Goal: Task Accomplishment & Management: Manage account settings

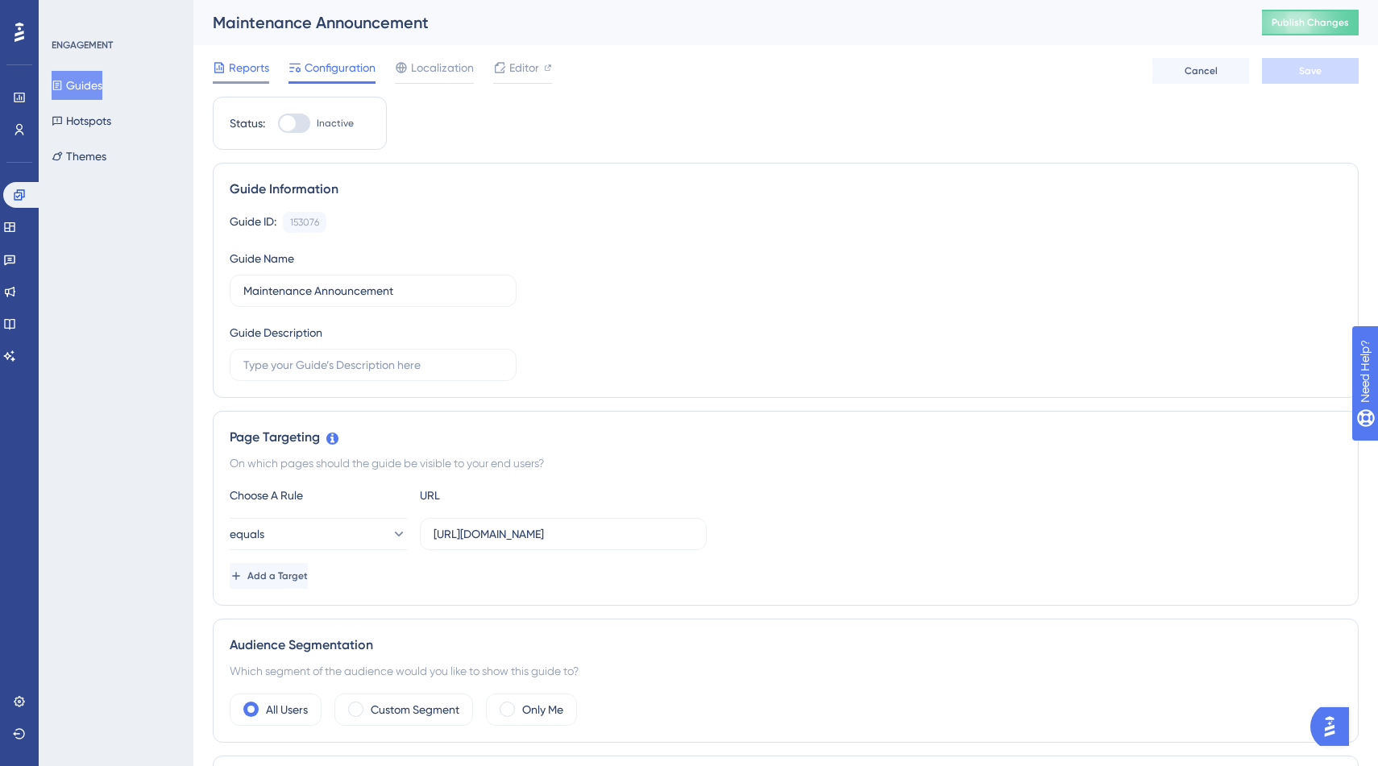
click at [267, 72] on span "Reports" at bounding box center [249, 67] width 40 height 19
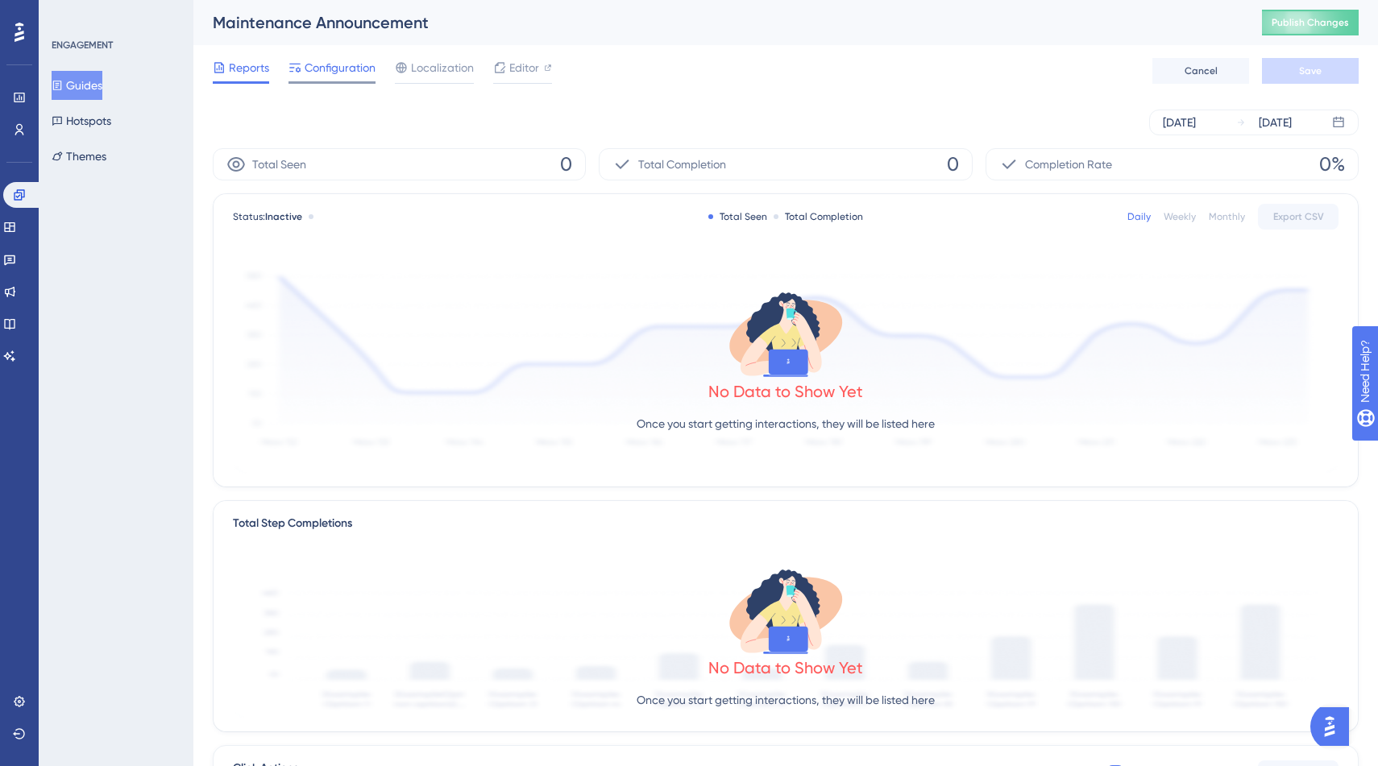
click at [321, 72] on span "Configuration" at bounding box center [340, 67] width 71 height 19
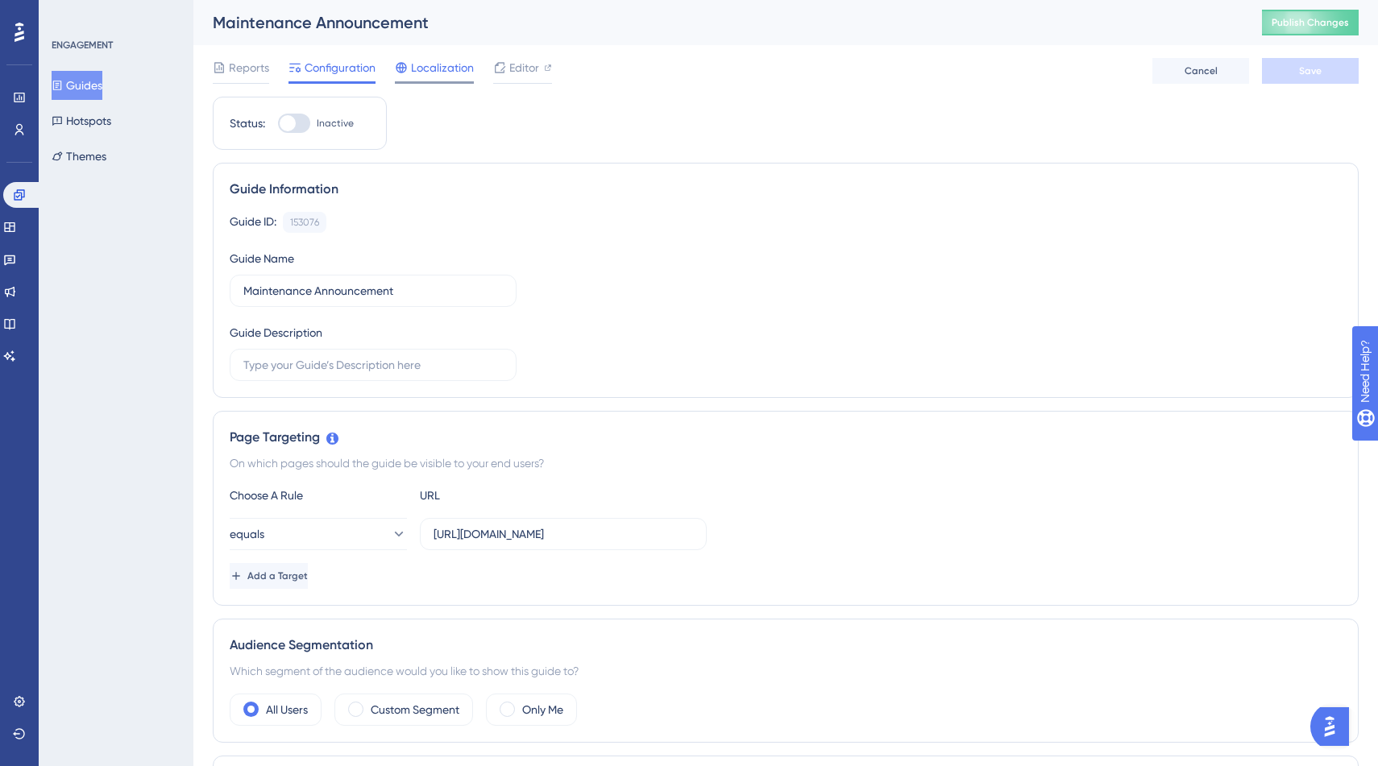
click at [410, 74] on div "Localization" at bounding box center [434, 67] width 79 height 19
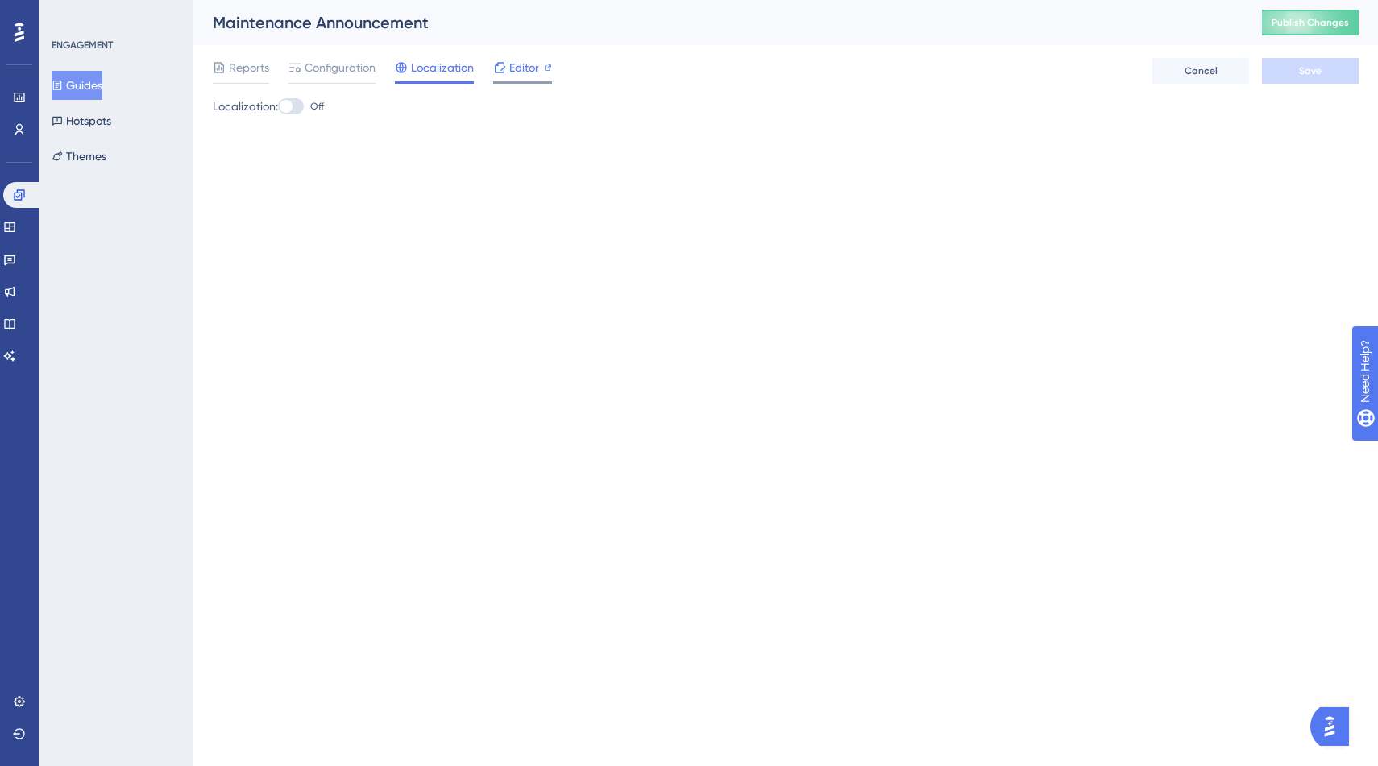
click at [504, 68] on icon at bounding box center [499, 67] width 13 height 13
click at [366, 70] on span "Configuration" at bounding box center [340, 67] width 71 height 19
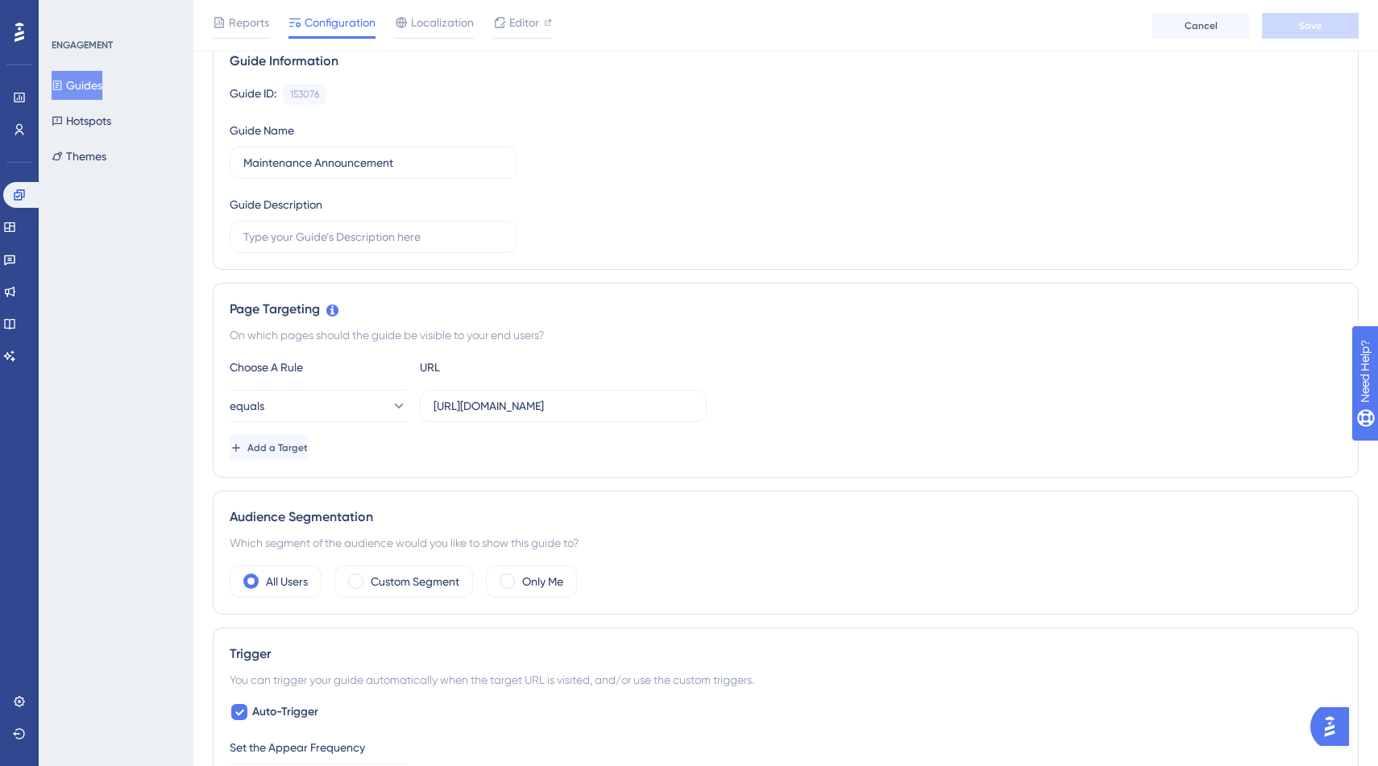
scroll to position [136, 0]
click at [643, 404] on input "[URL][DOMAIN_NAME]" at bounding box center [562, 405] width 259 height 18
click at [598, 415] on label "[URL][DOMAIN_NAME]" at bounding box center [563, 404] width 287 height 32
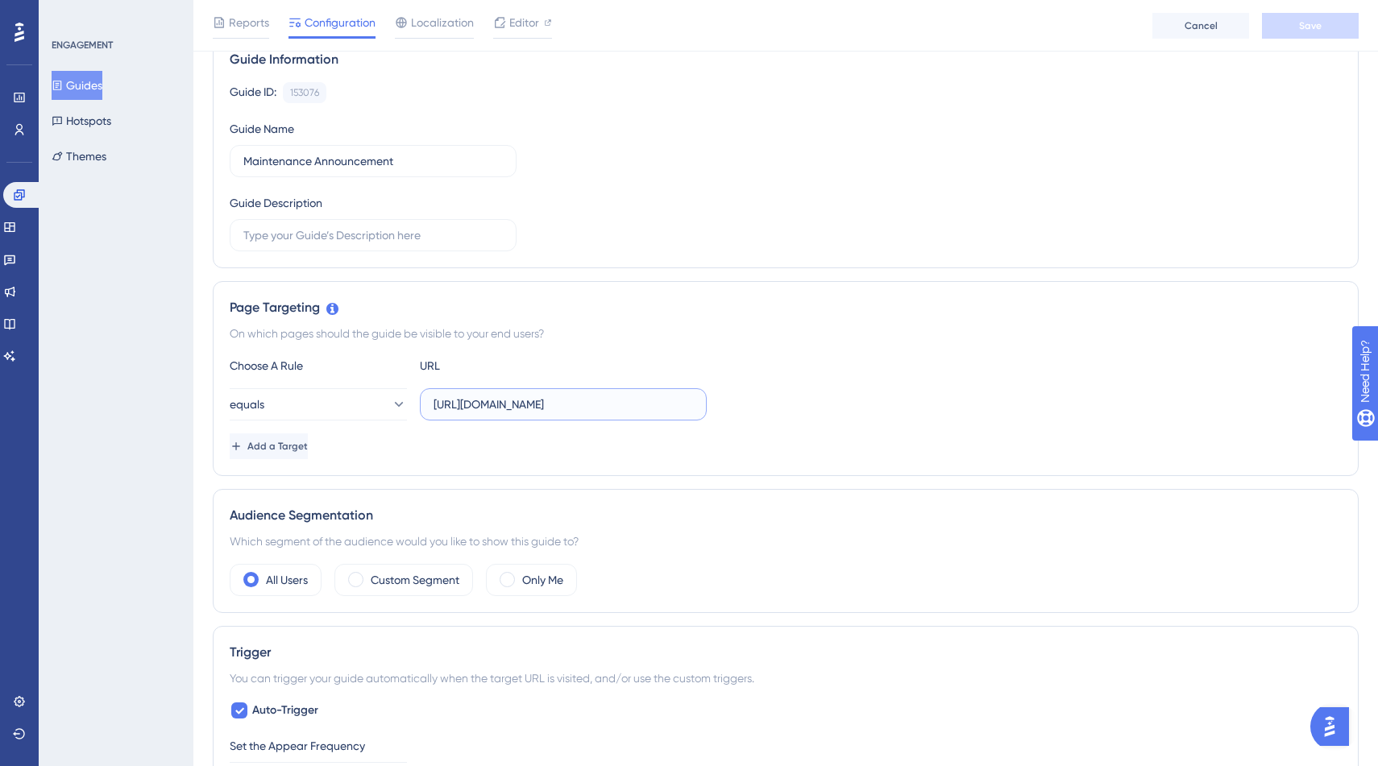
click at [598, 413] on input "[URL][DOMAIN_NAME]" at bounding box center [562, 405] width 259 height 18
click at [483, 400] on input "[URL][DOMAIN_NAME]" at bounding box center [562, 405] width 259 height 18
drag, startPoint x: 477, startPoint y: 400, endPoint x: 769, endPoint y: 408, distance: 292.6
click at [769, 408] on div "equals https://panel.userguiding.com/guides/configuration/153076" at bounding box center [786, 404] width 1112 height 32
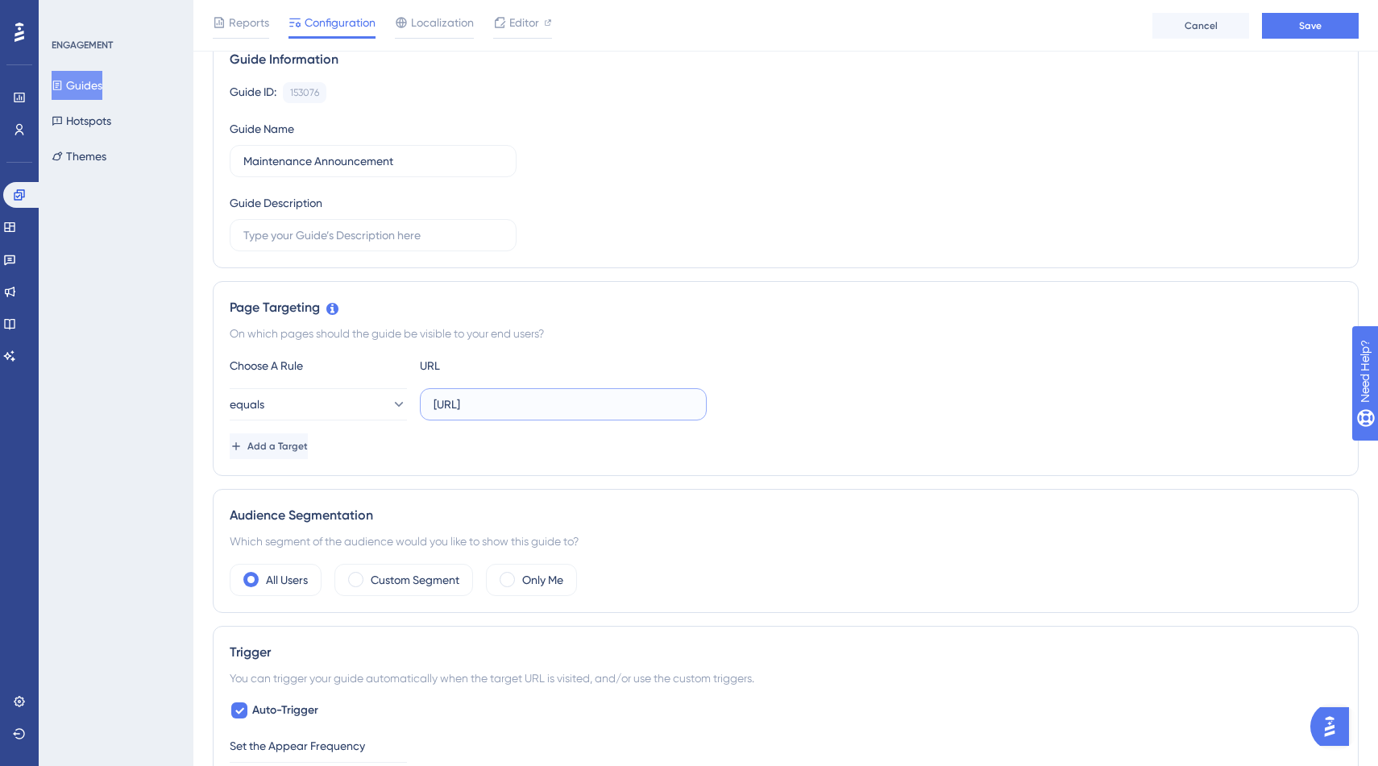
scroll to position [0, 0]
click at [362, 405] on button "equals" at bounding box center [318, 404] width 177 height 32
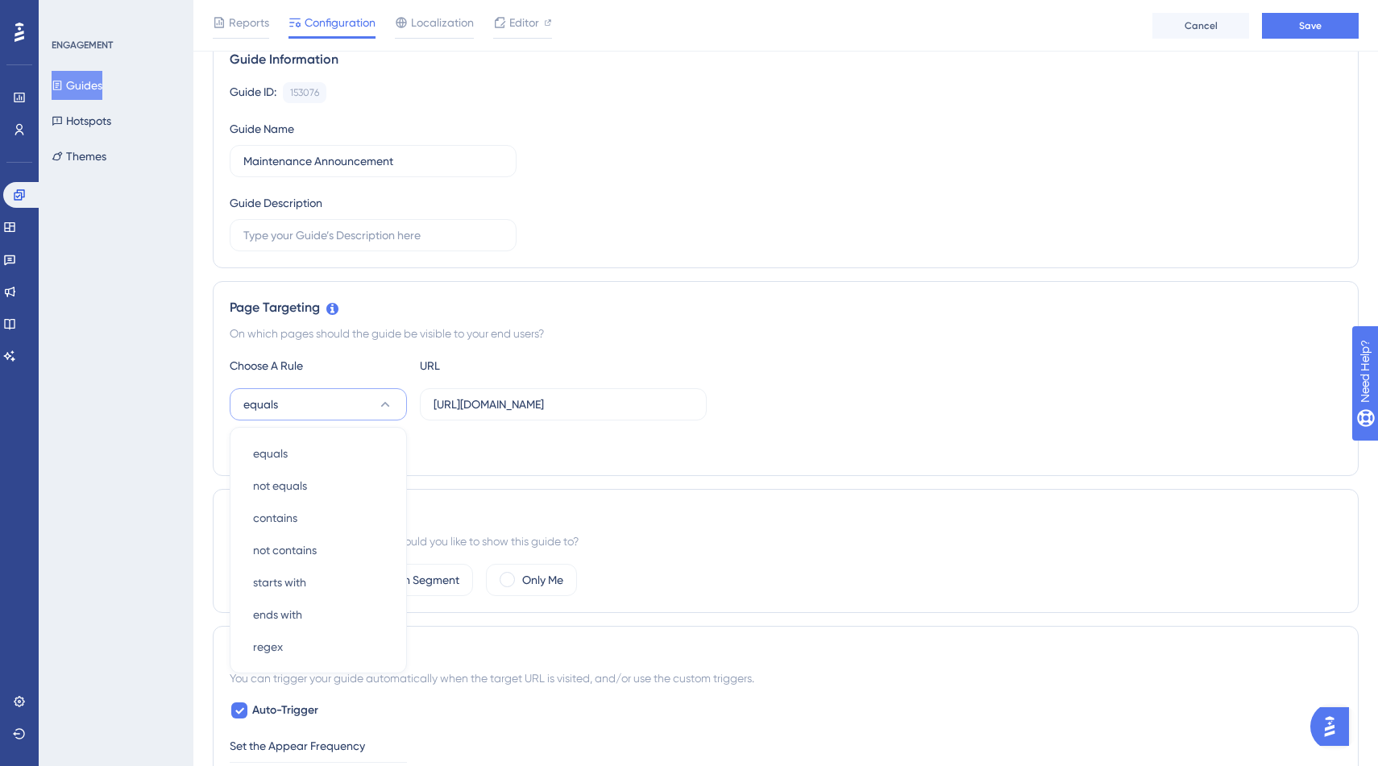
scroll to position [303, 0]
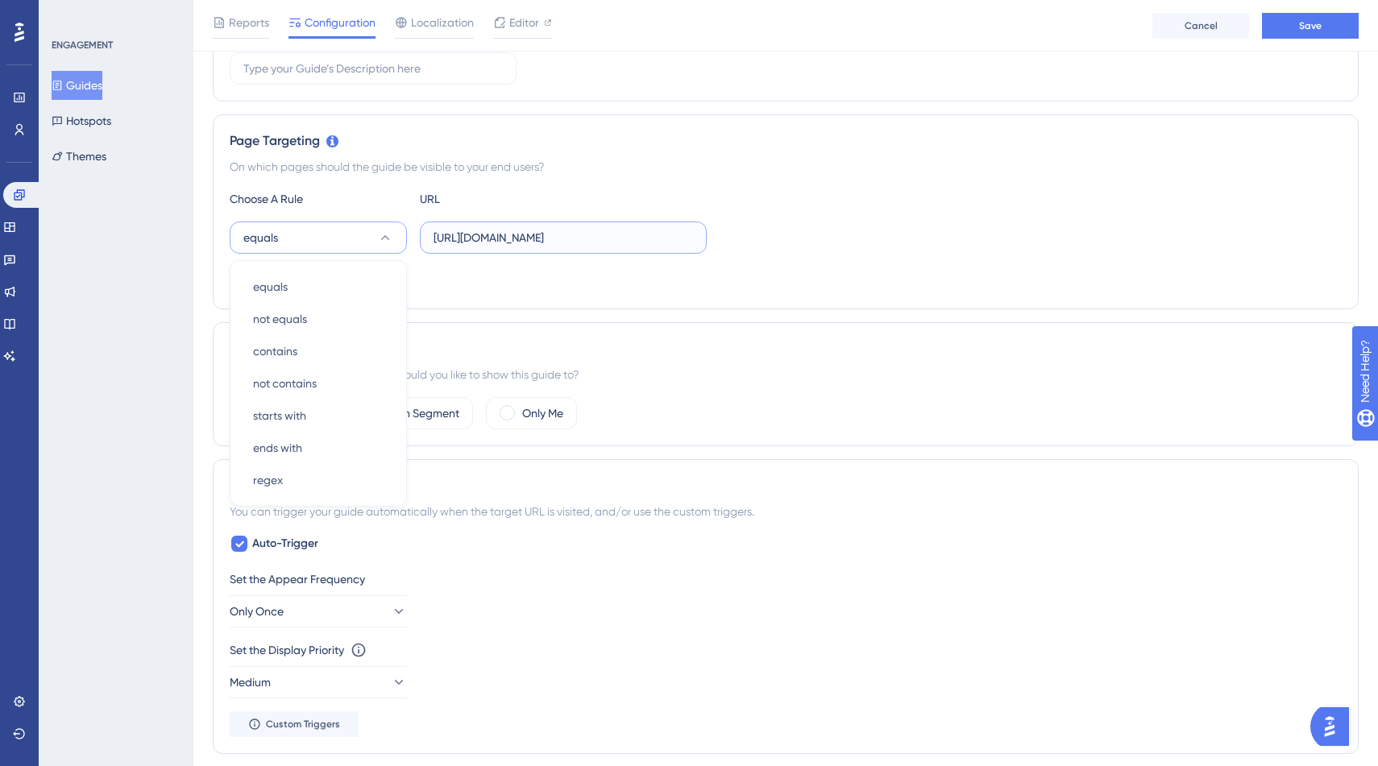
click at [602, 238] on input "https://app.smartom.ch" at bounding box center [562, 238] width 259 height 18
type input "https://app.smartom.ch/dashboard"
click at [1282, 31] on button "Save" at bounding box center [1310, 26] width 97 height 26
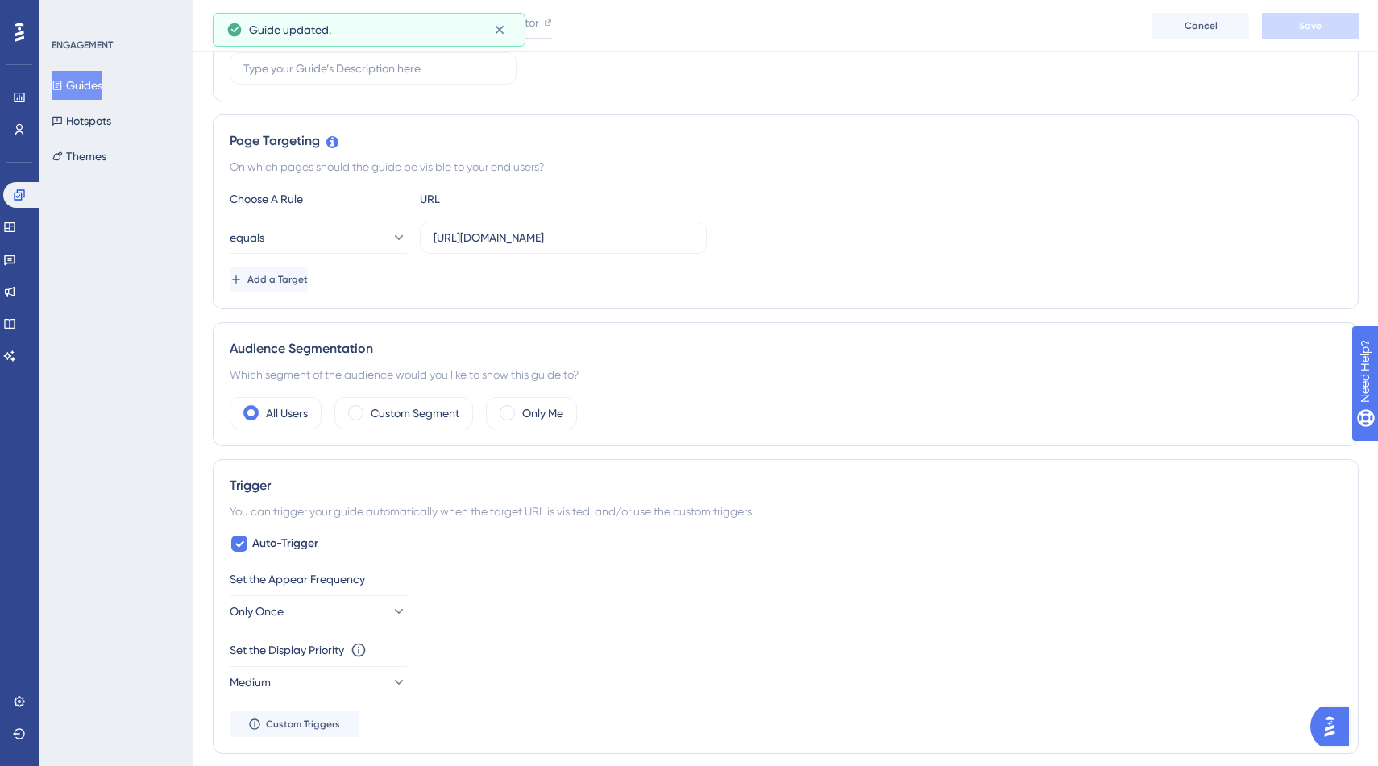
scroll to position [0, 0]
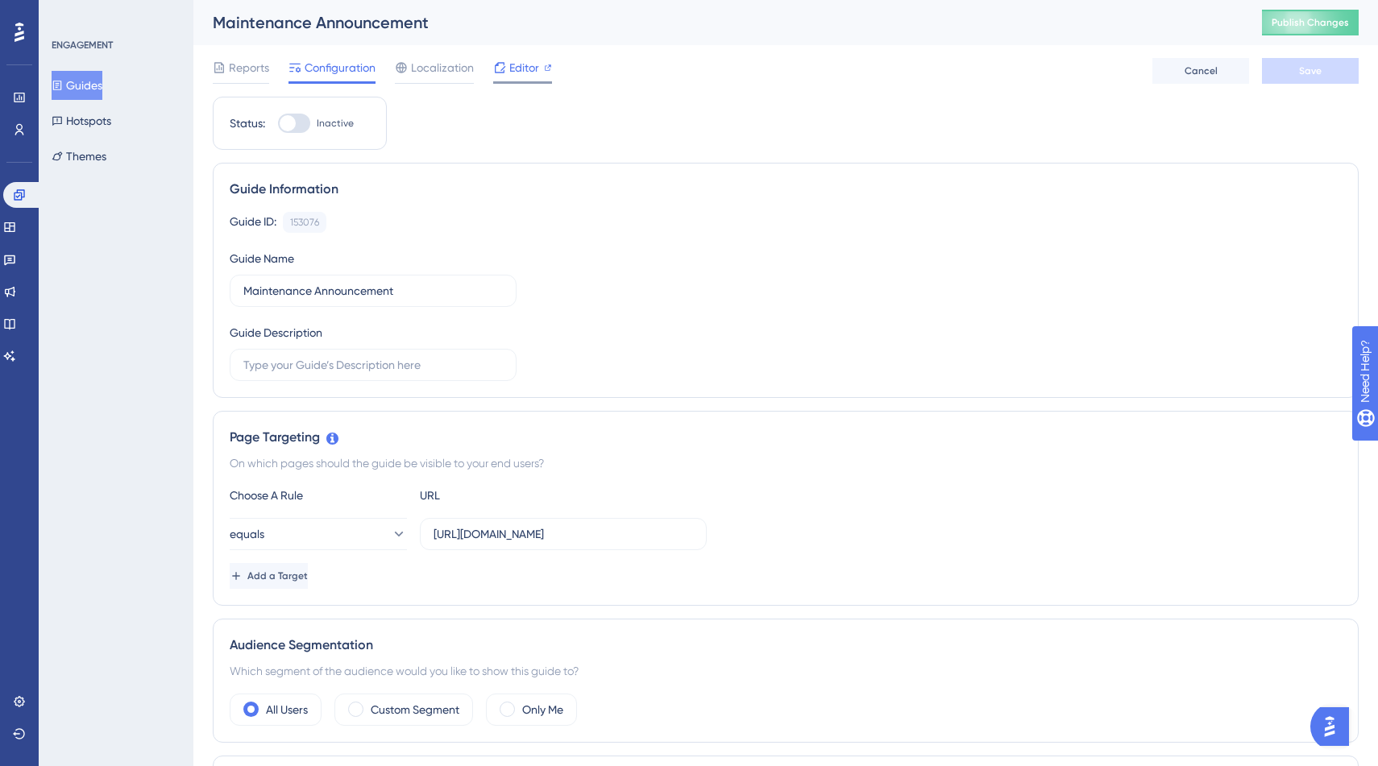
click at [525, 64] on span "Editor" at bounding box center [524, 67] width 30 height 19
click at [309, 583] on button "Add a Target" at bounding box center [270, 576] width 81 height 26
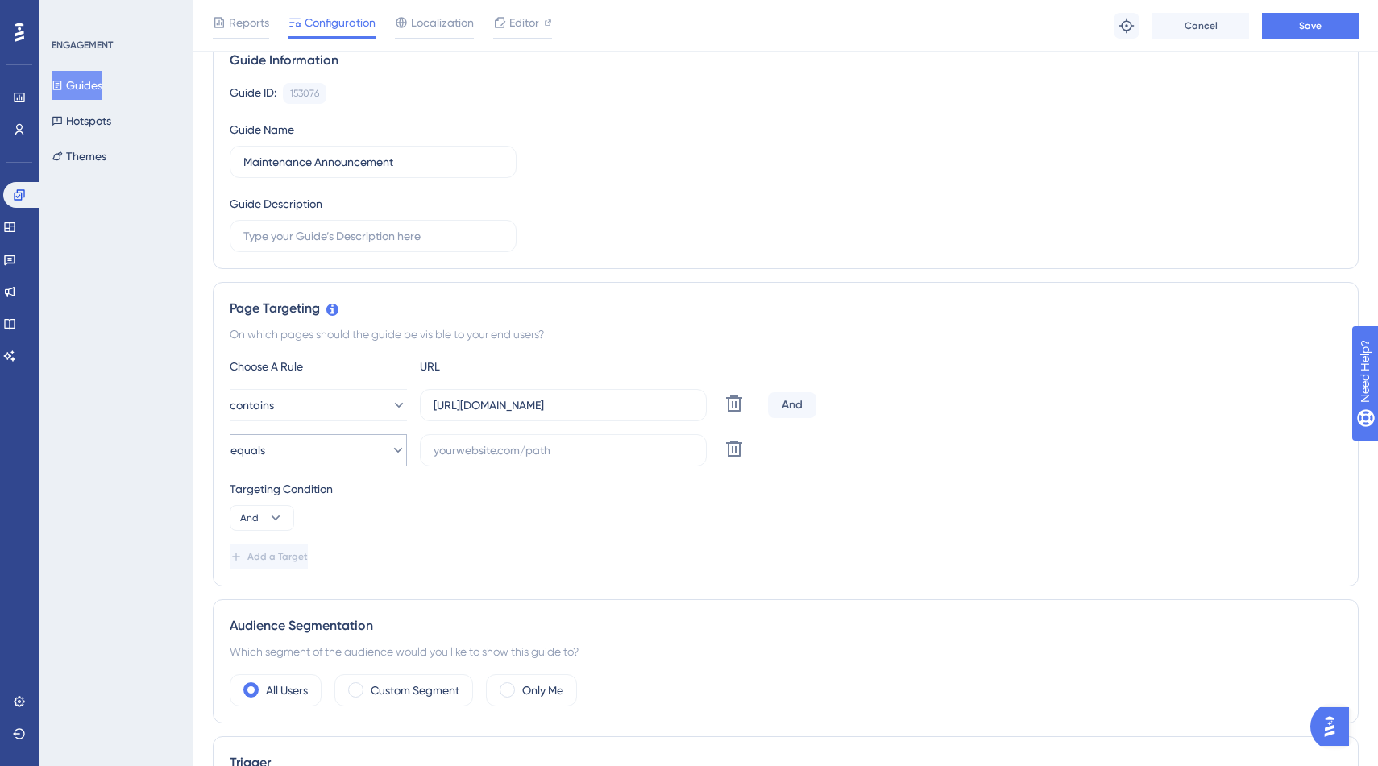
scroll to position [136, 0]
click at [277, 514] on icon at bounding box center [275, 517] width 16 height 16
click at [256, 587] on span "Or" at bounding box center [253, 595] width 13 height 19
click at [321, 459] on button "equals" at bounding box center [318, 449] width 177 height 32
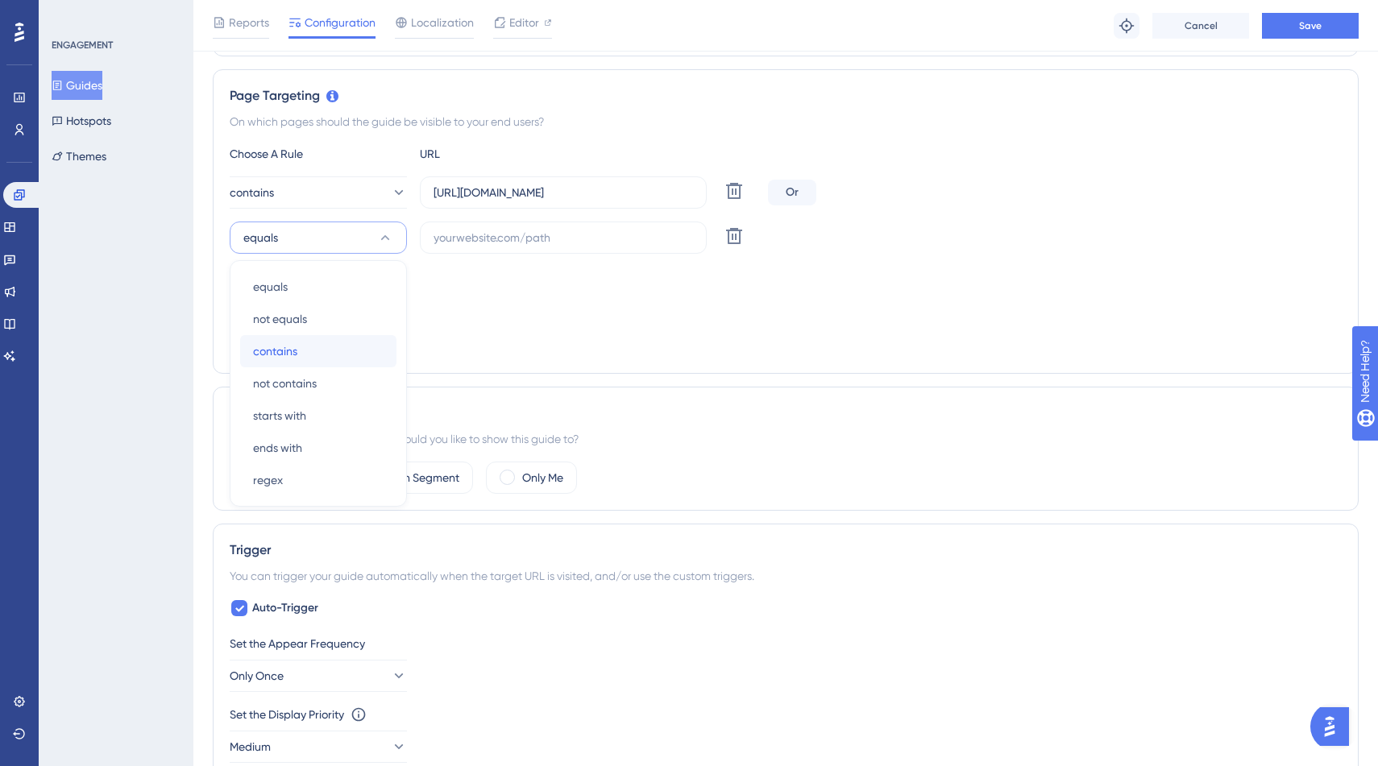
click at [303, 356] on div "contains contains" at bounding box center [318, 351] width 131 height 32
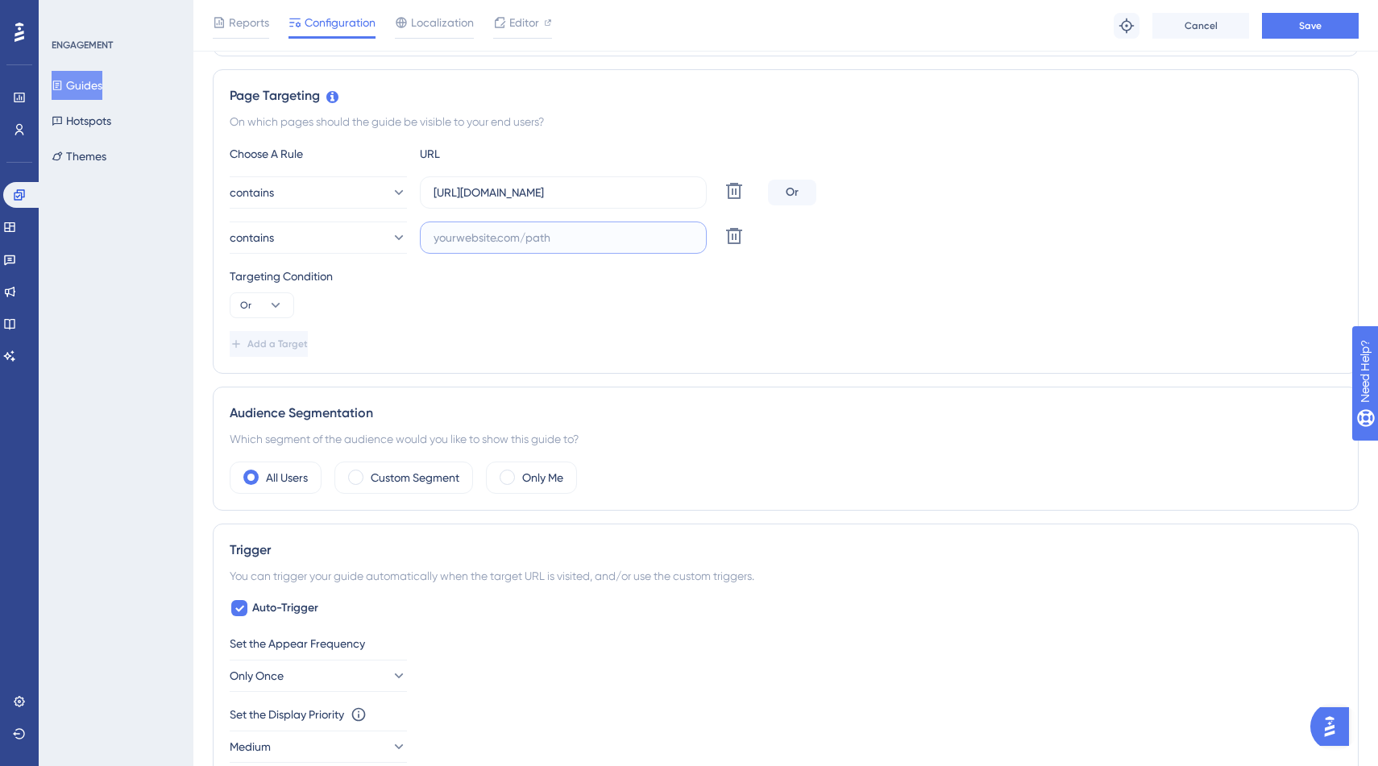
click at [483, 237] on input "text" at bounding box center [562, 238] width 259 height 18
paste input "https://beta.smartom.ch/dashboard"
click at [599, 237] on input "https://beta.smartom.ch/dashboard" at bounding box center [562, 238] width 259 height 18
type input "https://beta.smartom.ch/"
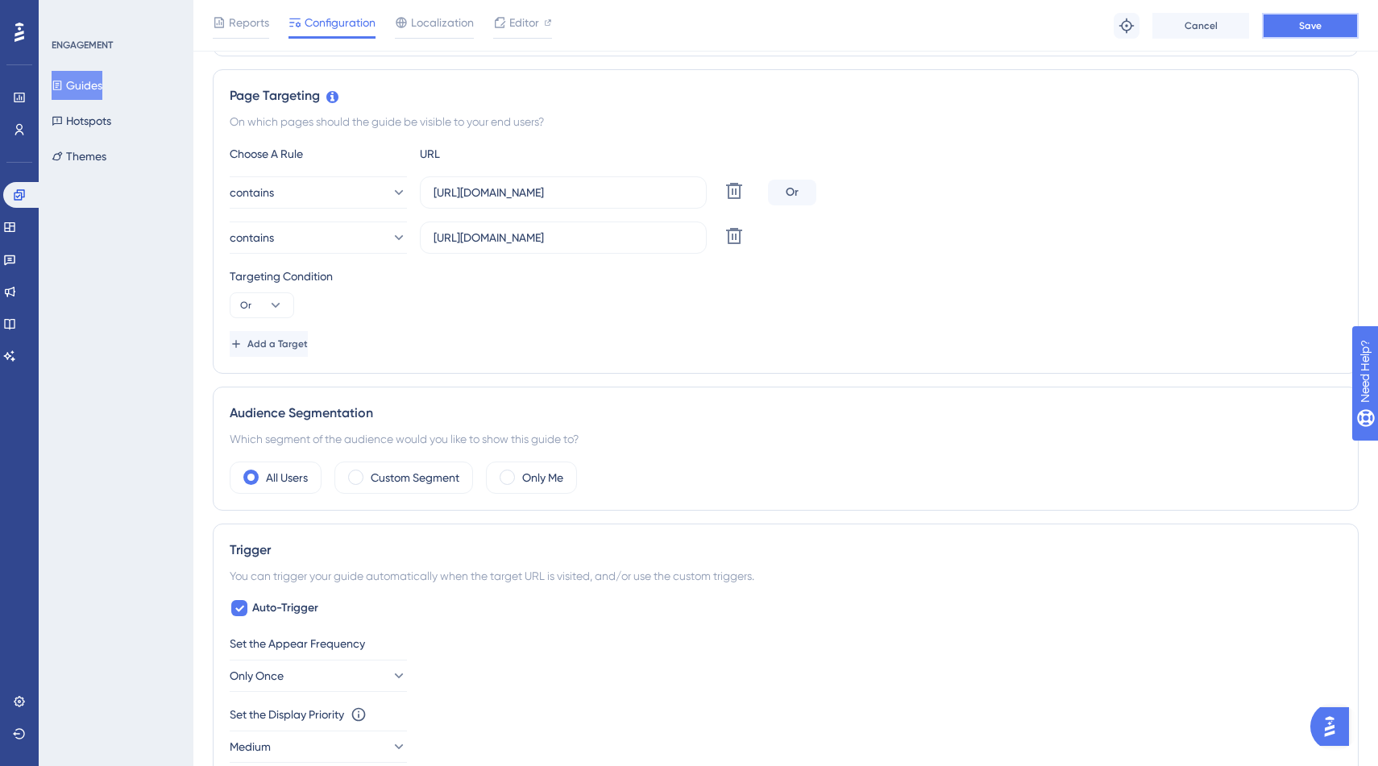
click at [1296, 23] on button "Save" at bounding box center [1310, 26] width 97 height 26
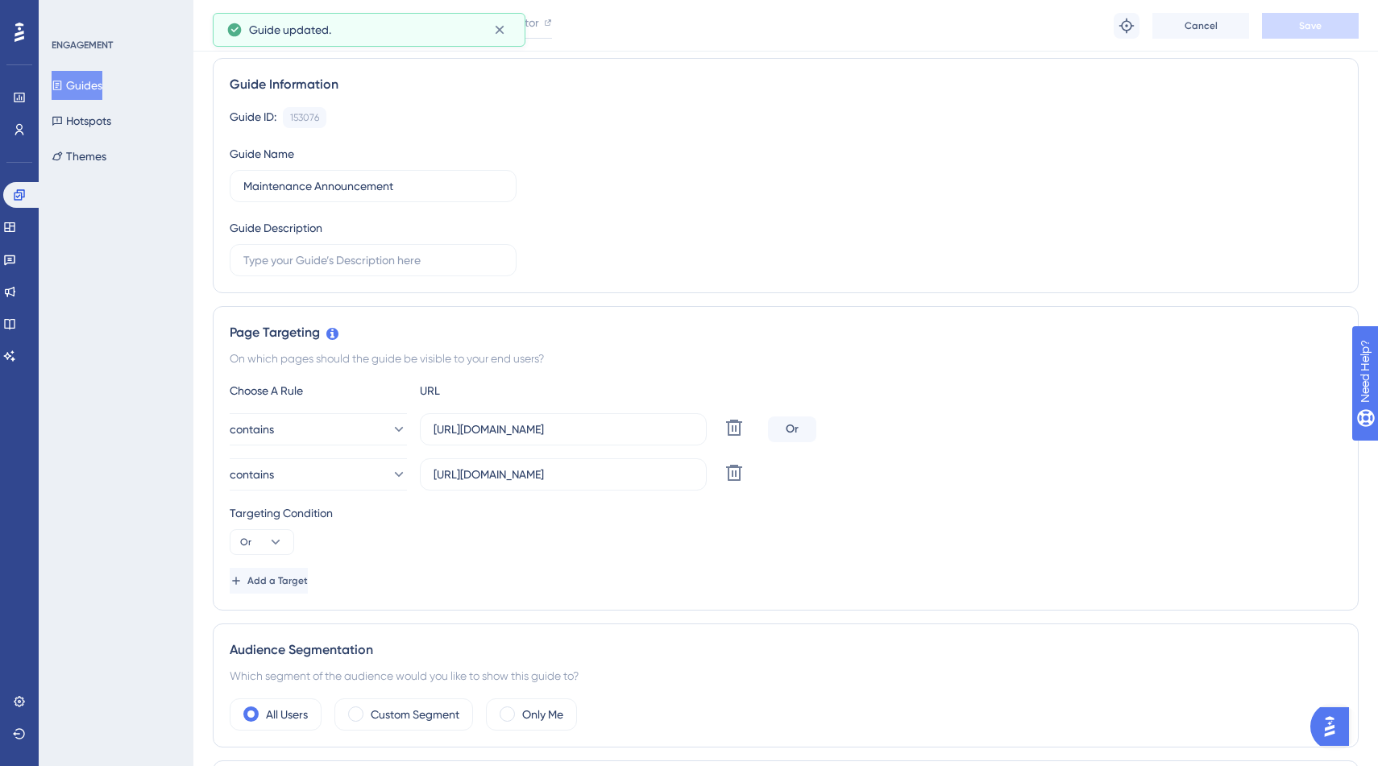
scroll to position [0, 0]
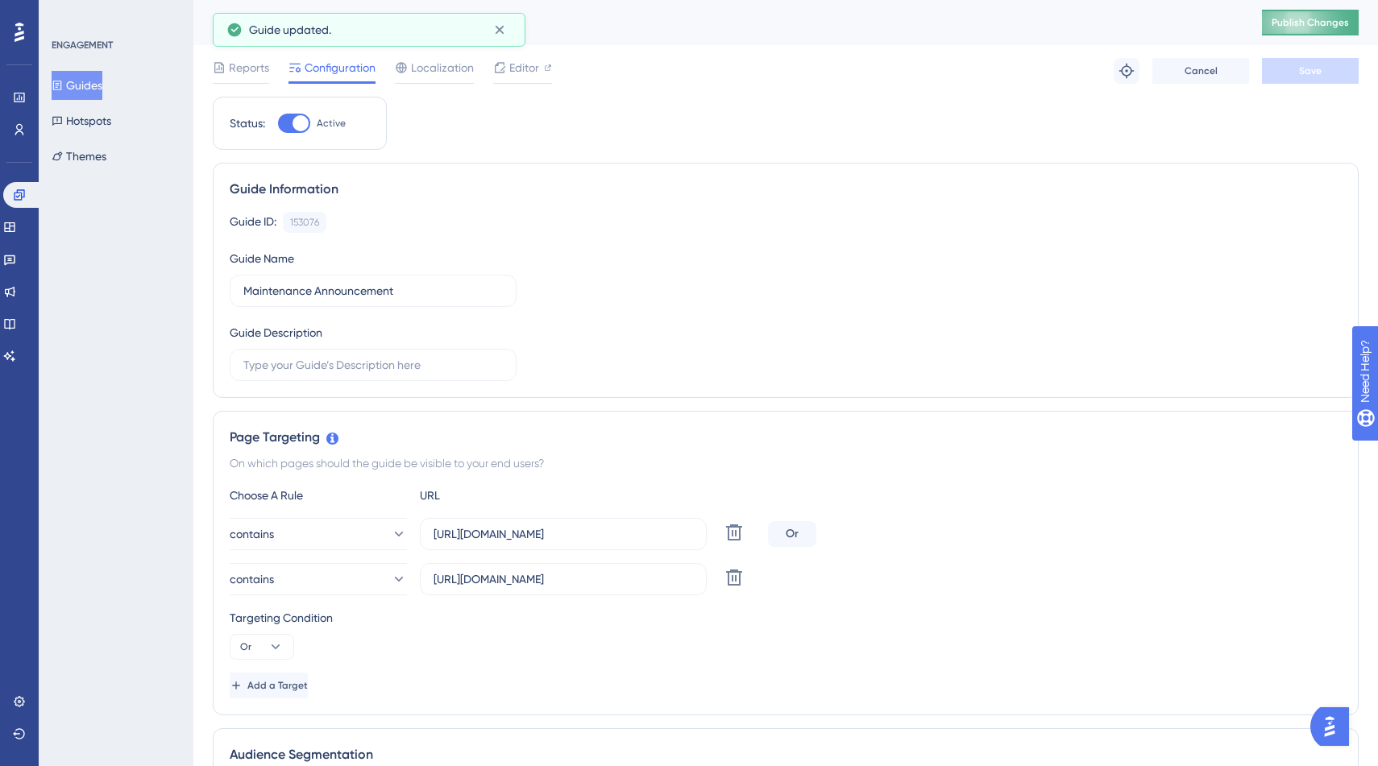
click at [1286, 16] on span "Publish Changes" at bounding box center [1309, 22] width 77 height 13
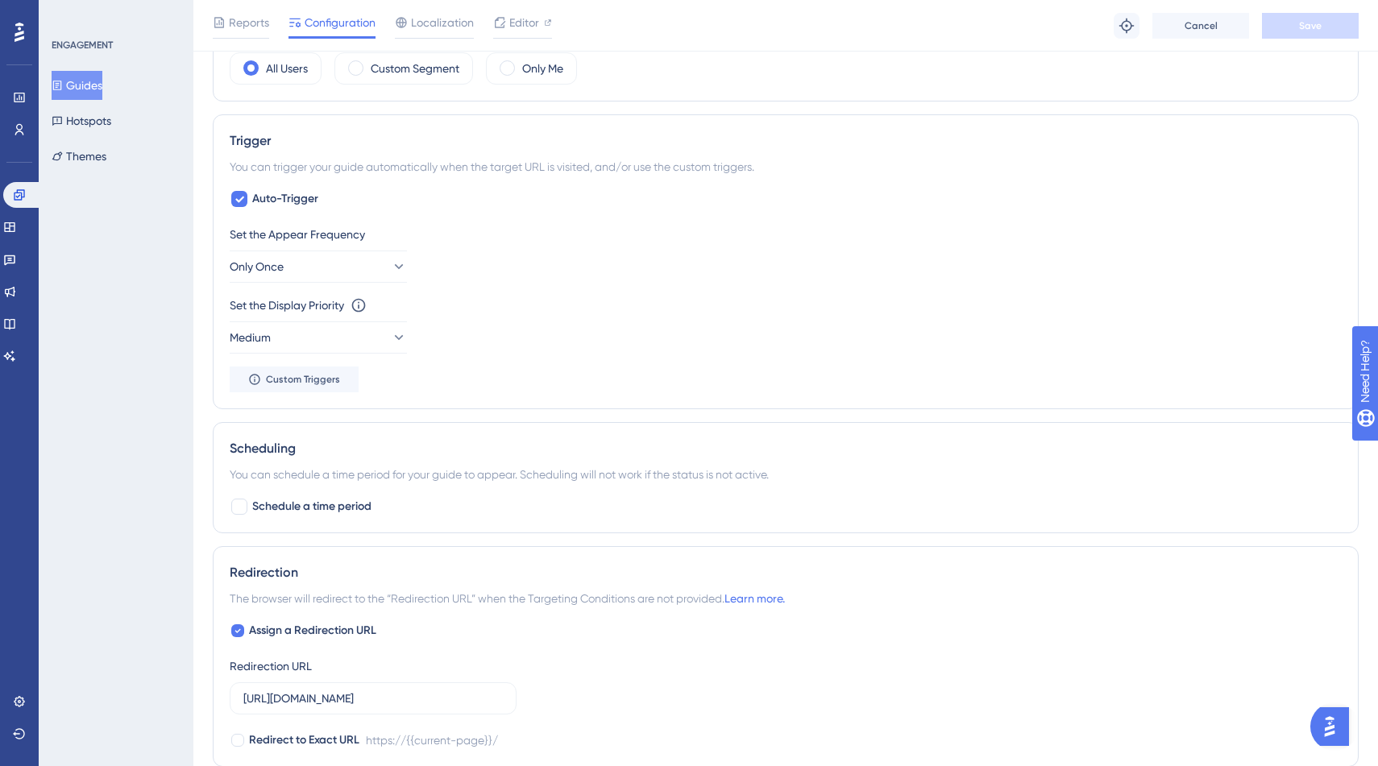
scroll to position [759, 0]
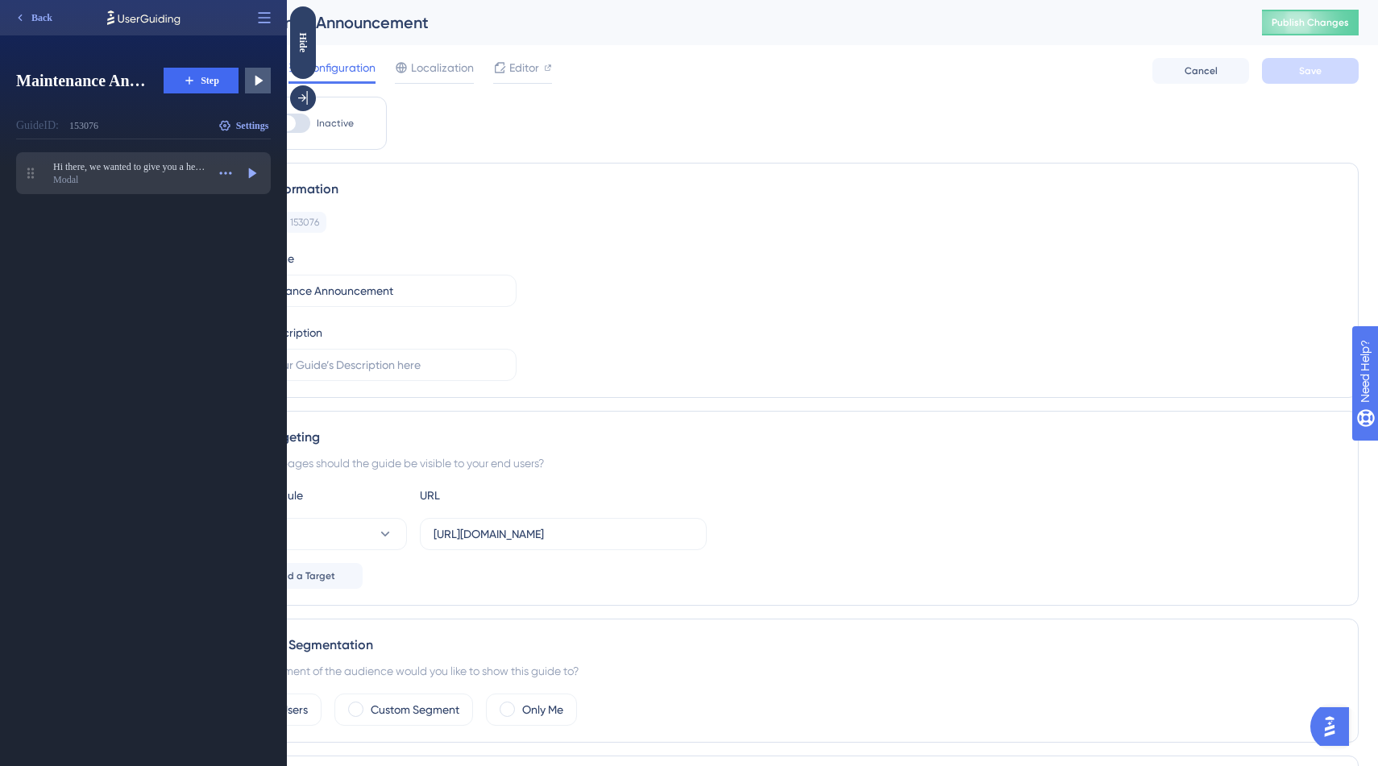
click at [173, 176] on div "Modal" at bounding box center [129, 179] width 153 height 13
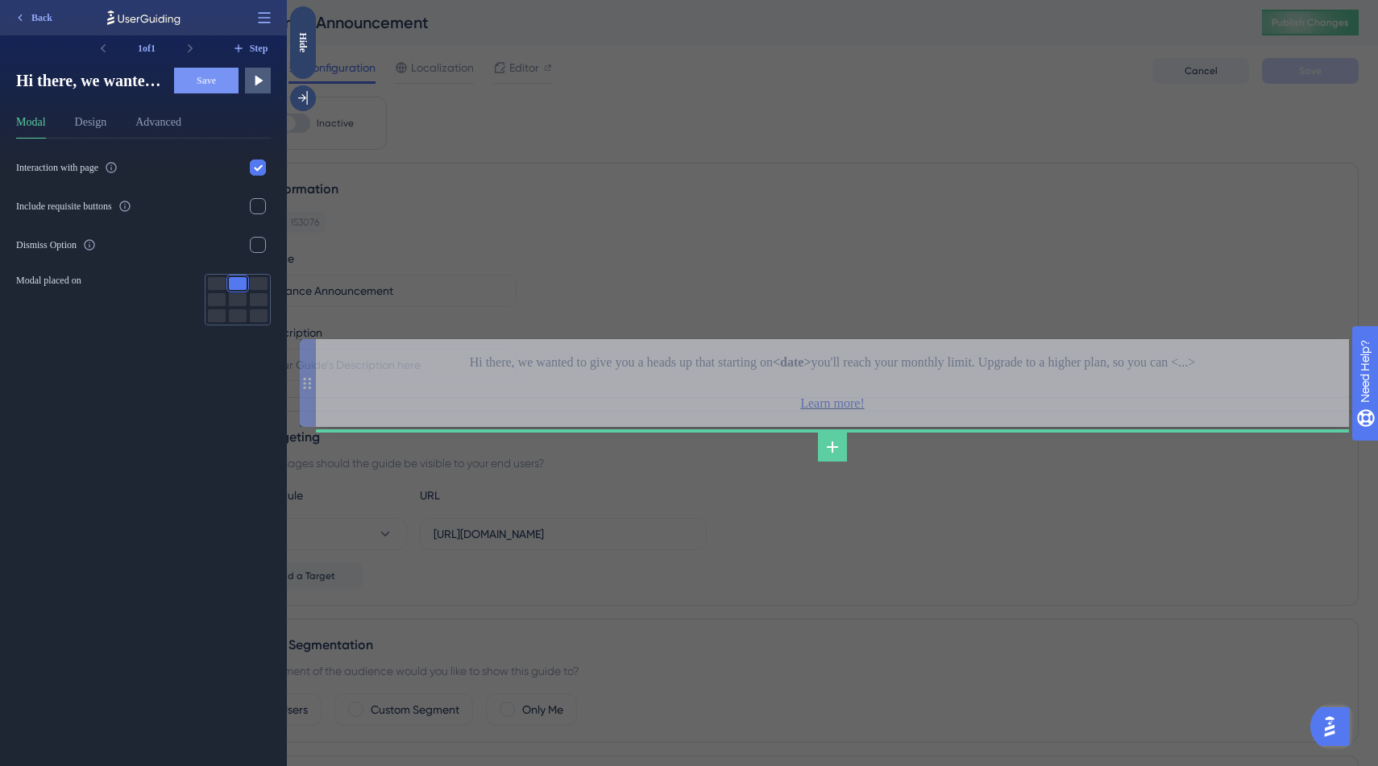
drag, startPoint x: 309, startPoint y: 385, endPoint x: 566, endPoint y: 338, distance: 260.6
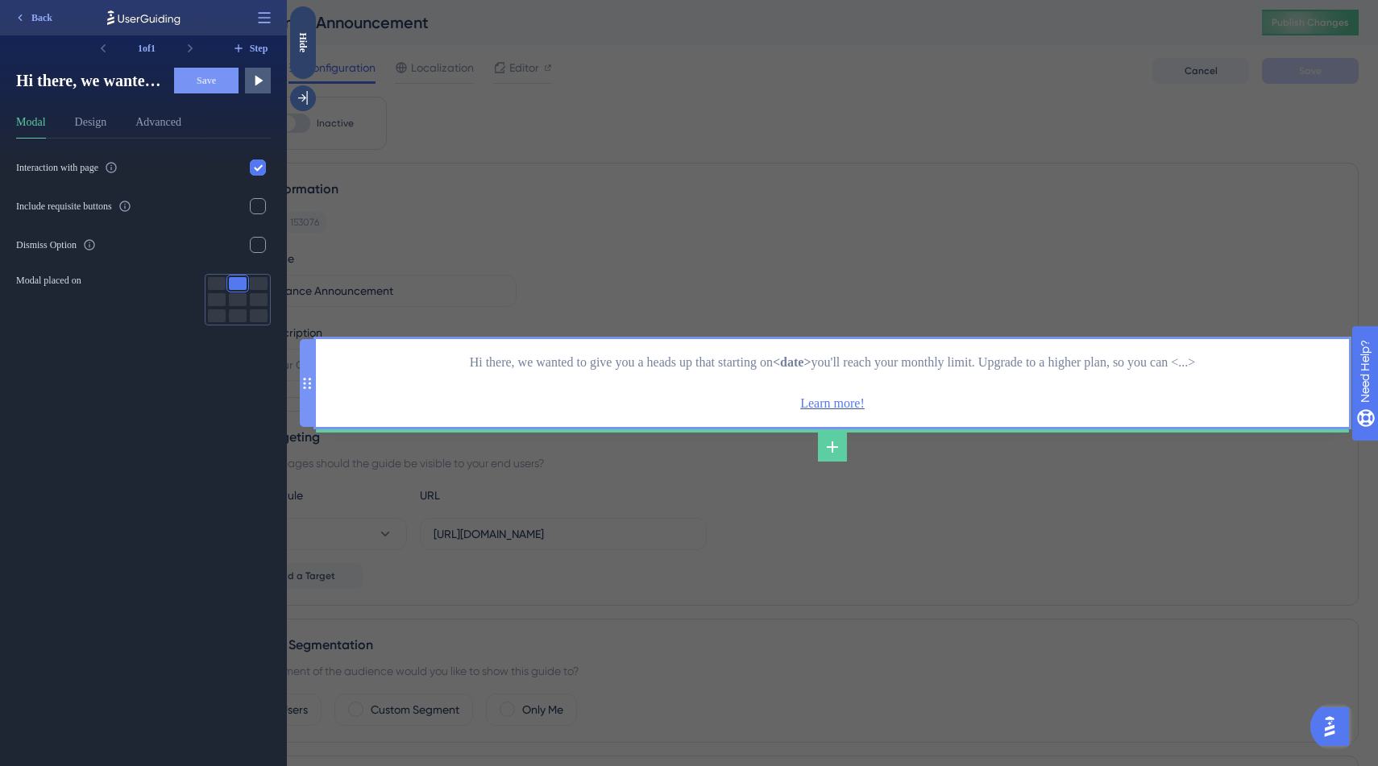
click at [657, 362] on div "Hi there, we wanted to give you a heads up that starting on <date> you'll reach…" at bounding box center [833, 383] width 1008 height 63
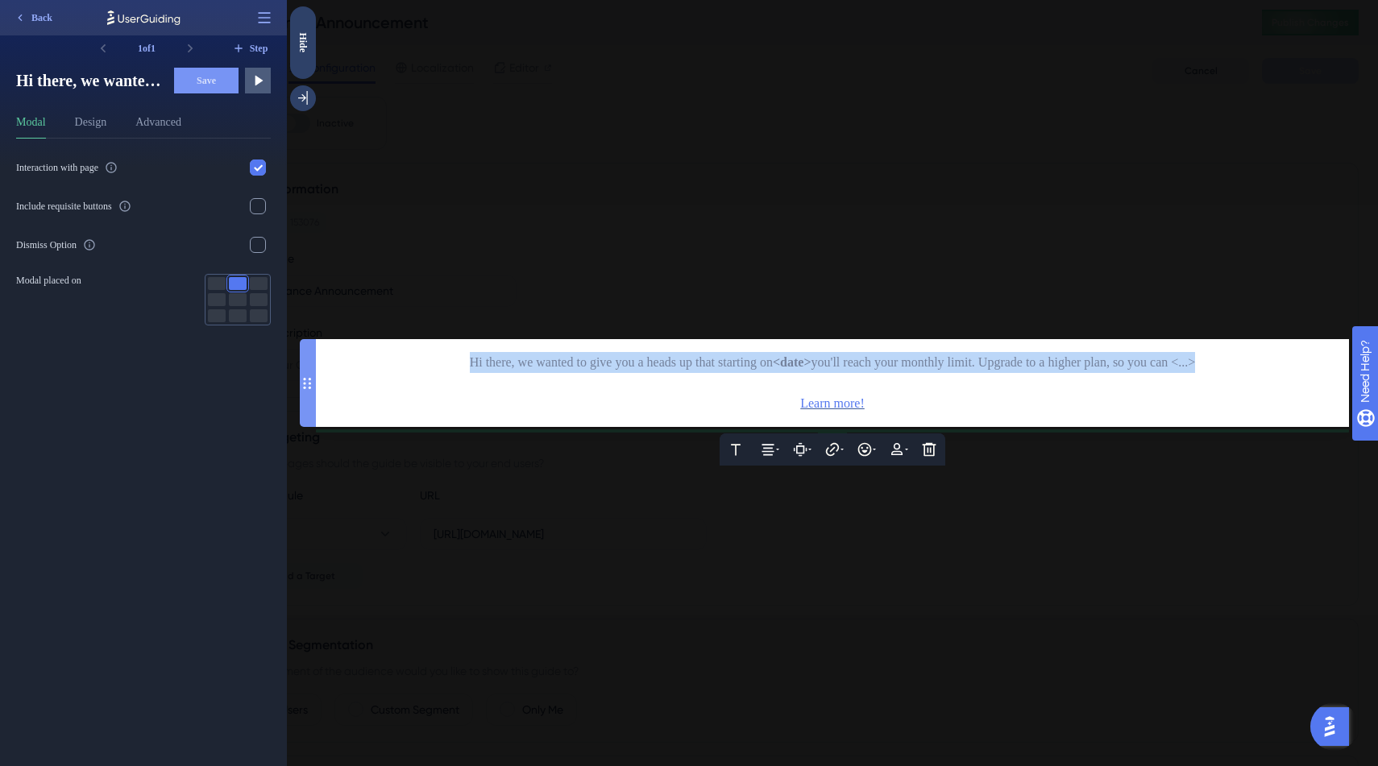
click at [657, 362] on span "Hi there, we wanted to give you a heads up that starting on" at bounding box center [621, 362] width 303 height 14
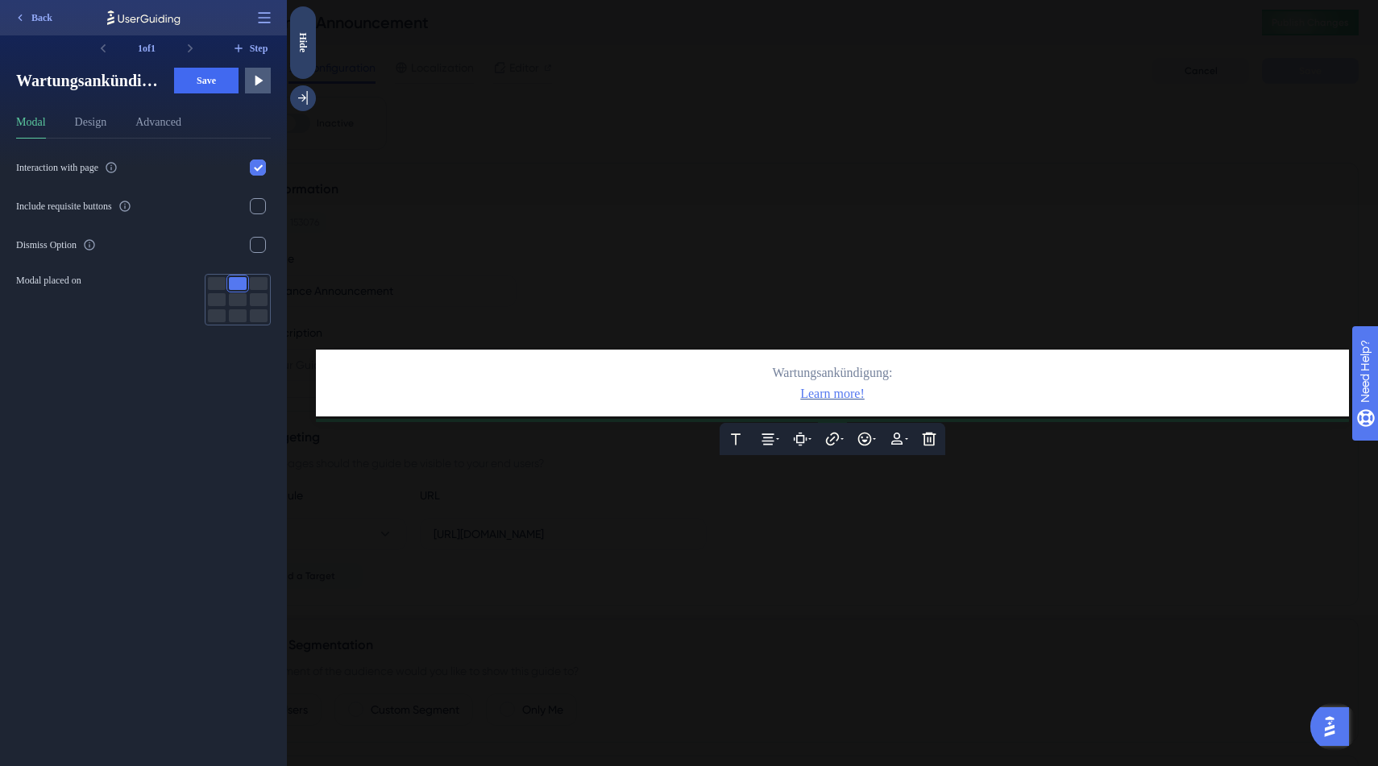
click at [773, 368] on span "Wartungsankündigung:" at bounding box center [833, 373] width 120 height 14
click at [869, 443] on icon at bounding box center [865, 440] width 14 height 14
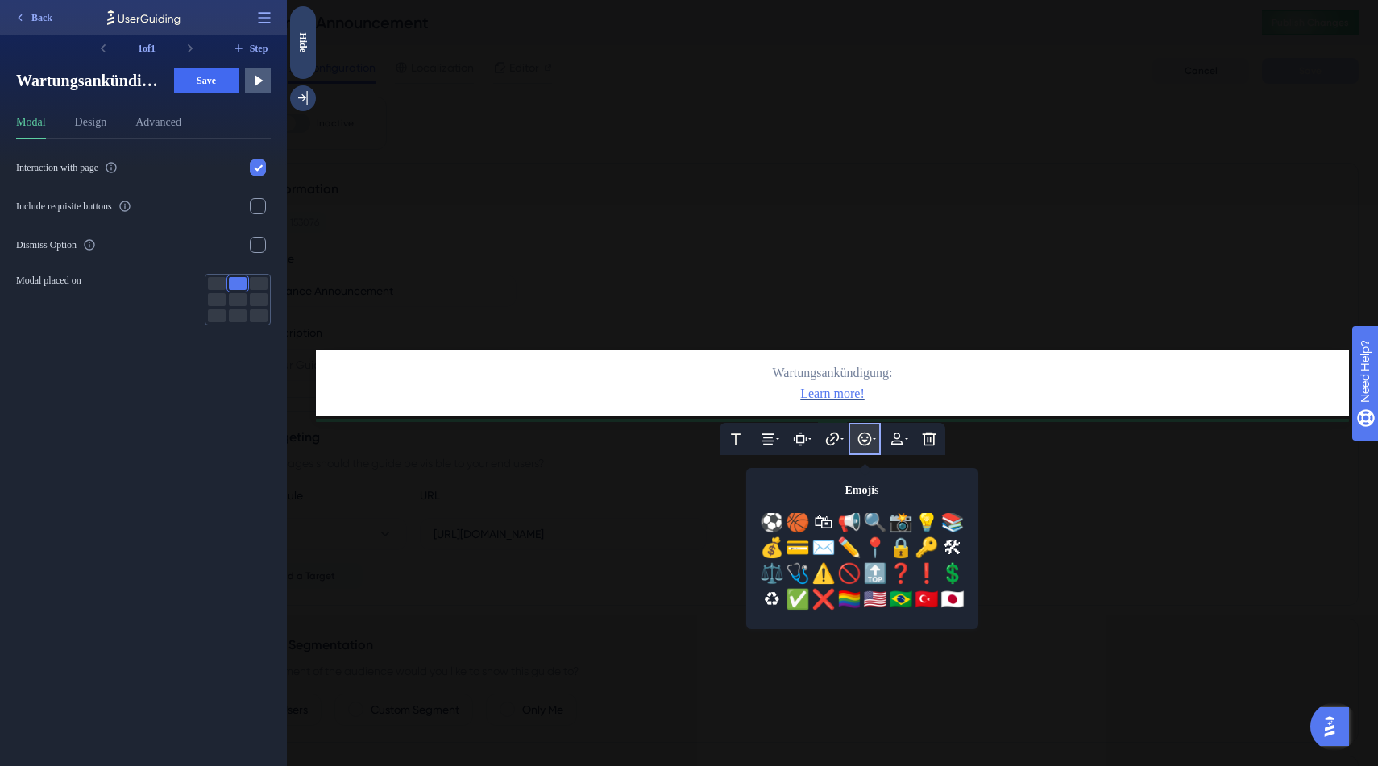
scroll to position [413, 0]
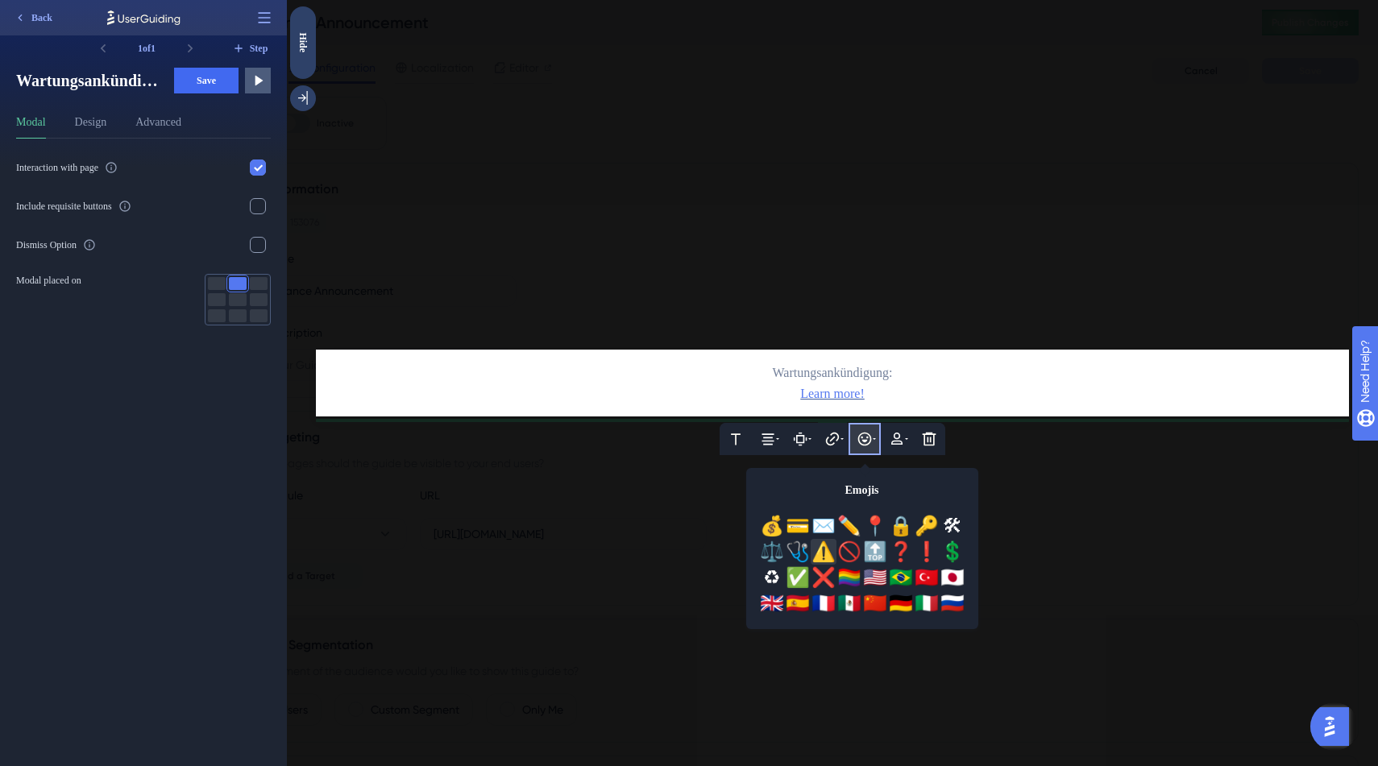
click at [826, 553] on div "⚠️" at bounding box center [824, 552] width 26 height 26
click at [765, 375] on span "⚠️Wartungsankündigung:" at bounding box center [833, 373] width 136 height 14
drag, startPoint x: 888, startPoint y: 397, endPoint x: 778, endPoint y: 392, distance: 110.5
click at [778, 392] on div "Learn more!" at bounding box center [833, 394] width 1008 height 21
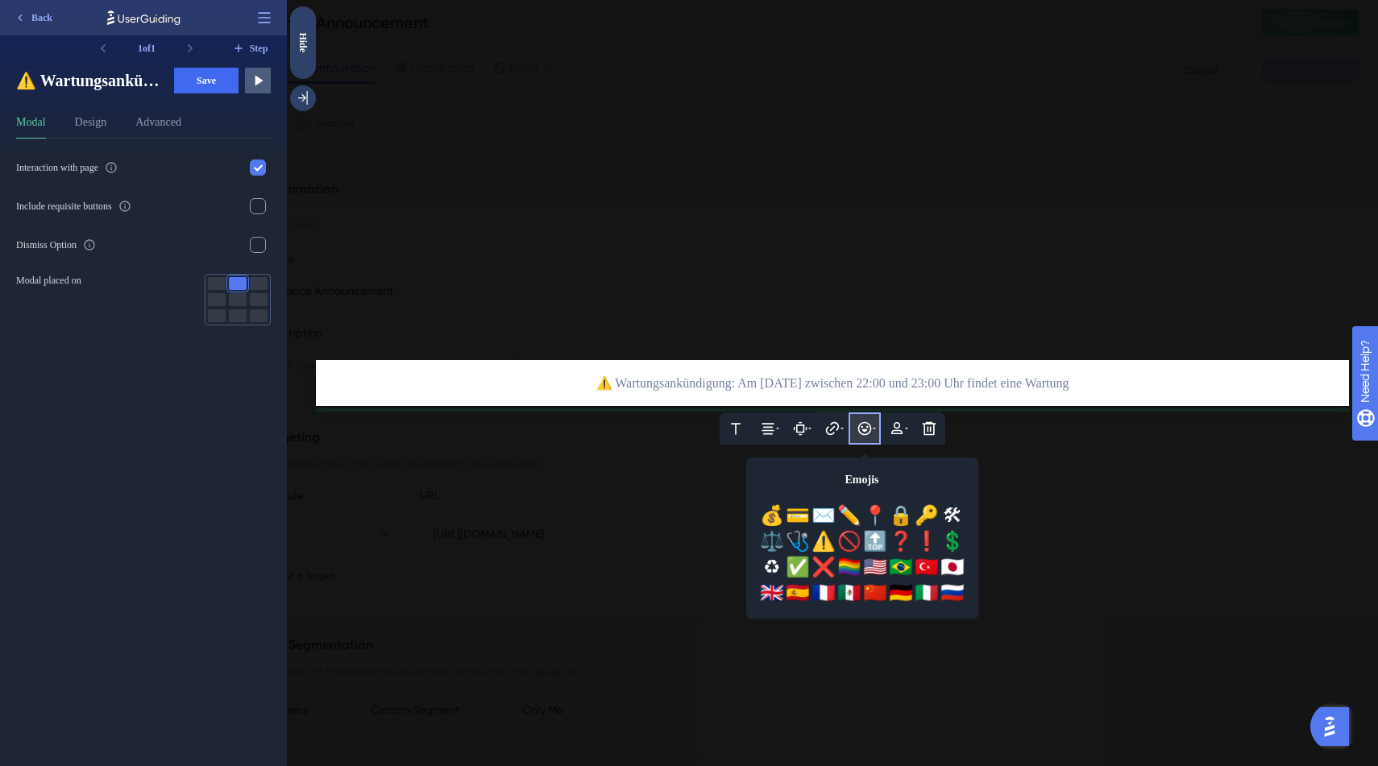
drag, startPoint x: 1138, startPoint y: 381, endPoint x: 1002, endPoint y: 381, distance: 136.2
click at [1002, 381] on div "⚠️ Wartungsankündigung: Am 30.09.2025 zwischen 22:00 und 23:00 Uhr findet eine …" at bounding box center [833, 383] width 1008 height 21
click at [770, 425] on icon at bounding box center [768, 429] width 12 height 11
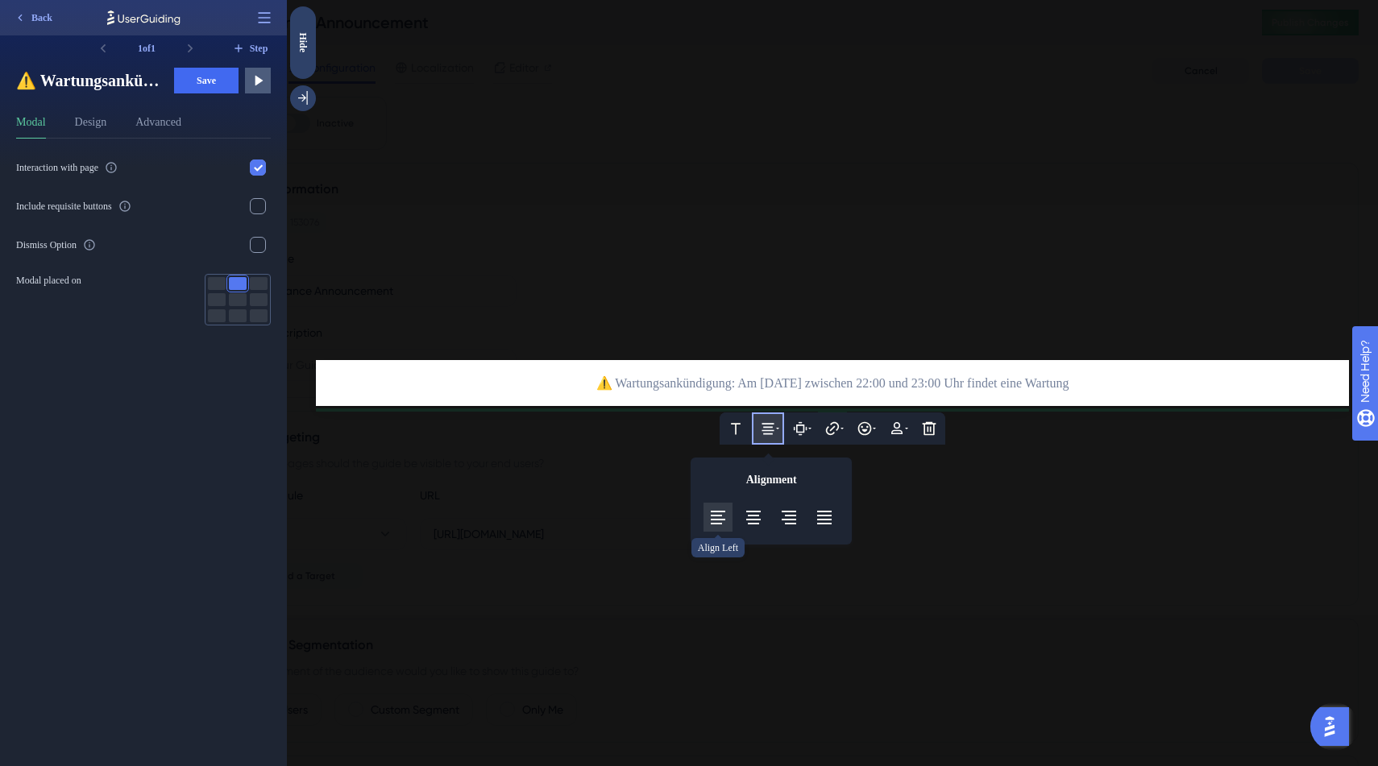
click at [720, 515] on icon at bounding box center [717, 517] width 19 height 19
click at [802, 387] on span "⚠️ Wartungsankündigung: Am 30.09.2025 zwischen 22:00 und 23:00 Uhr findet eine …" at bounding box center [565, 383] width 473 height 14
click at [957, 384] on div "⚠️ Wartungsankündigung: Am 30.09.2025 zwischen 22:00 und 23:00 Uhr findet eine …" at bounding box center [833, 383] width 1008 height 21
drag, startPoint x: 613, startPoint y: 394, endPoint x: 491, endPoint y: 394, distance: 122.5
click at [491, 394] on div "⚠️ Wartungsankündigung: Am 30.09.2025 zwischen 22:00 und 23:00 Uhr findet eine …" at bounding box center [833, 383] width 1008 height 21
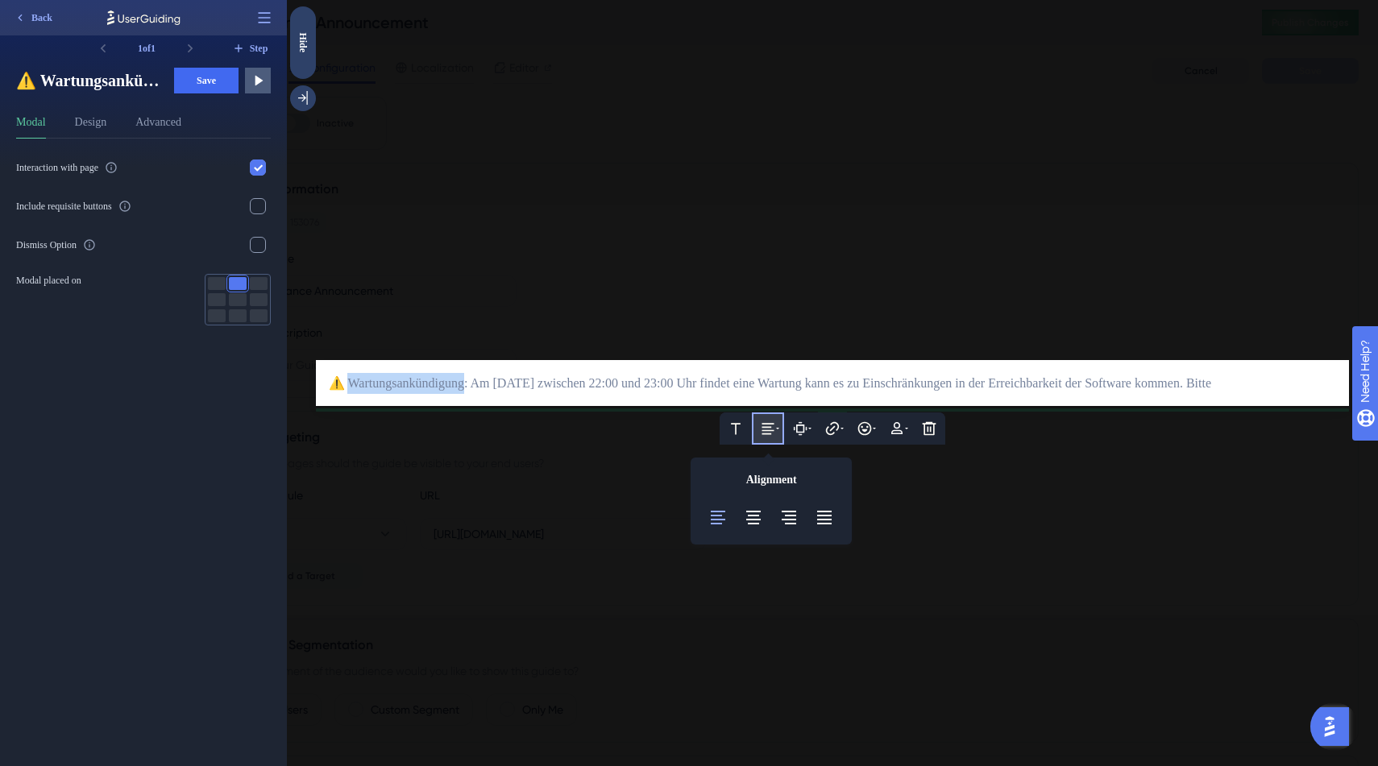
drag, startPoint x: 499, startPoint y: 370, endPoint x: 348, endPoint y: 364, distance: 150.8
click at [348, 376] on span "⚠️ Wartungsankündigung: Am 30.09.2025 zwischen 22:00 und 23:00 Uhr findet eine …" at bounding box center [770, 383] width 882 height 14
click at [464, 376] on span "Wartungsankündigung" at bounding box center [408, 383] width 127 height 14
click at [544, 394] on div "⚠️ Wartungsankündigung : Am 30.09.2025 zwischen 22:00 und 23:00 Uhr findet eine…" at bounding box center [833, 383] width 1008 height 21
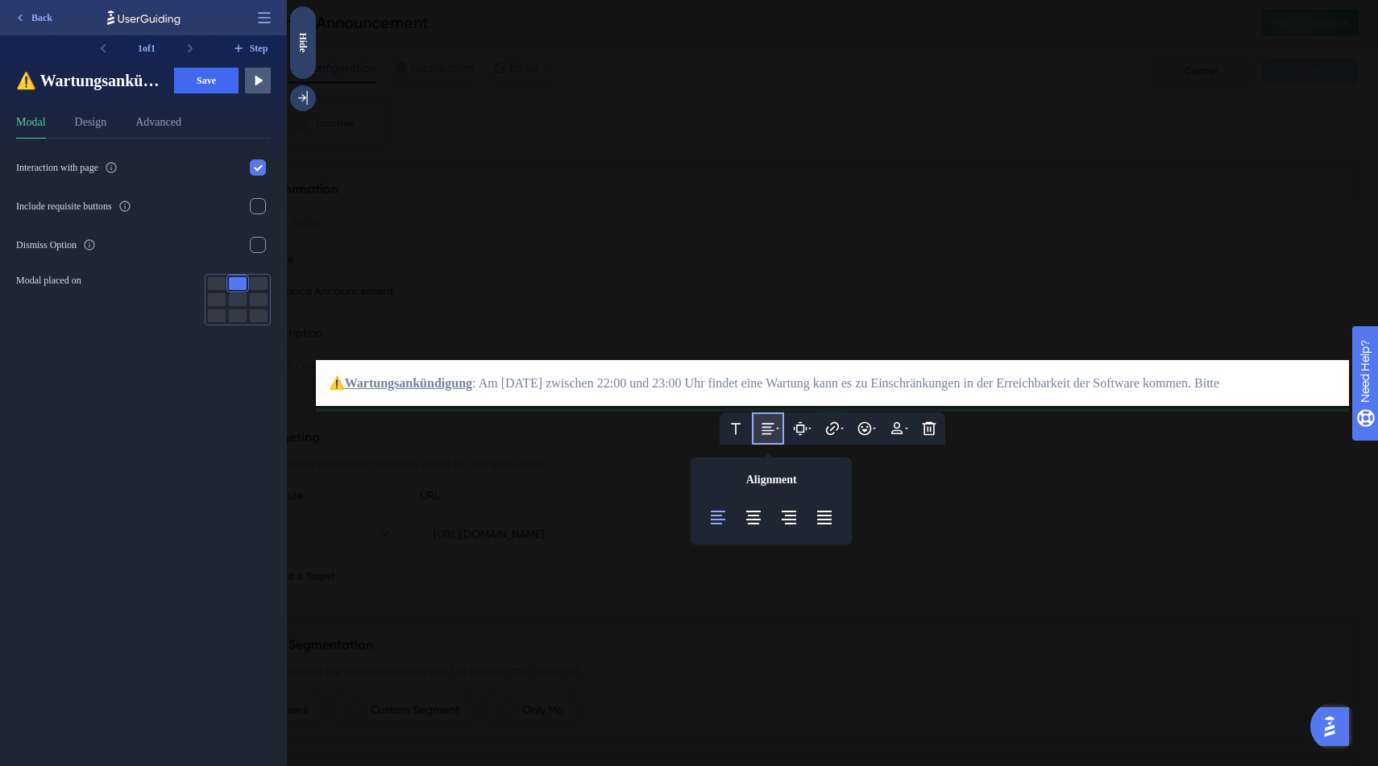
click at [936, 376] on span ": Am 30.09.2025 zwischen 22:00 und 23:00 Uhr findet eine Wartung kann es zu Ein…" at bounding box center [845, 383] width 747 height 14
click at [472, 390] on span ": Am 30.09.2025 zwischen 22:00 und 23:00 Uhr findet eine Wartung statt. Dadurch…" at bounding box center [883, 383] width 823 height 14
click at [446, 392] on div "⚠️ Wartungsankündigung : Am 30.09.2025 zwischen 22:00 und 23:00 Uhr findet eine…" at bounding box center [833, 383] width 1008 height 21
drag, startPoint x: 439, startPoint y: 396, endPoint x: 397, endPoint y: 390, distance: 42.4
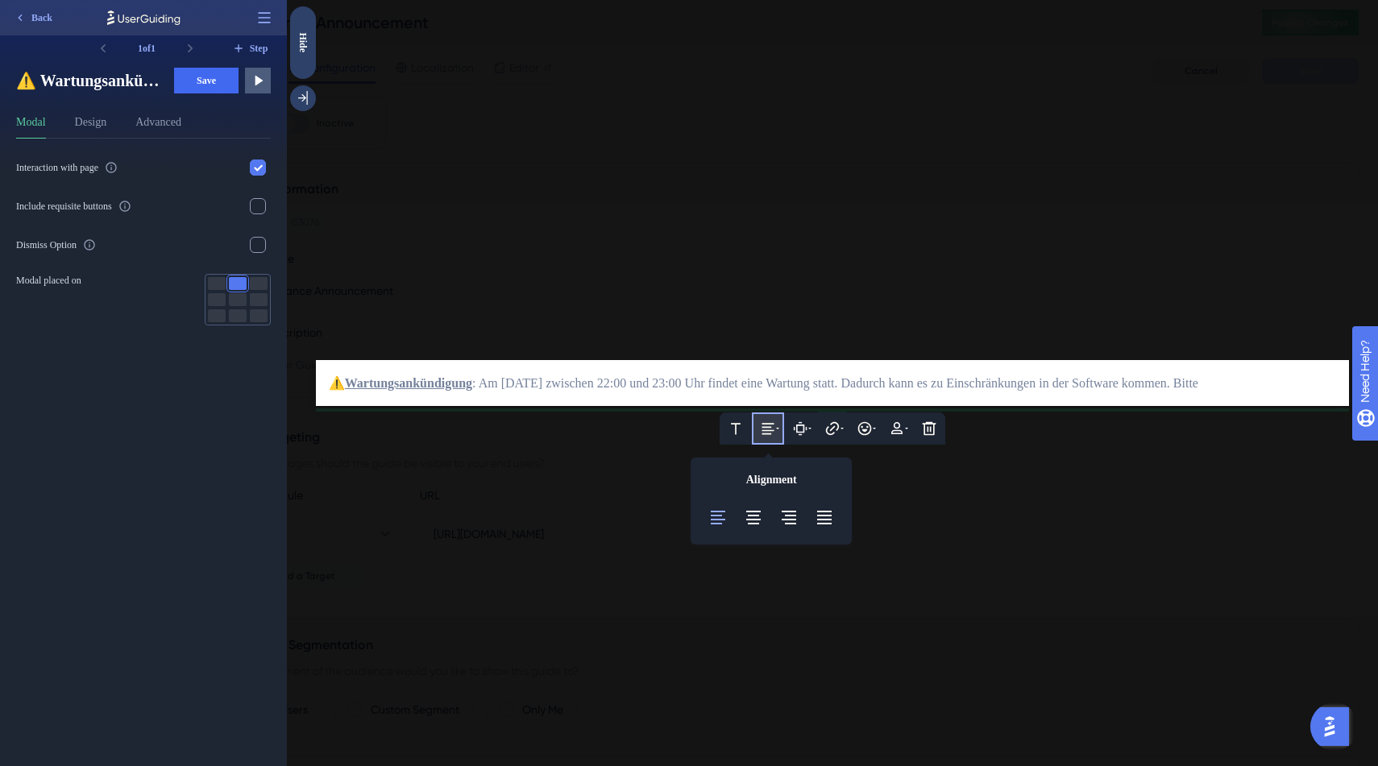
click at [397, 390] on div "⚠️ Wartungsankündigung : Am 30.09.2025 zwischen 22:00 und 23:00 Uhr findet eine…" at bounding box center [833, 383] width 1008 height 21
click at [685, 392] on div "⚠️ Wartungsankündigung : Am 30.09.2025 zwischen 22:00 und 23:00 Uhr findet eine…" at bounding box center [833, 383] width 1008 height 21
drag, startPoint x: 441, startPoint y: 398, endPoint x: 396, endPoint y: 396, distance: 45.2
click at [396, 394] on div "⚠️ Wartungsankündigung : Am 30.09.2025 zwischen 22:00 und 23:00 Uhr findet eine…" at bounding box center [833, 383] width 1008 height 21
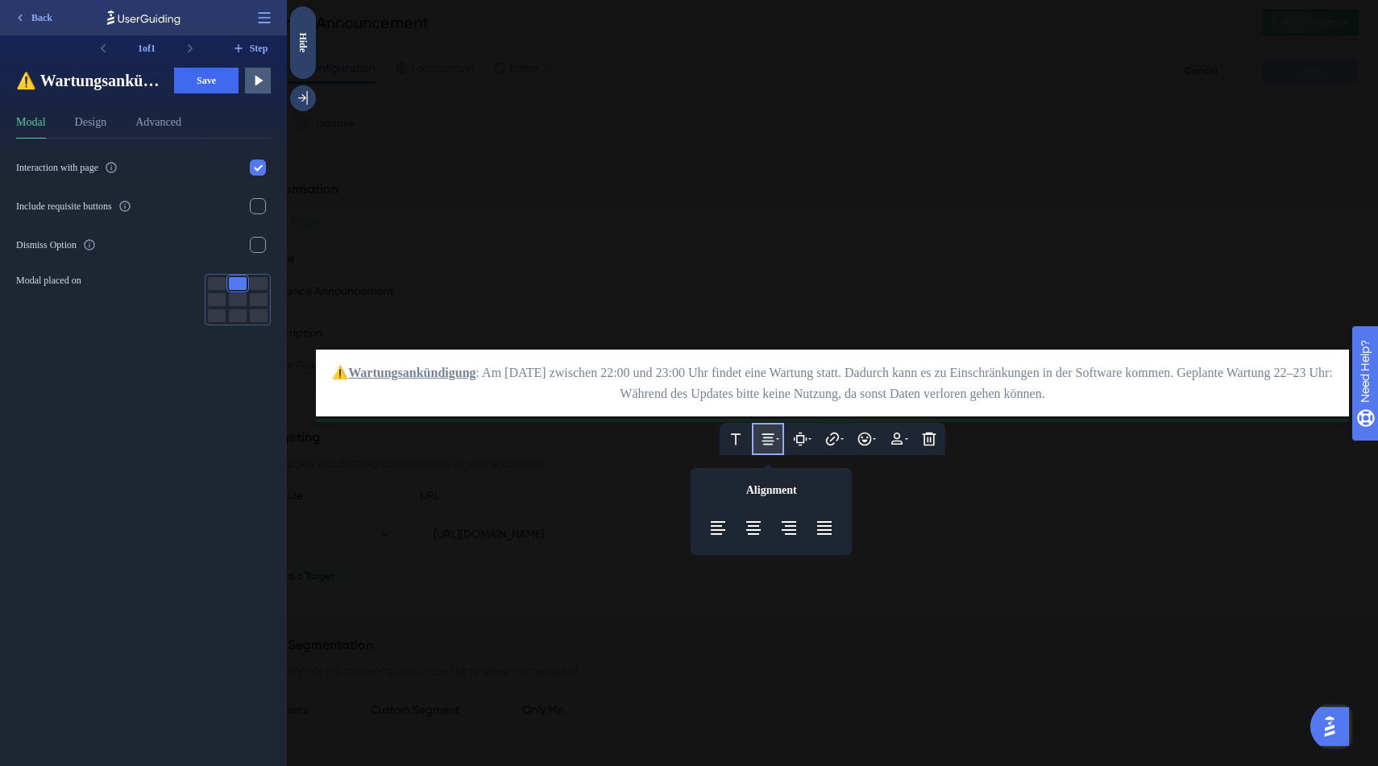
click at [674, 384] on div "⚠️ Wartungsankündigung : Am 30.09.2025 zwischen 22:00 und 23:00 Uhr findet eine…" at bounding box center [833, 384] width 1008 height 42
click at [719, 533] on icon at bounding box center [718, 528] width 15 height 14
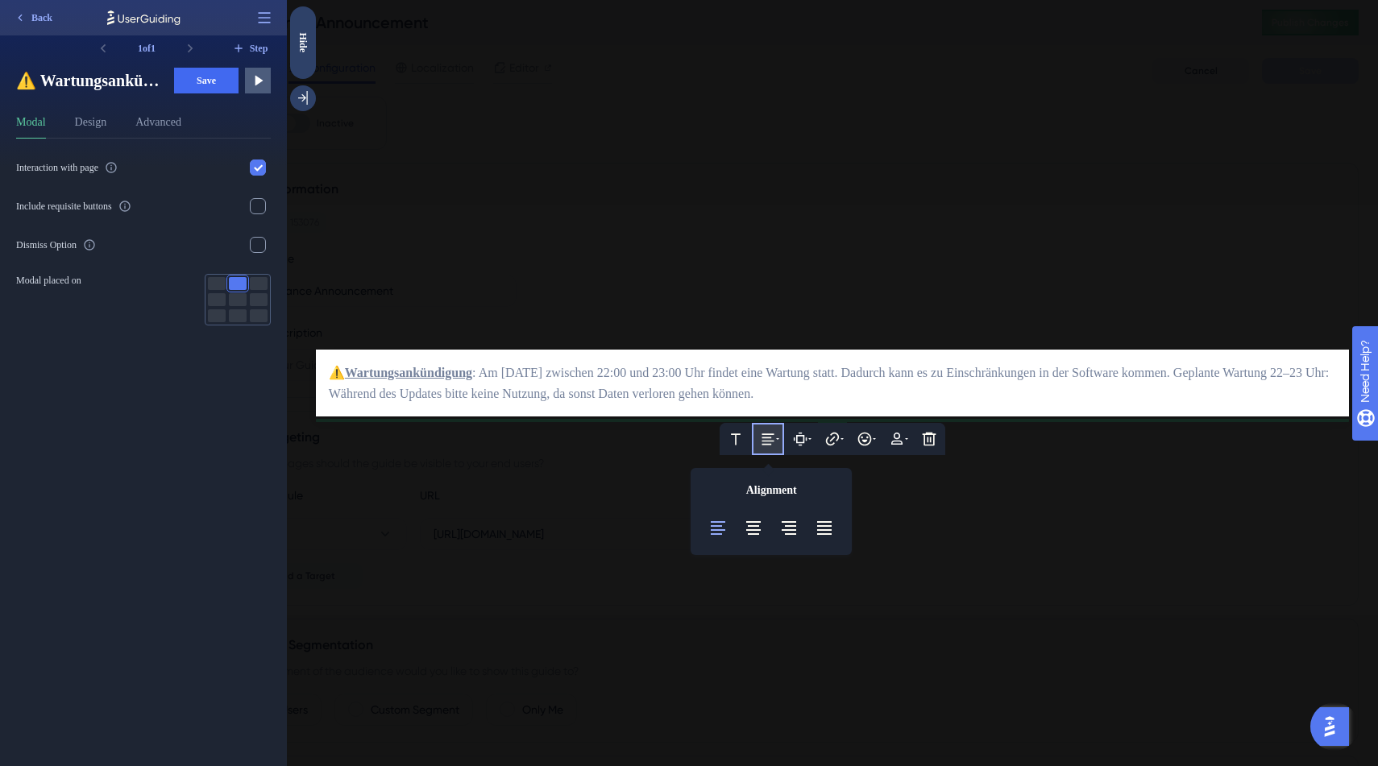
click at [801, 396] on span ": Am 30.09.2025 zwischen 22:00 und 23:00 Uhr findet eine Wartung statt. Dadurch…" at bounding box center [830, 383] width 1003 height 35
drag, startPoint x: 971, startPoint y: 373, endPoint x: 1131, endPoint y: 394, distance: 161.7
click at [1131, 394] on div "⚠️ Wartungsankündigung : Am 30.09.2025 zwischen 22:00 und 23:00 Uhr findet eine…" at bounding box center [833, 384] width 1008 height 42
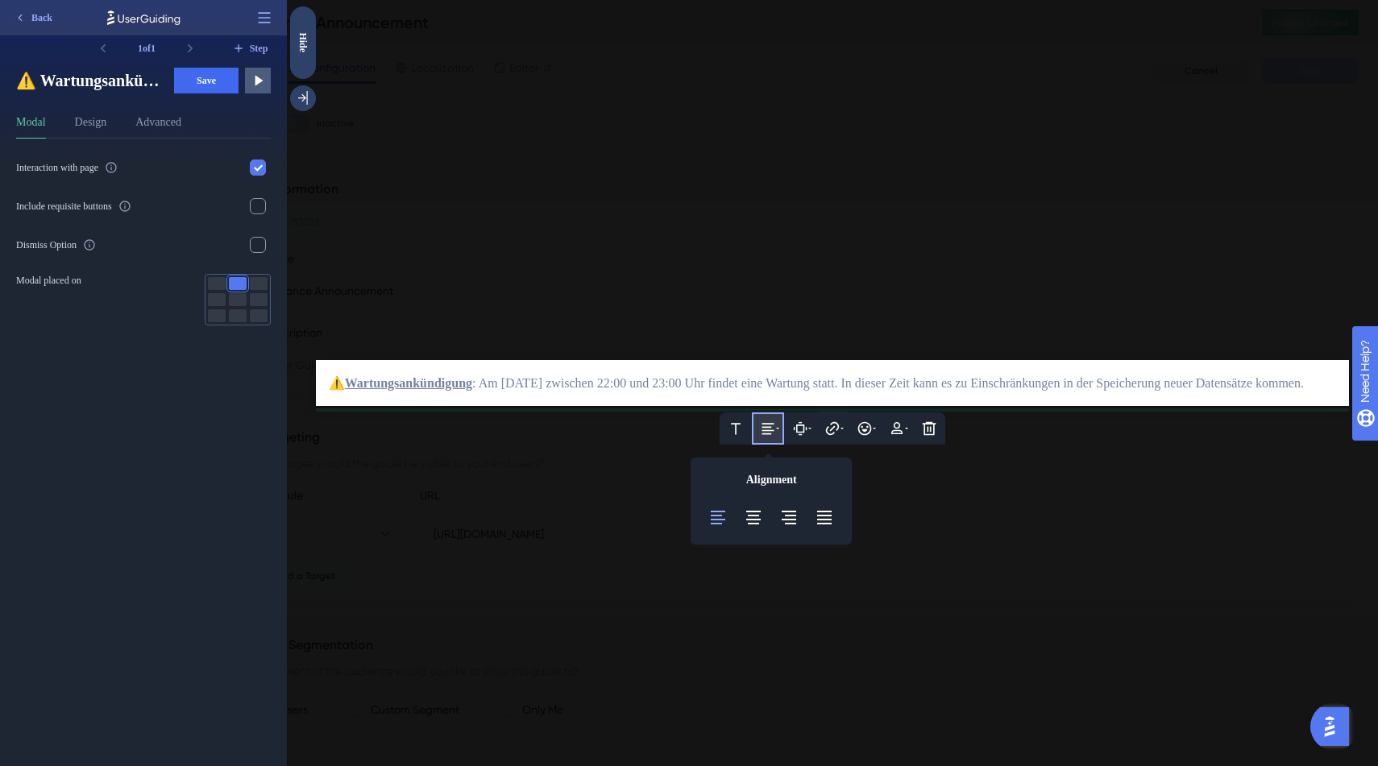
click at [876, 376] on span ": Am 30.09.2025 zwischen 22:00 und 23:00 Uhr findet eine Wartung statt. In dies…" at bounding box center [887, 383] width 831 height 14
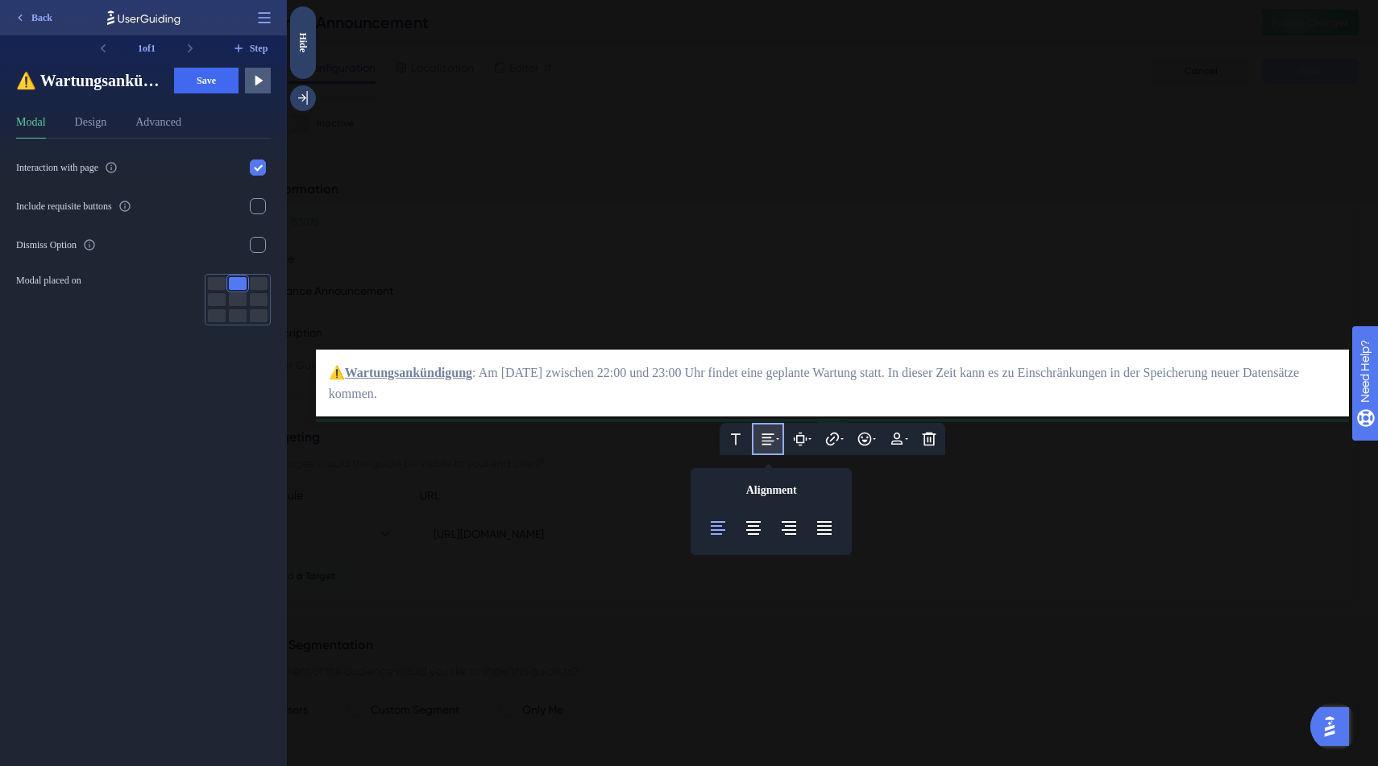
click at [643, 391] on div "⚠️ Wartungsankündigung : Am 30.09.2025 zwischen 22:00 und 23:00 Uhr findet eine…" at bounding box center [833, 384] width 1008 height 42
drag, startPoint x: 627, startPoint y: 392, endPoint x: 1054, endPoint y: 406, distance: 427.2
click at [1054, 406] on div "Text Alignment Align Left Align Center Align Right Justify Paddings Hyperlink E…" at bounding box center [833, 384] width 1034 height 68
click at [1109, 392] on div "⚠️ Wartungsankündigung : Am 30.09.2025 zwischen 22:00 und 23:00 Uhr findet eine…" at bounding box center [833, 384] width 1008 height 42
click at [797, 366] on span ": Am 30.09.2025 zwischen 22:00 und 23:00 Uhr findet eine geplante Wartung statt…" at bounding box center [815, 383] width 973 height 35
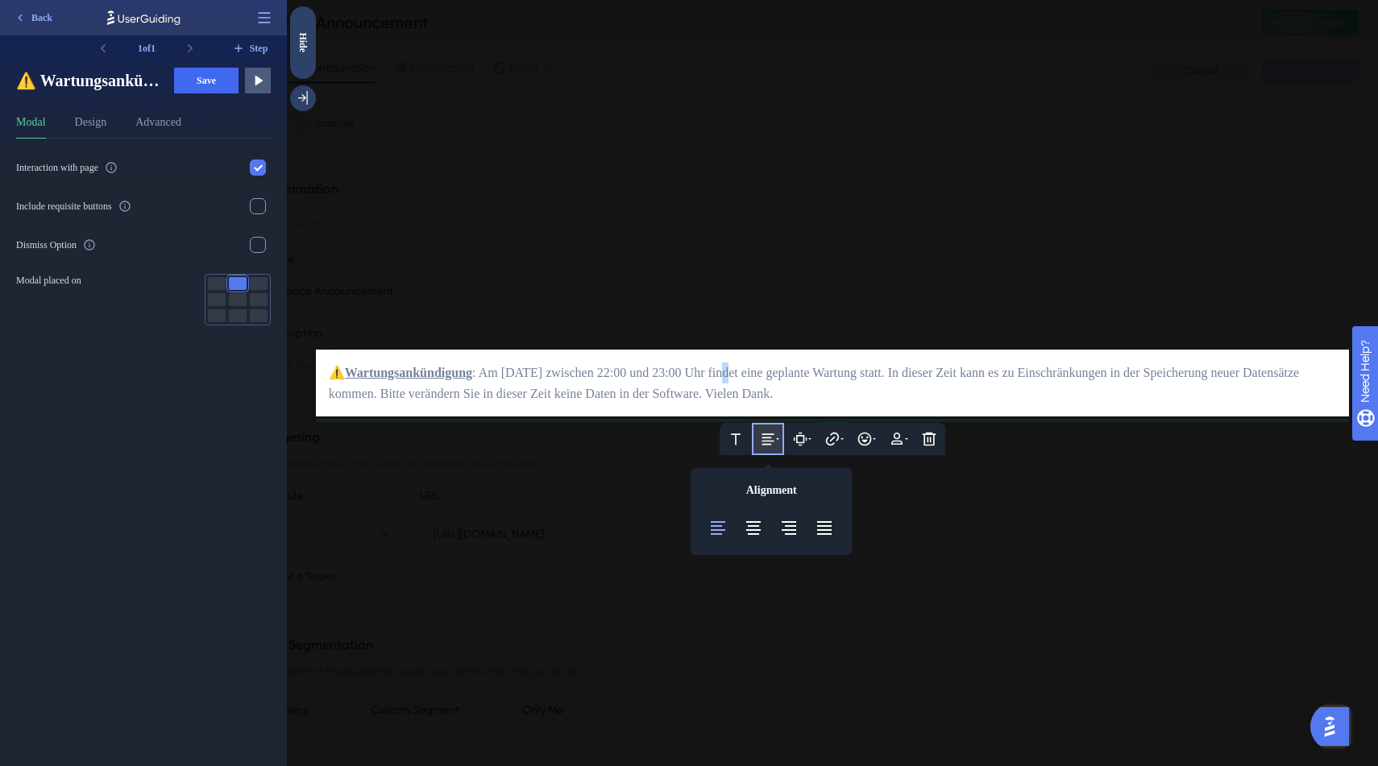
click at [797, 366] on span ": Am 30.09.2025 zwischen 22:00 und 23:00 Uhr findet eine geplante Wartung statt…" at bounding box center [815, 383] width 973 height 35
copy div "⚠️ Wartungsankündigung : Am 30.09.2025 zwischen 22:00 und 23:00 Uhr findet eine…"
click at [753, 392] on span ": Am 30.09.2025 zwischen 22:00 und 23:00 Uhr findet eine geplante Wartung statt…" at bounding box center [815, 383] width 973 height 35
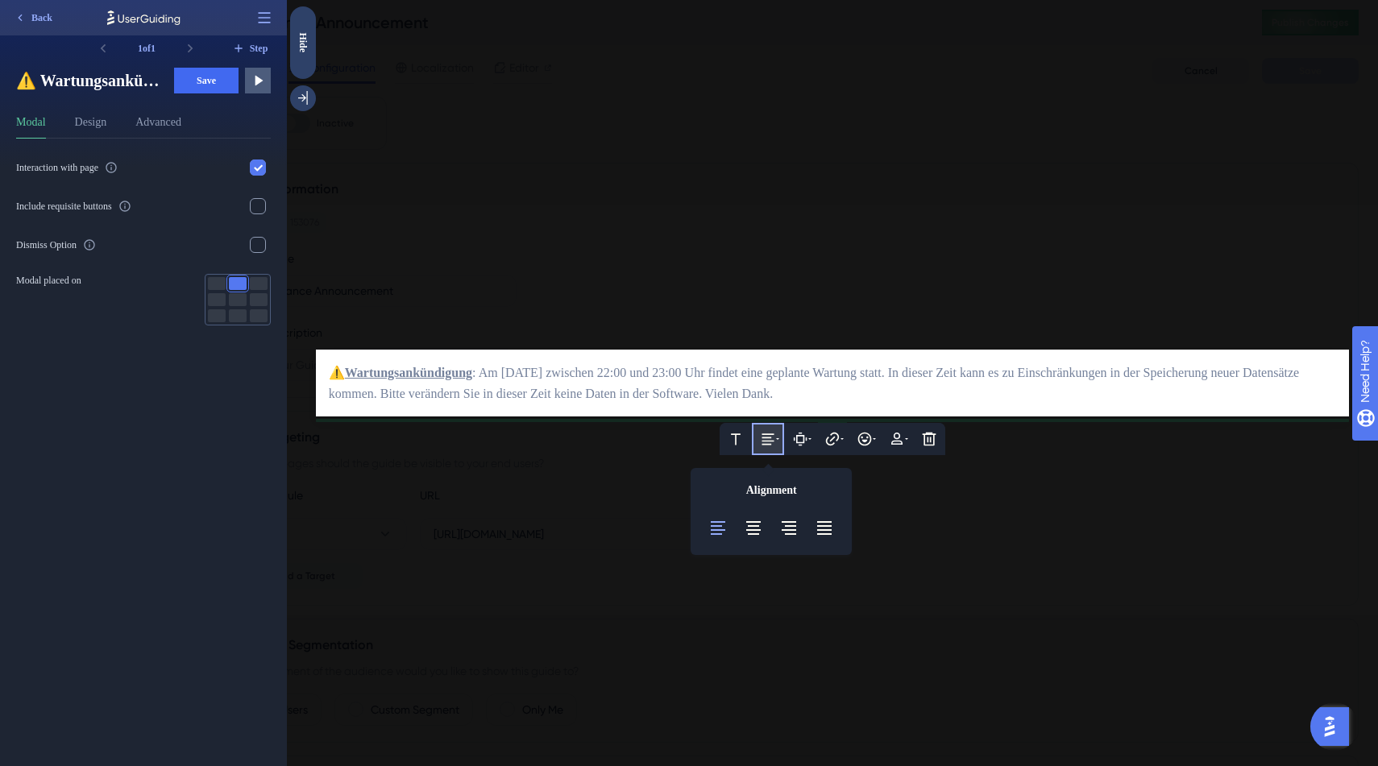
drag, startPoint x: 1031, startPoint y: 371, endPoint x: 1132, endPoint y: 404, distance: 107.0
click at [1132, 404] on div "Text Alignment Align Left Align Center Align Right Justify Paddings Hyperlink E…" at bounding box center [833, 384] width 1034 height 68
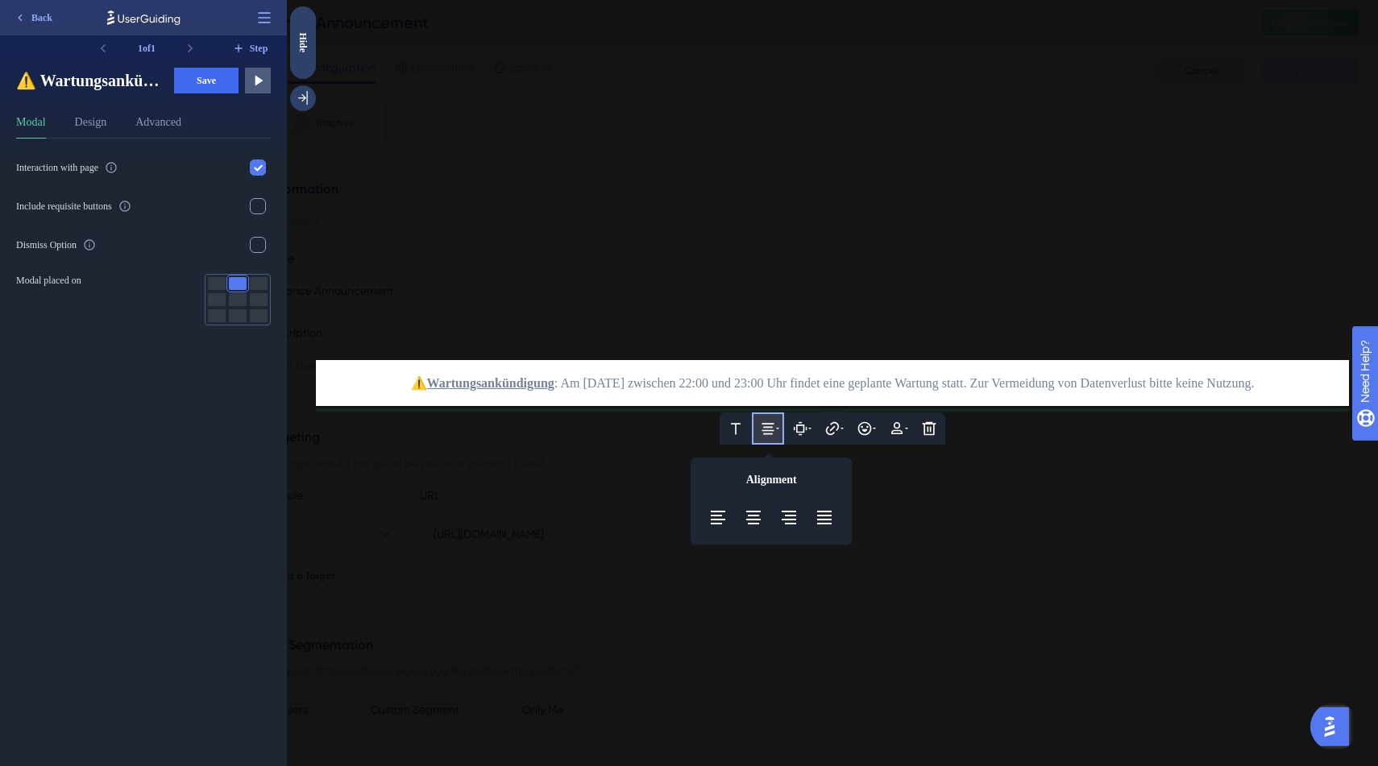
click at [998, 394] on div "⚠️ Wartungsankündigung : Am 30.09.2025 zwischen 22:00 und 23:00 Uhr findet eine…" at bounding box center [833, 383] width 1008 height 21
drag, startPoint x: 891, startPoint y: 389, endPoint x: 806, endPoint y: 393, distance: 85.5
click at [806, 393] on div "⚠️ Wartungsankündigung : Am 30.09.2025 zwischen 22:00 und 23:00 Uhr findet eine…" at bounding box center [833, 383] width 1008 height 21
click at [864, 394] on div "⚠️ Wartungsankündigung : Am 30.09.2025 zwischen 22:00 und 23:00 Uhr findet eine…" at bounding box center [833, 383] width 1008 height 21
drag, startPoint x: 864, startPoint y: 399, endPoint x: 1193, endPoint y: 371, distance: 330.7
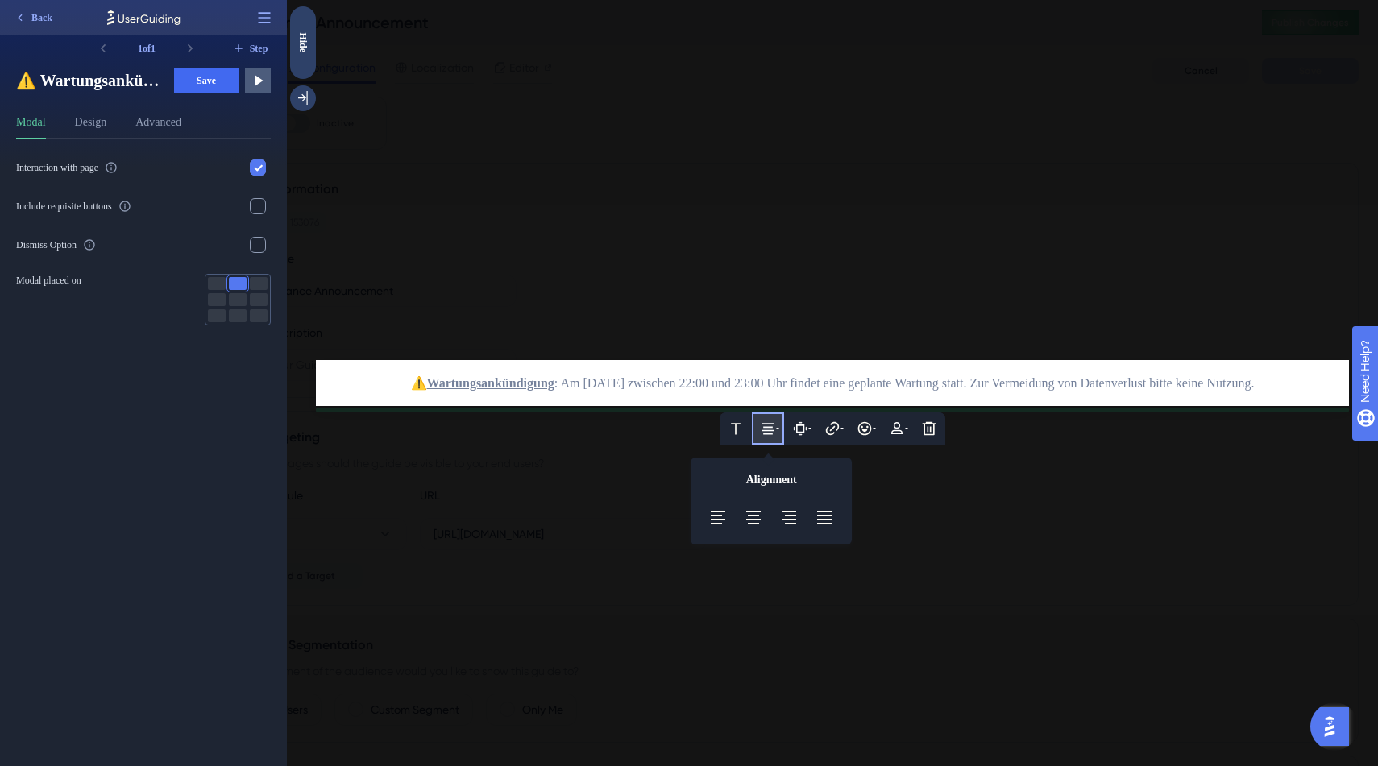
click at [1193, 373] on div "⚠️ Wartungsankündigung : Am 30.09.2025 zwischen 22:00 und 23:00 Uhr findet eine…" at bounding box center [833, 383] width 1008 height 21
click at [1250, 376] on span ": Am 30.09.2025 zwischen 22:00 und 23:00 Uhr findet eine geplante Wartung statt…" at bounding box center [904, 383] width 700 height 14
drag, startPoint x: 1295, startPoint y: 370, endPoint x: 1329, endPoint y: 385, distance: 37.9
click at [1329, 385] on div "⚠️ Wartungsankündigung : Am 30.09.2025 zwischen 22:00 und 23:00 Uhr findet eine…" at bounding box center [833, 383] width 1008 height 21
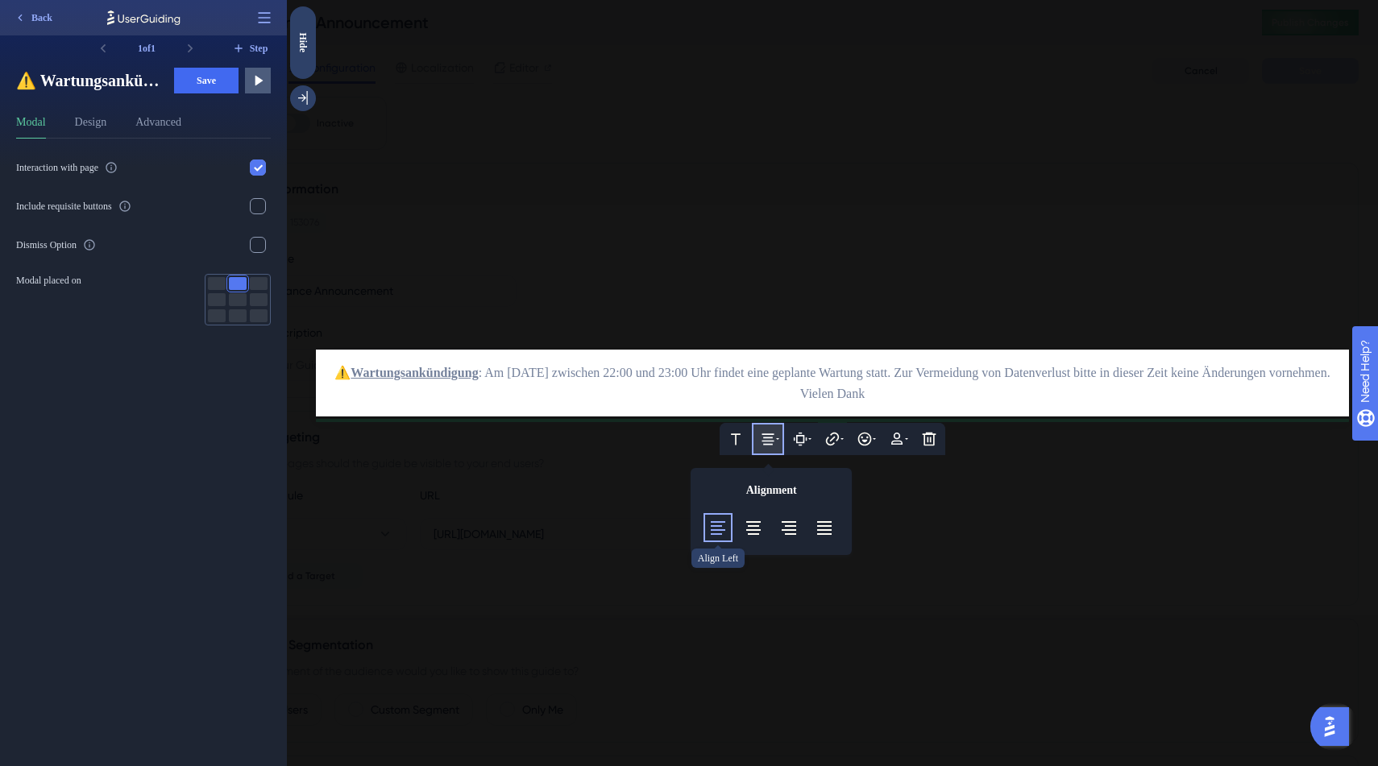
click at [724, 520] on icon at bounding box center [717, 527] width 19 height 19
click at [697, 317] on div at bounding box center [832, 383] width 1091 height 766
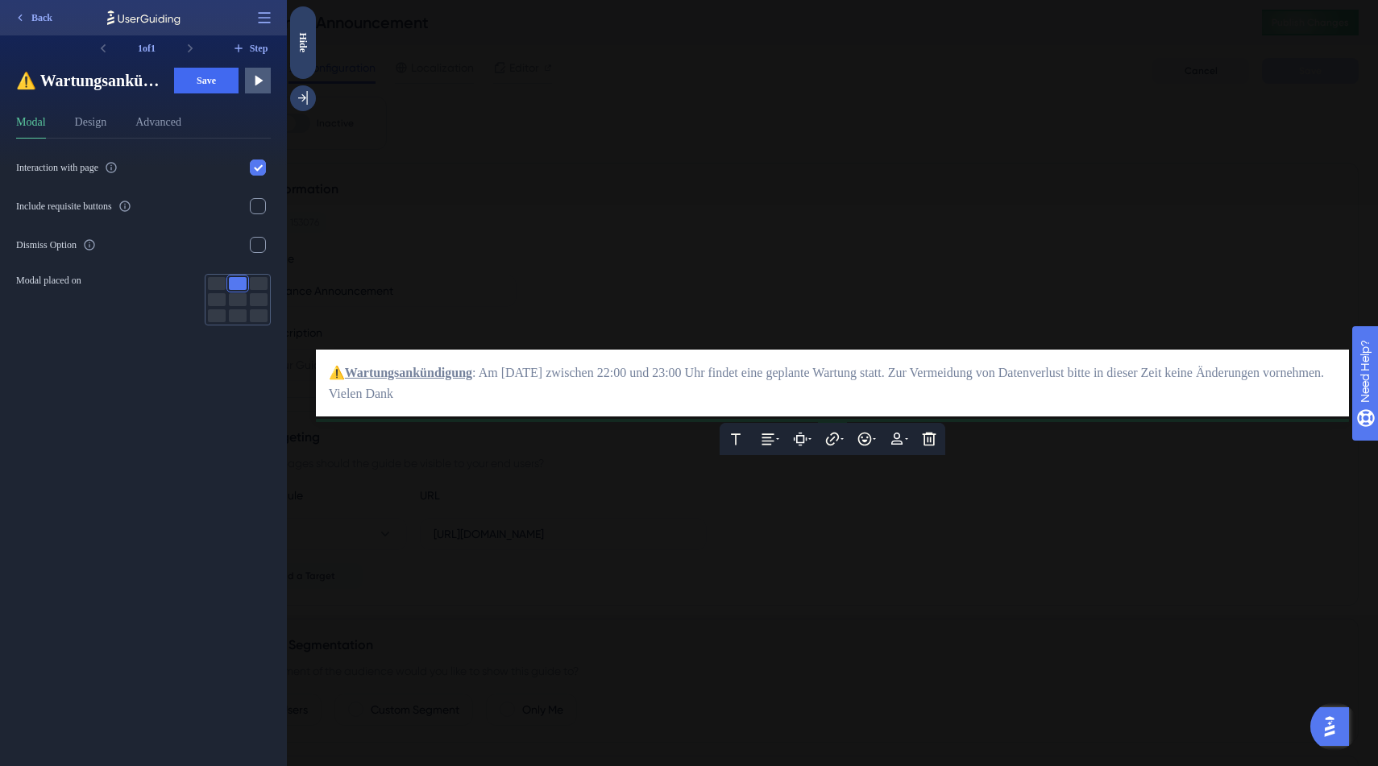
click at [723, 392] on div "⚠️ Wartungsankündigung : Am 30.09.2025 zwischen 22:00 und 23:00 Uhr findet eine…" at bounding box center [833, 384] width 1008 height 42
click at [780, 292] on div at bounding box center [832, 383] width 1091 height 766
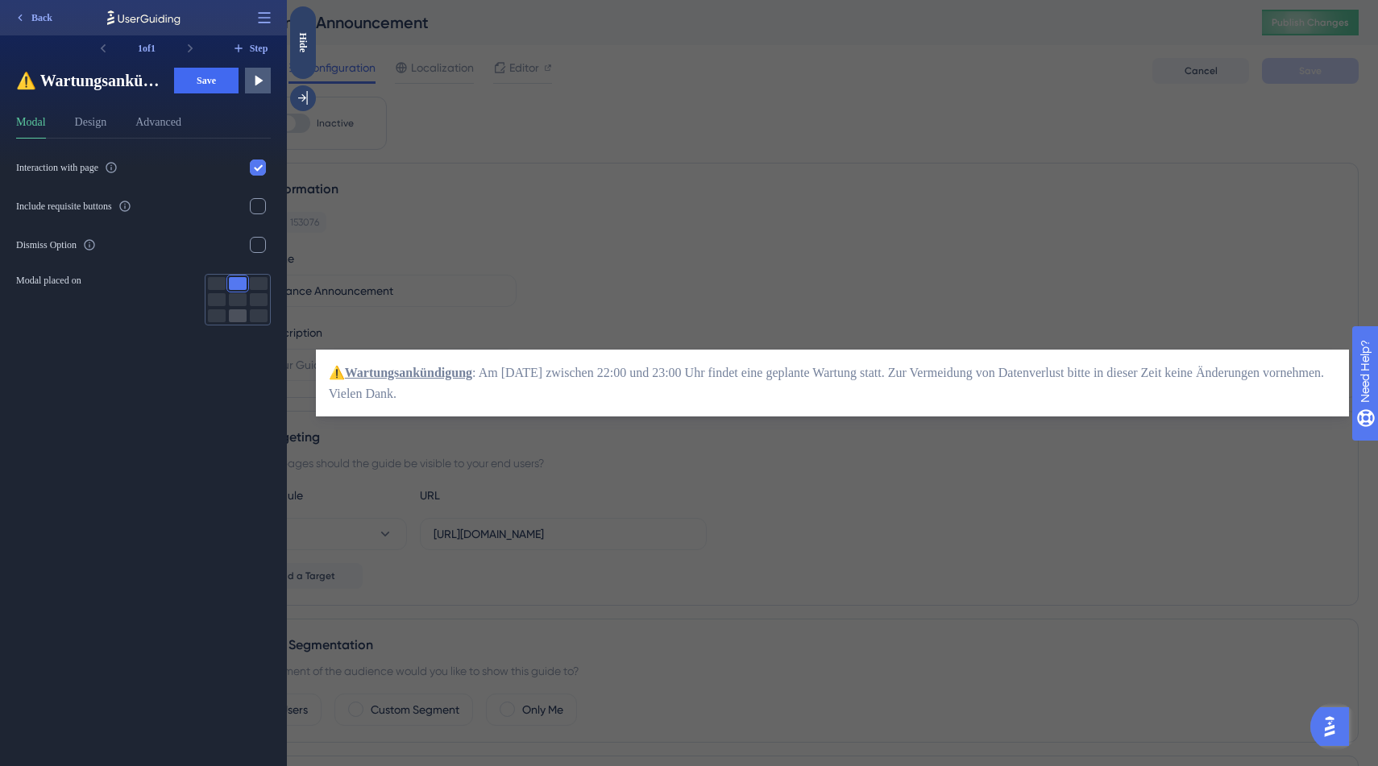
click at [234, 309] on div at bounding box center [238, 315] width 18 height 13
click at [243, 296] on div at bounding box center [238, 299] width 18 height 13
click at [240, 288] on div at bounding box center [238, 283] width 18 height 13
click at [263, 247] on div at bounding box center [258, 245] width 16 height 16
click at [262, 210] on div at bounding box center [258, 206] width 16 height 16
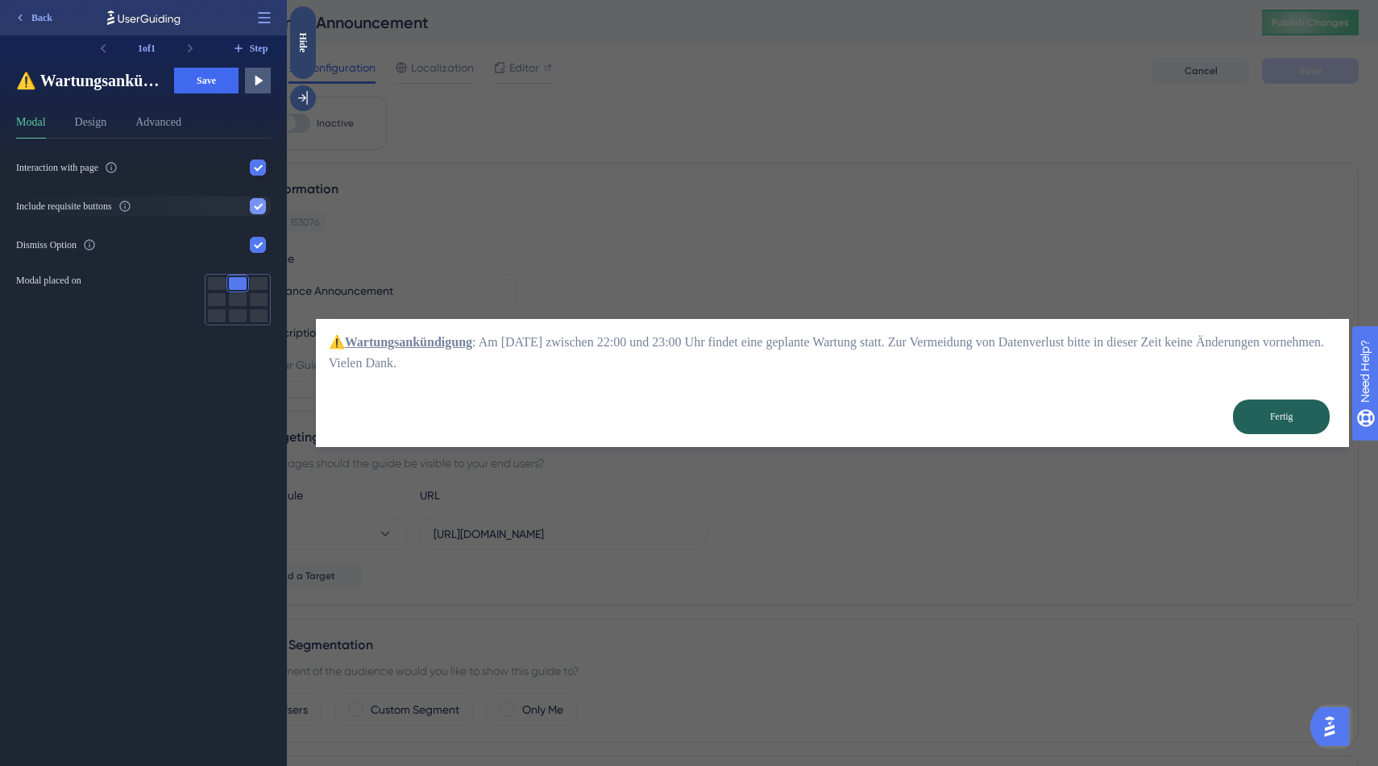
click at [261, 208] on icon at bounding box center [258, 206] width 10 height 10
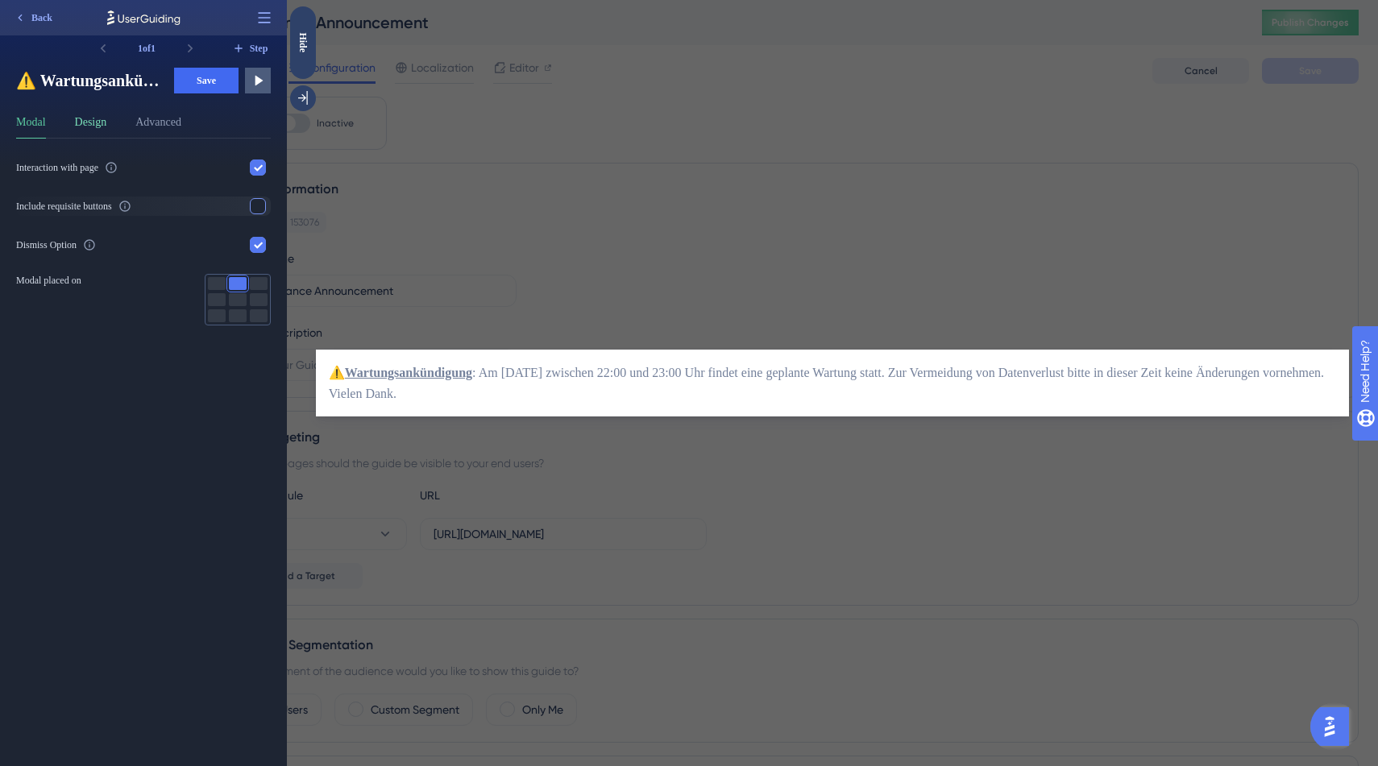
click at [98, 122] on button "Design" at bounding box center [91, 126] width 32 height 26
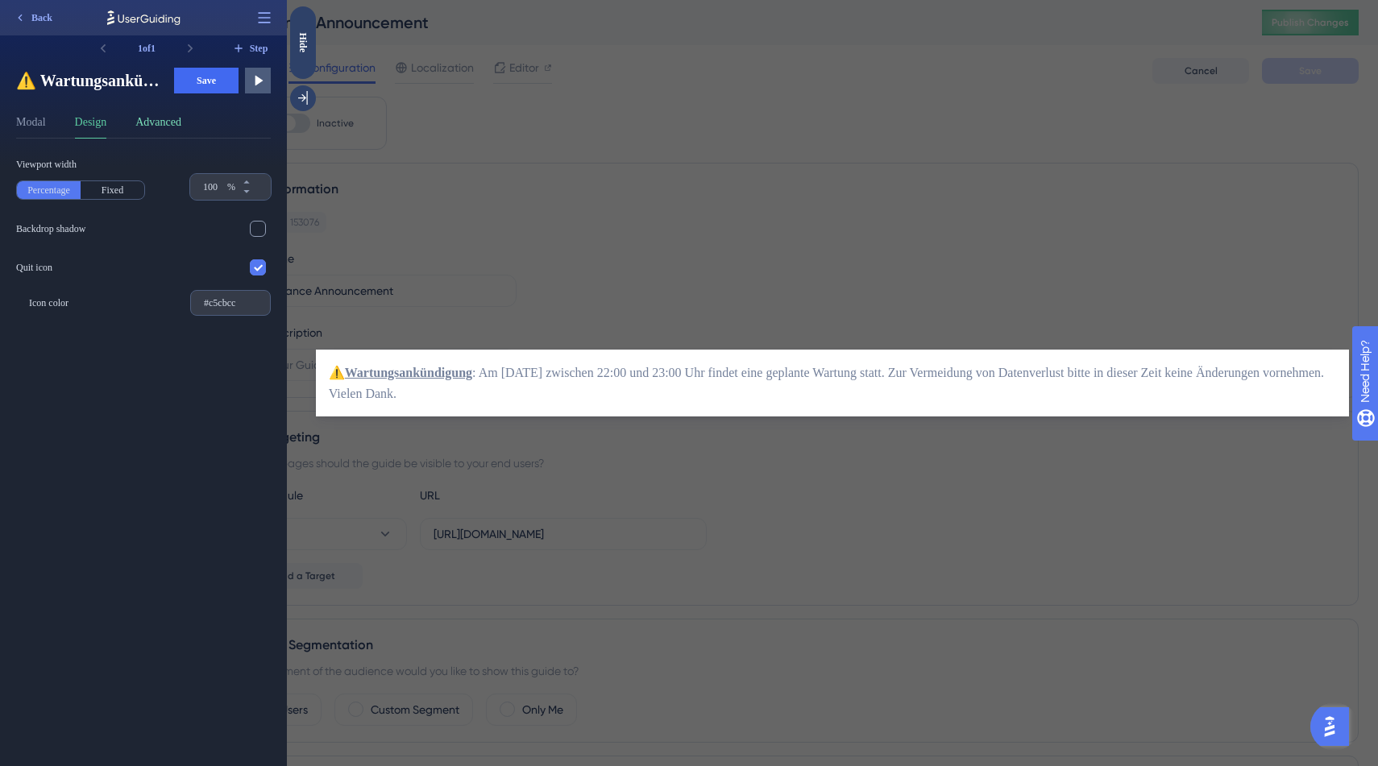
click at [166, 130] on button "Advanced" at bounding box center [158, 126] width 46 height 26
click at [107, 135] on button "Design" at bounding box center [91, 126] width 32 height 26
click at [214, 86] on span "Save" at bounding box center [206, 80] width 19 height 13
click at [48, 19] on span "Back" at bounding box center [41, 17] width 21 height 13
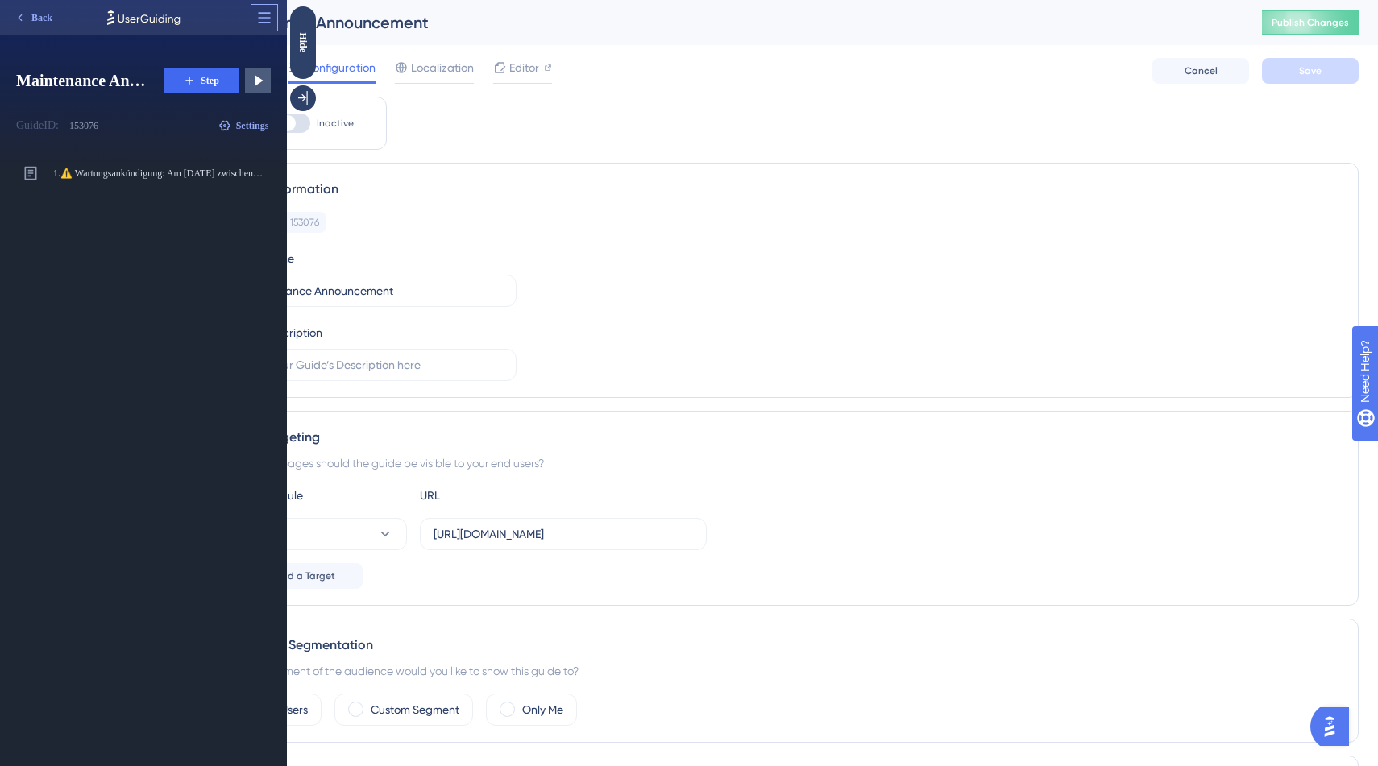
click at [267, 19] on icon at bounding box center [264, 18] width 16 height 16
click at [201, 108] on span "Log Out" at bounding box center [184, 108] width 32 height 13
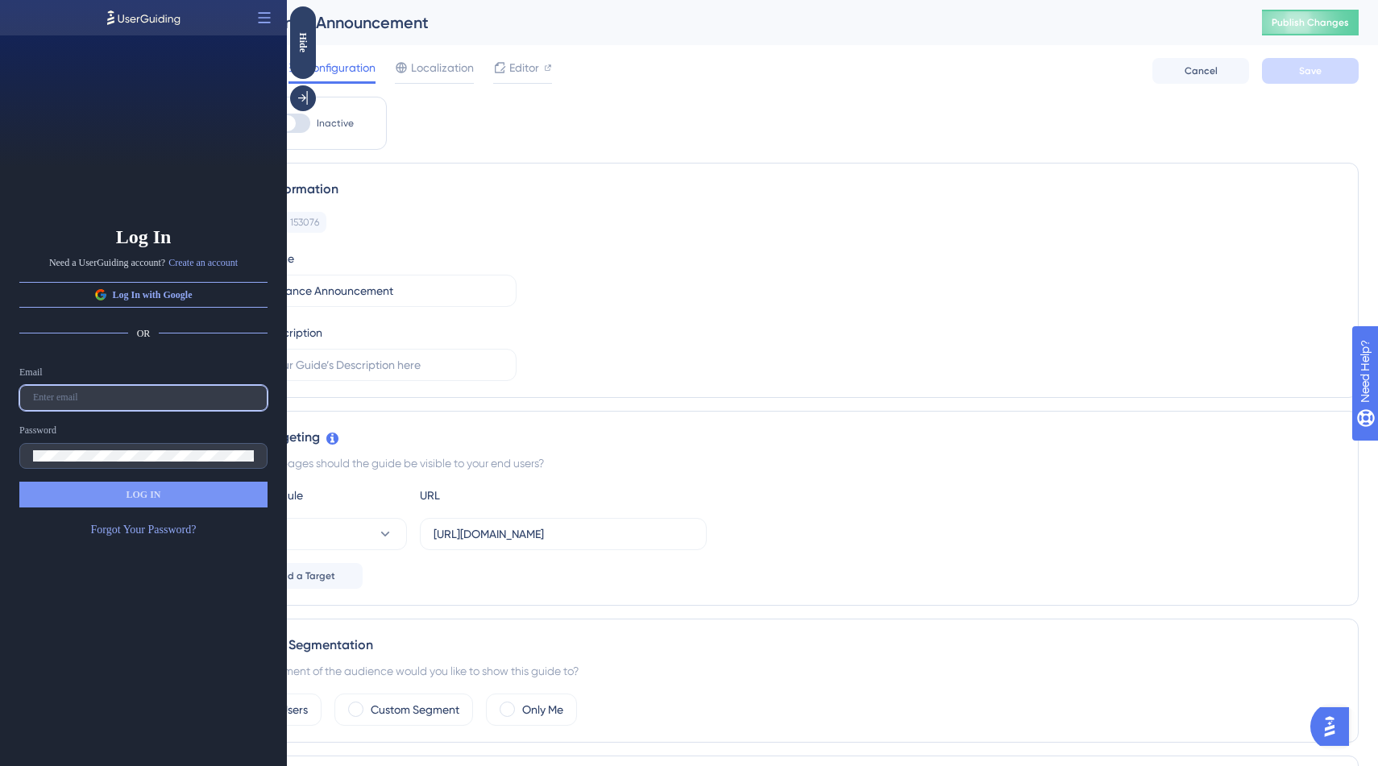
click at [167, 393] on input "text" at bounding box center [143, 397] width 221 height 11
paste input "andreas.frank@smartom.ch"
type input "andreas.frank@smartom.ch"
click at [163, 461] on label at bounding box center [143, 456] width 248 height 26
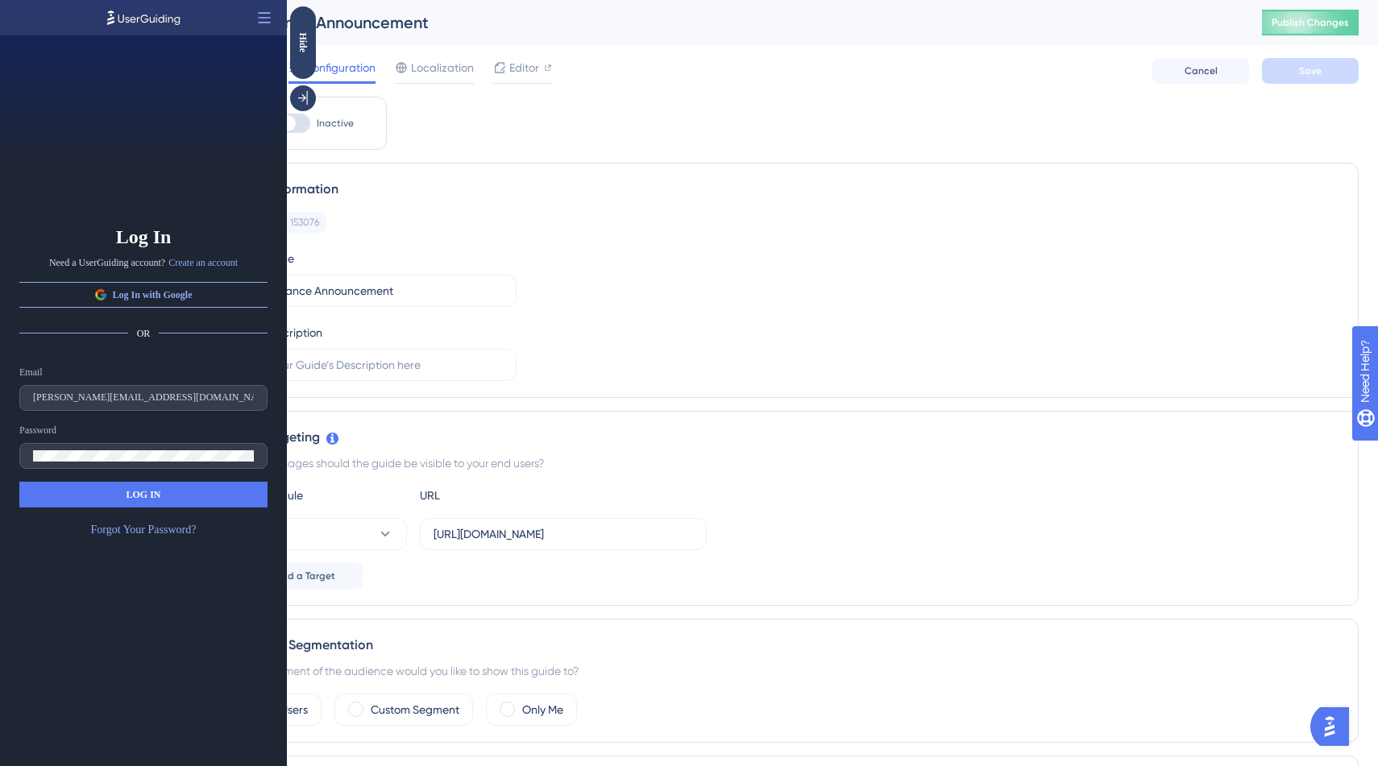
click at [147, 496] on span "LOG IN" at bounding box center [143, 494] width 35 height 13
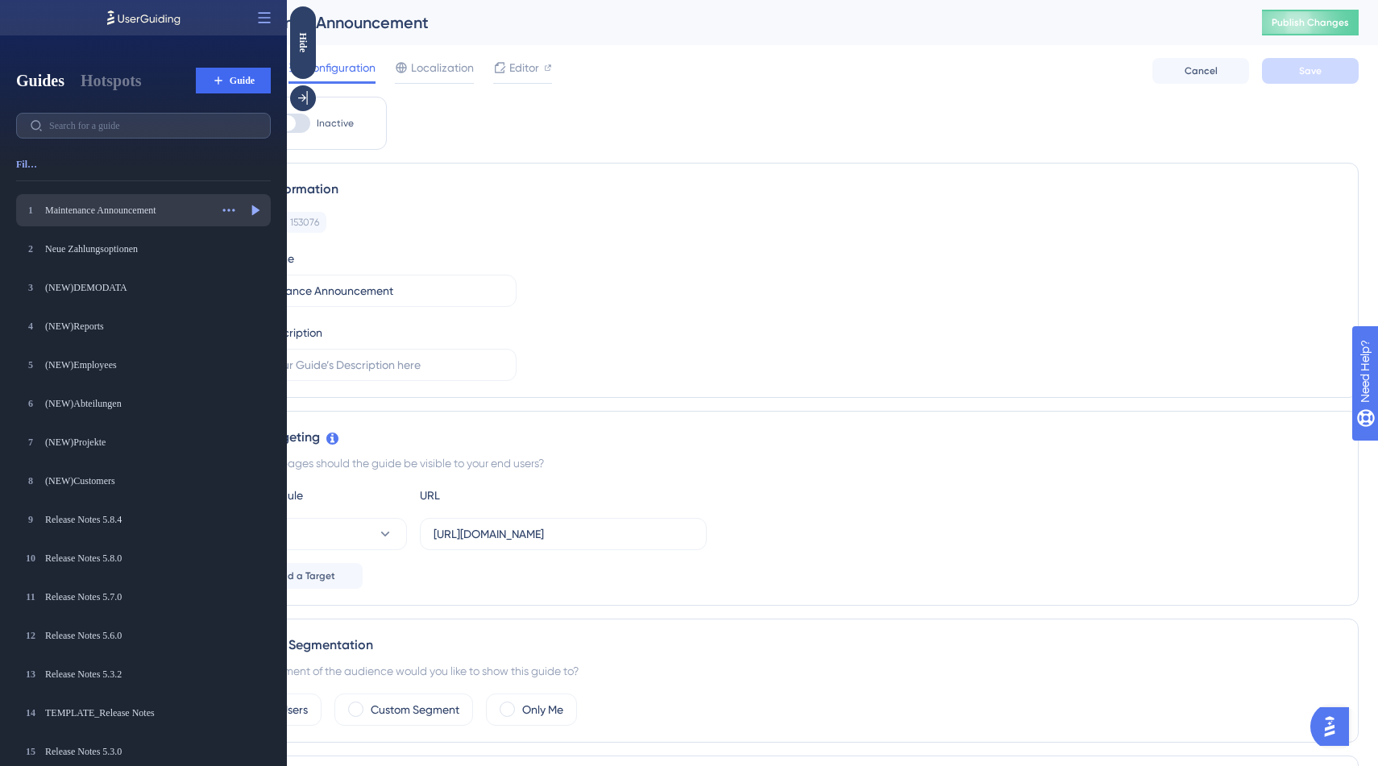
click at [147, 209] on div "Maintenance Announcement" at bounding box center [127, 210] width 164 height 13
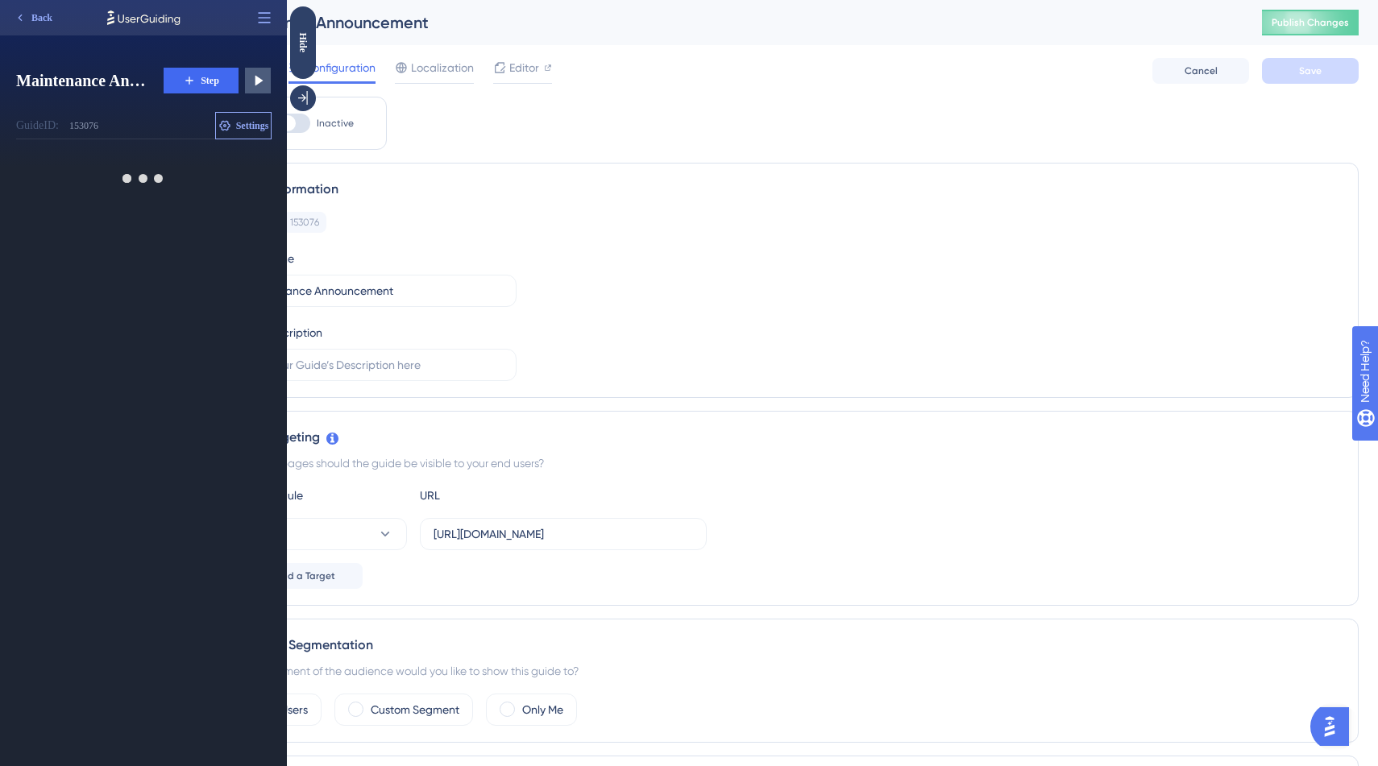
click at [241, 129] on span "Settings" at bounding box center [252, 125] width 33 height 13
click at [260, 19] on icon at bounding box center [264, 18] width 16 height 16
click at [244, 50] on div "Open in Panel Open in Panel" at bounding box center [208, 57] width 124 height 26
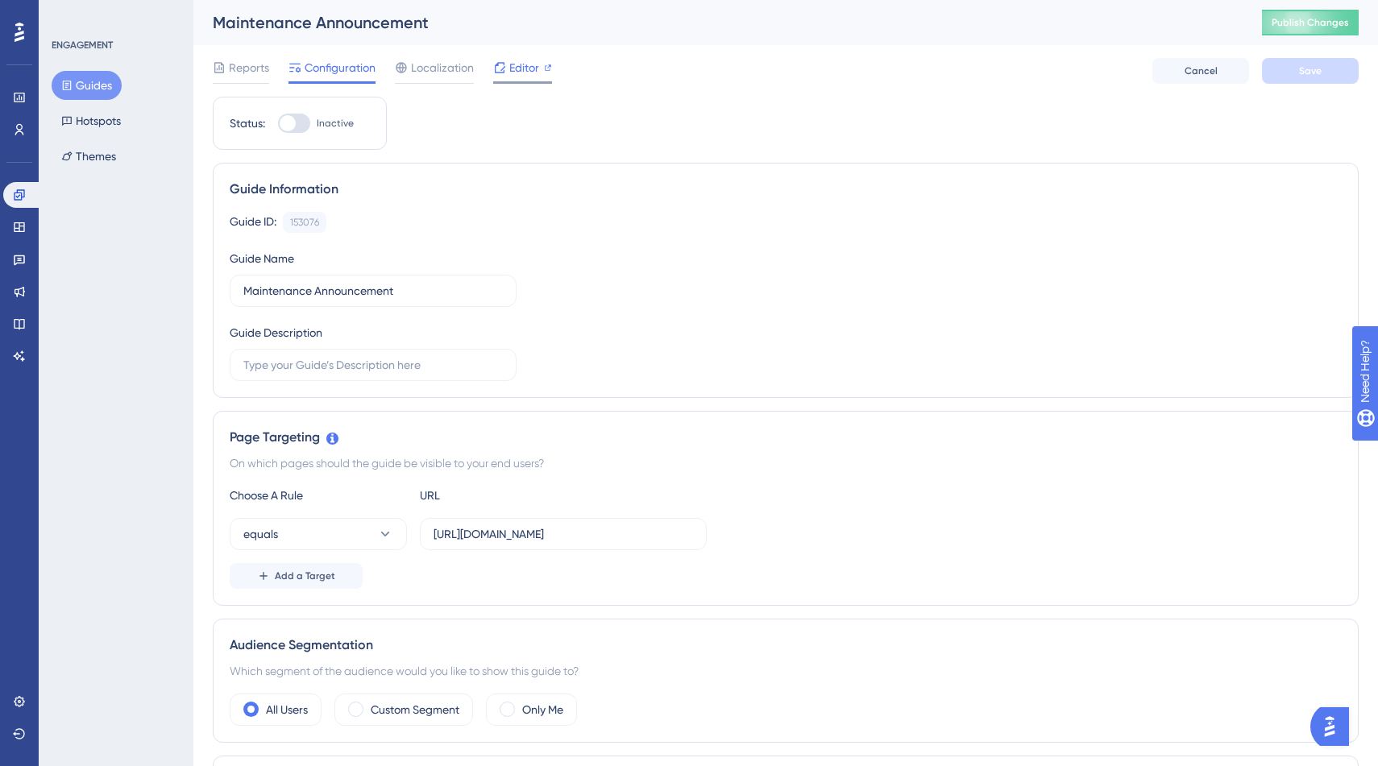
click at [533, 79] on div "Editor" at bounding box center [522, 71] width 59 height 26
click at [286, 122] on div at bounding box center [288, 123] width 16 height 16
click at [278, 123] on input "Inactive" at bounding box center [277, 123] width 1 height 1
checkbox input "true"
click at [1291, 76] on button "Save" at bounding box center [1310, 71] width 97 height 26
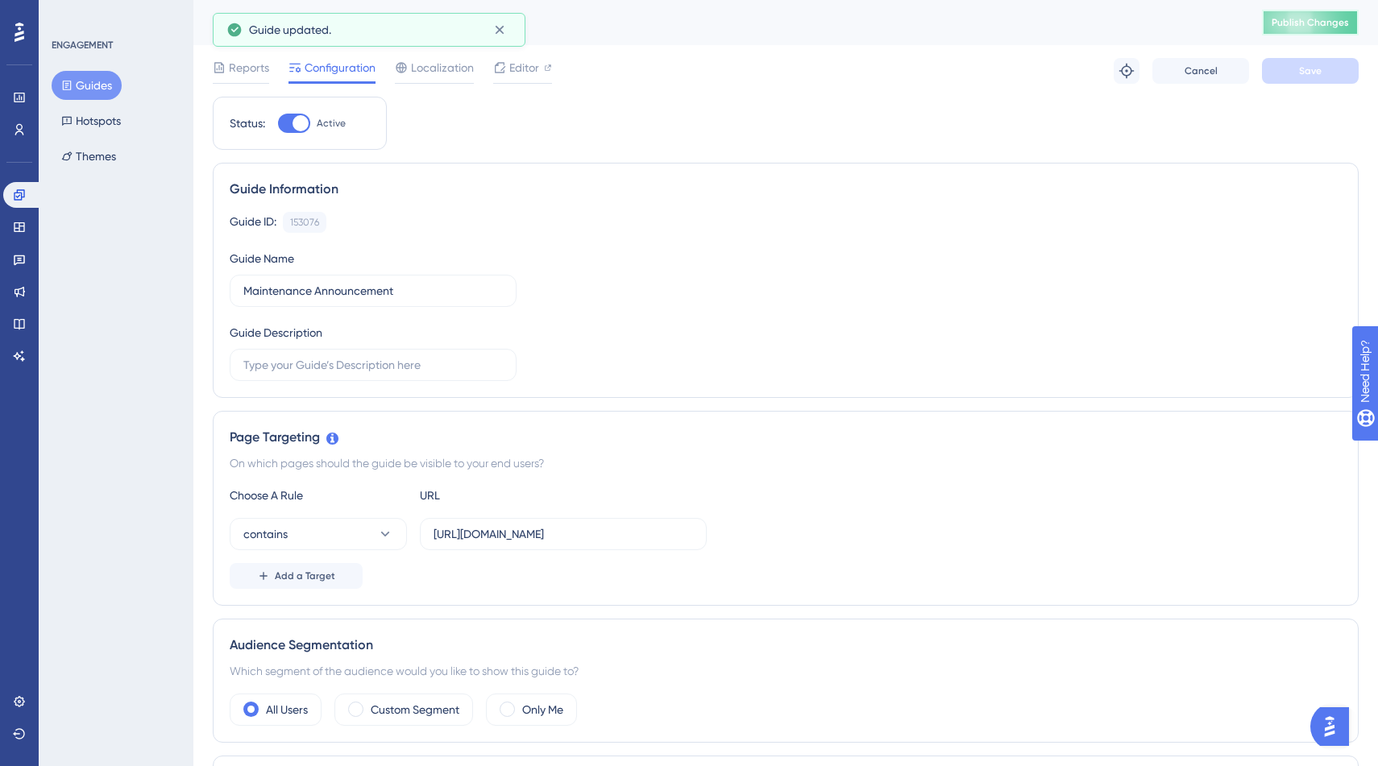
click at [1290, 25] on span "Publish Changes" at bounding box center [1309, 22] width 77 height 13
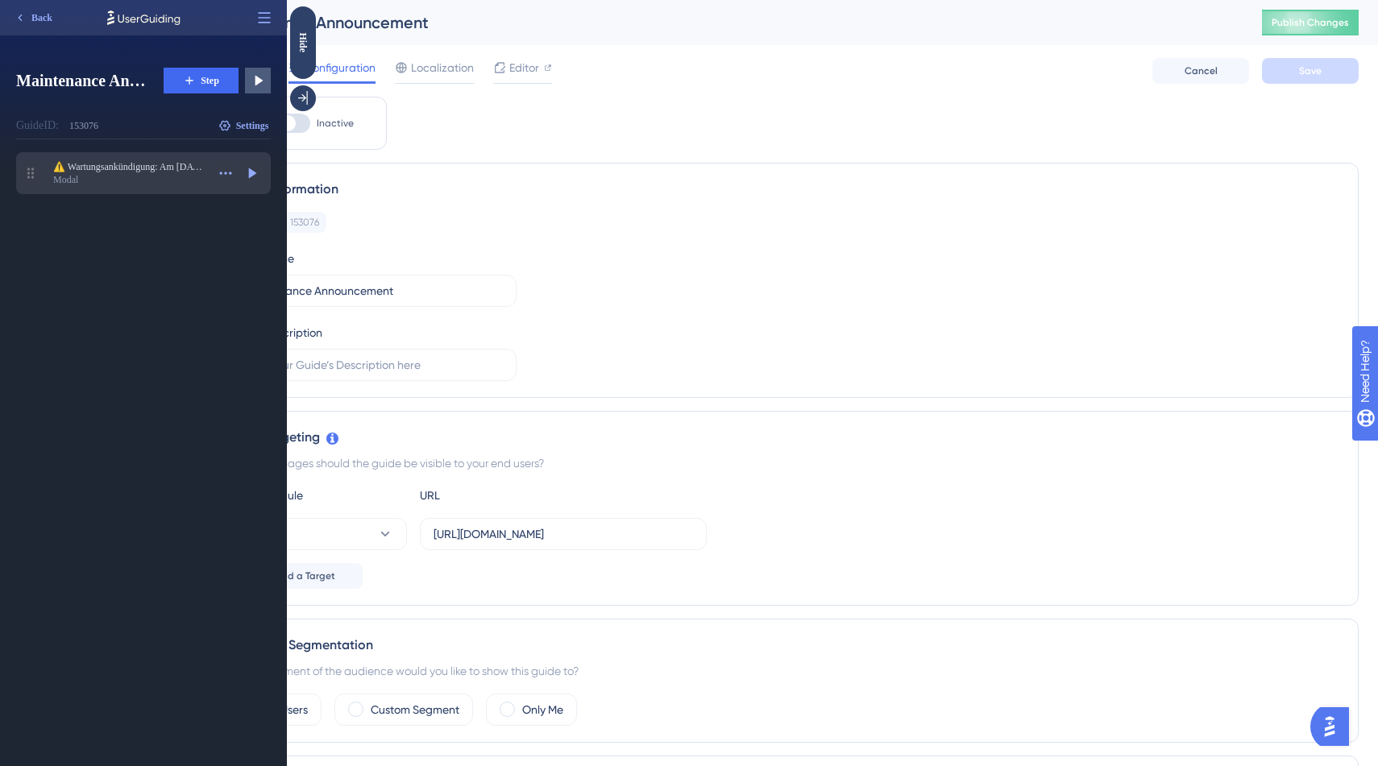
click at [183, 173] on div "Modal" at bounding box center [129, 179] width 153 height 13
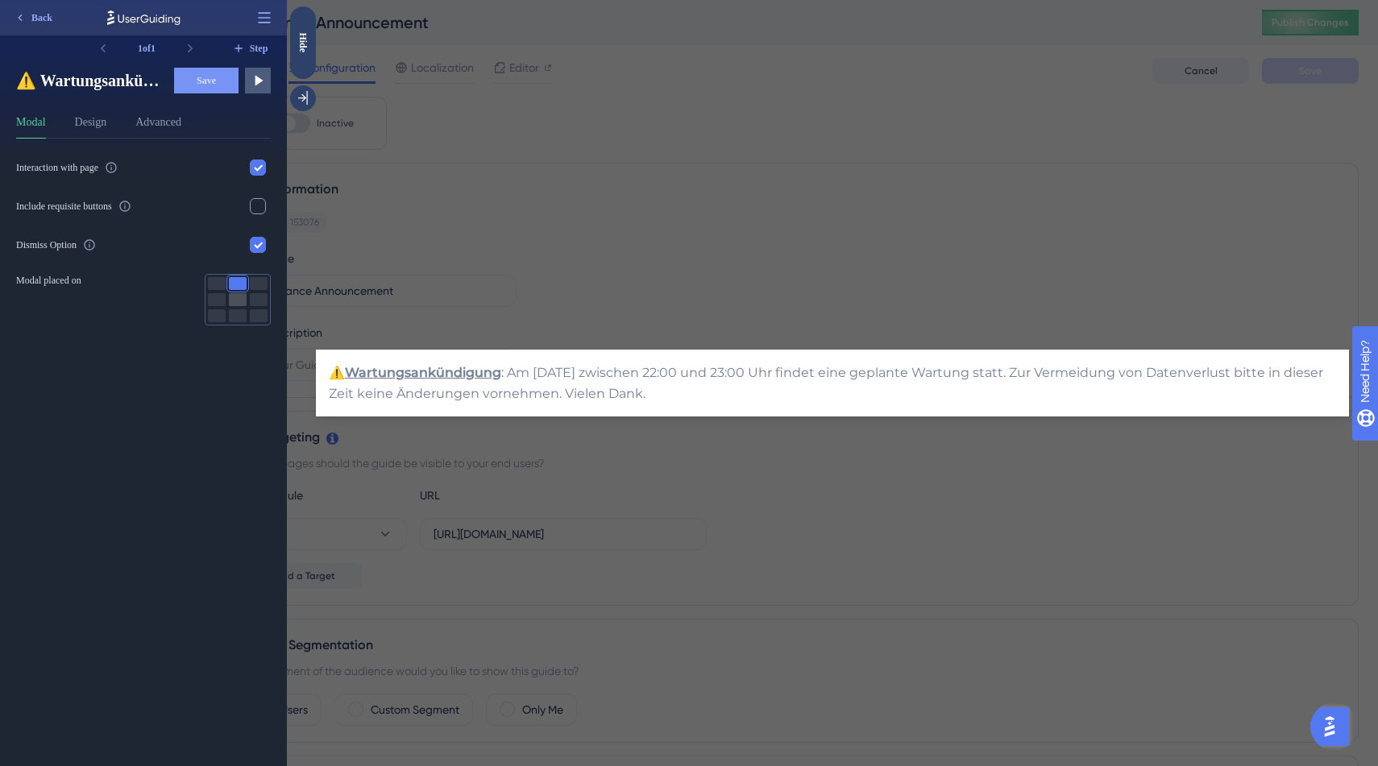
click at [230, 302] on div at bounding box center [238, 299] width 18 height 13
click at [242, 328] on div "Interaction with page Include requisite buttons Dismiss Option Modal placed on" at bounding box center [149, 453] width 267 height 628
click at [237, 289] on div at bounding box center [238, 283] width 18 height 13
click at [101, 116] on button "Design" at bounding box center [91, 126] width 32 height 26
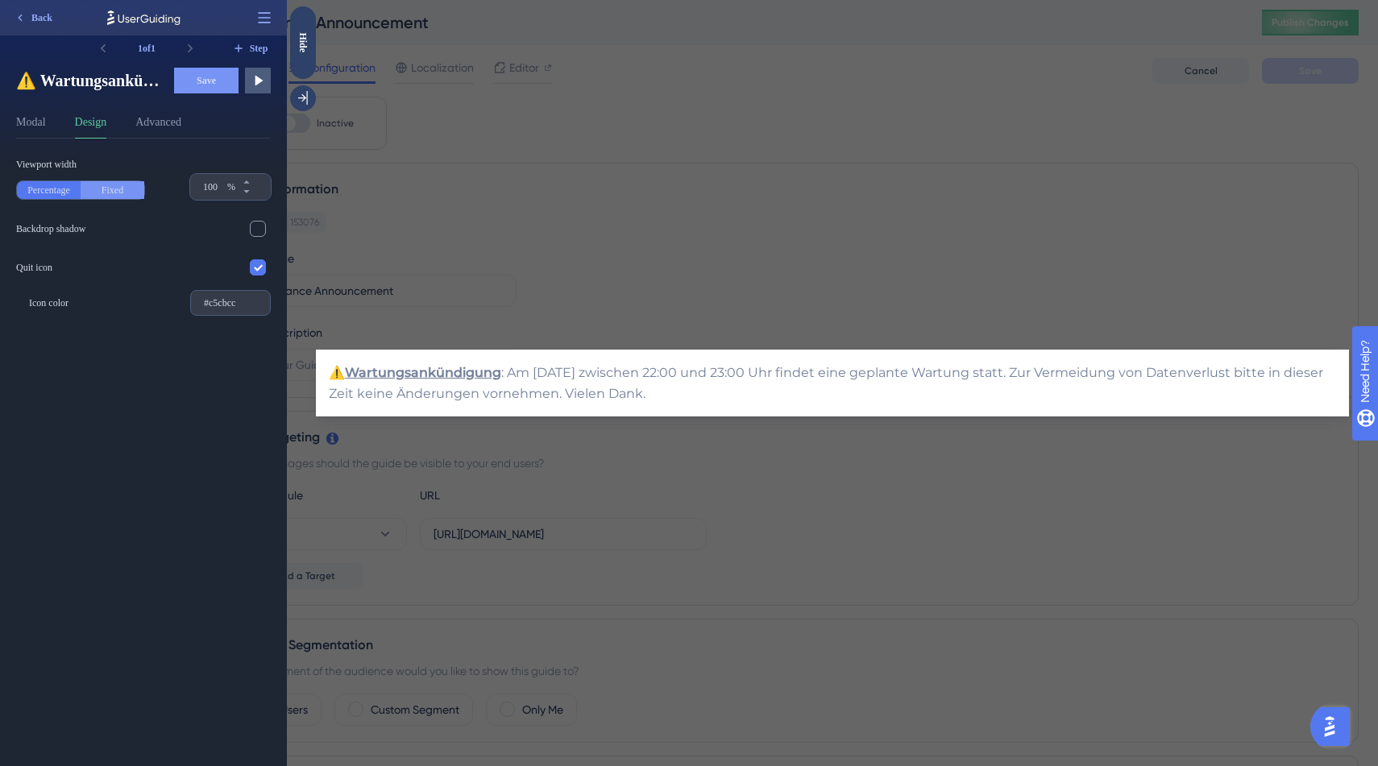
click at [113, 188] on button "Fixed" at bounding box center [113, 190] width 64 height 18
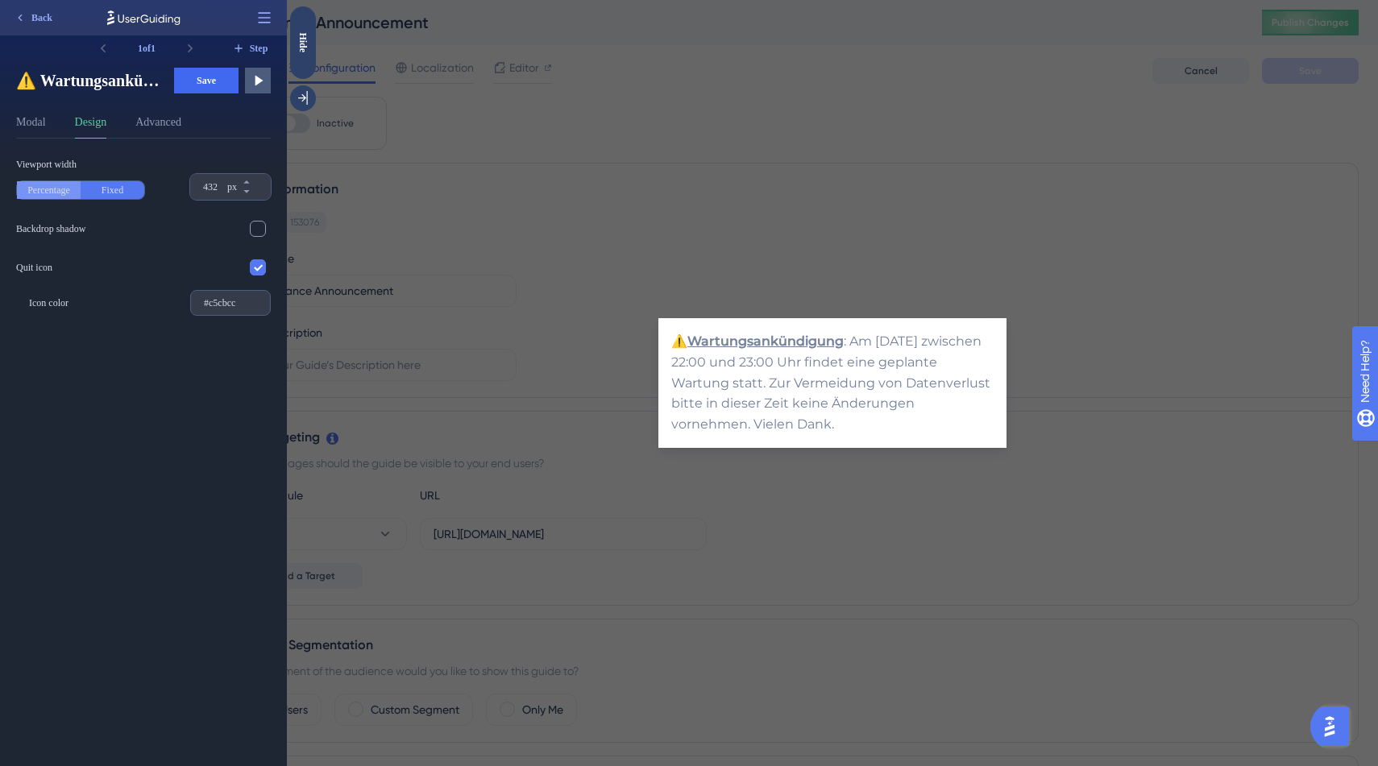
click at [35, 193] on button "Percentage" at bounding box center [49, 190] width 64 height 18
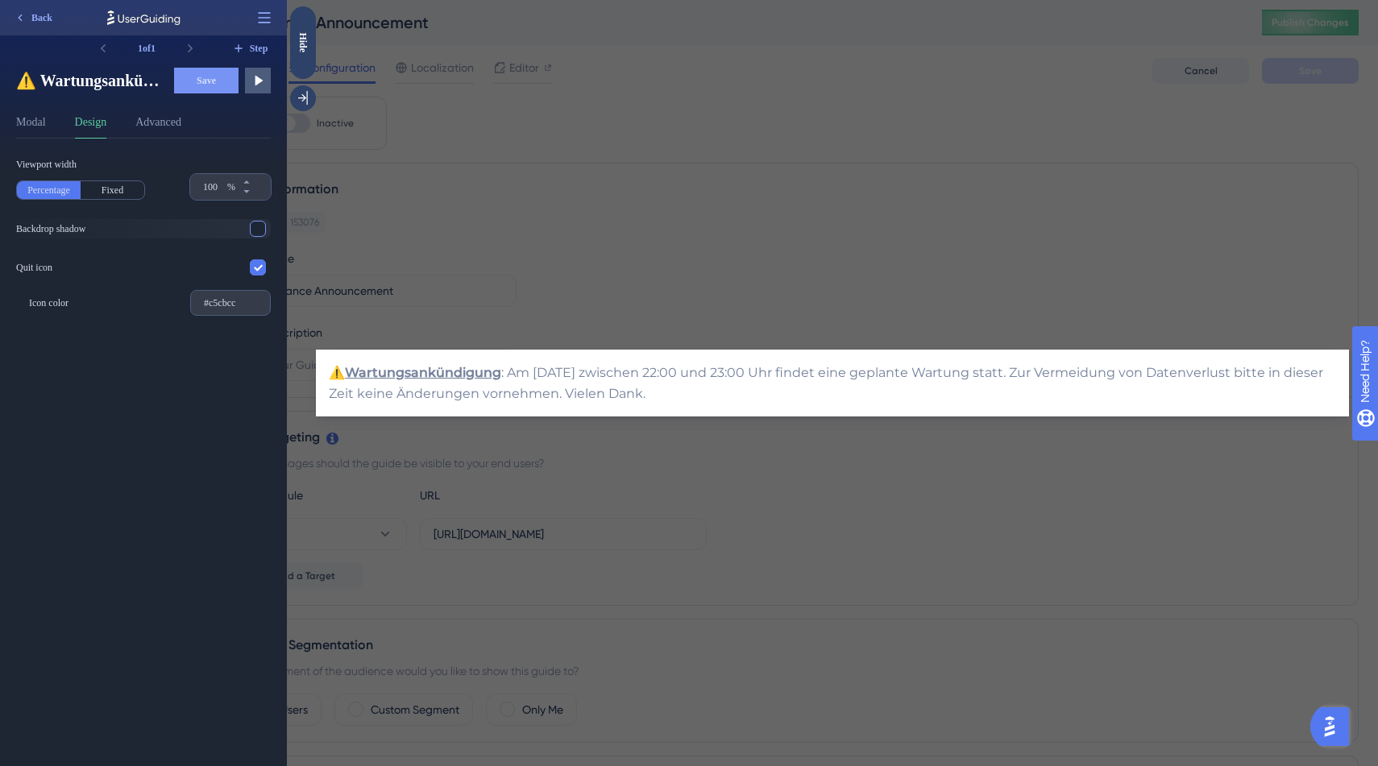
click at [261, 231] on div at bounding box center [258, 229] width 16 height 16
click at [261, 231] on icon at bounding box center [258, 229] width 10 height 10
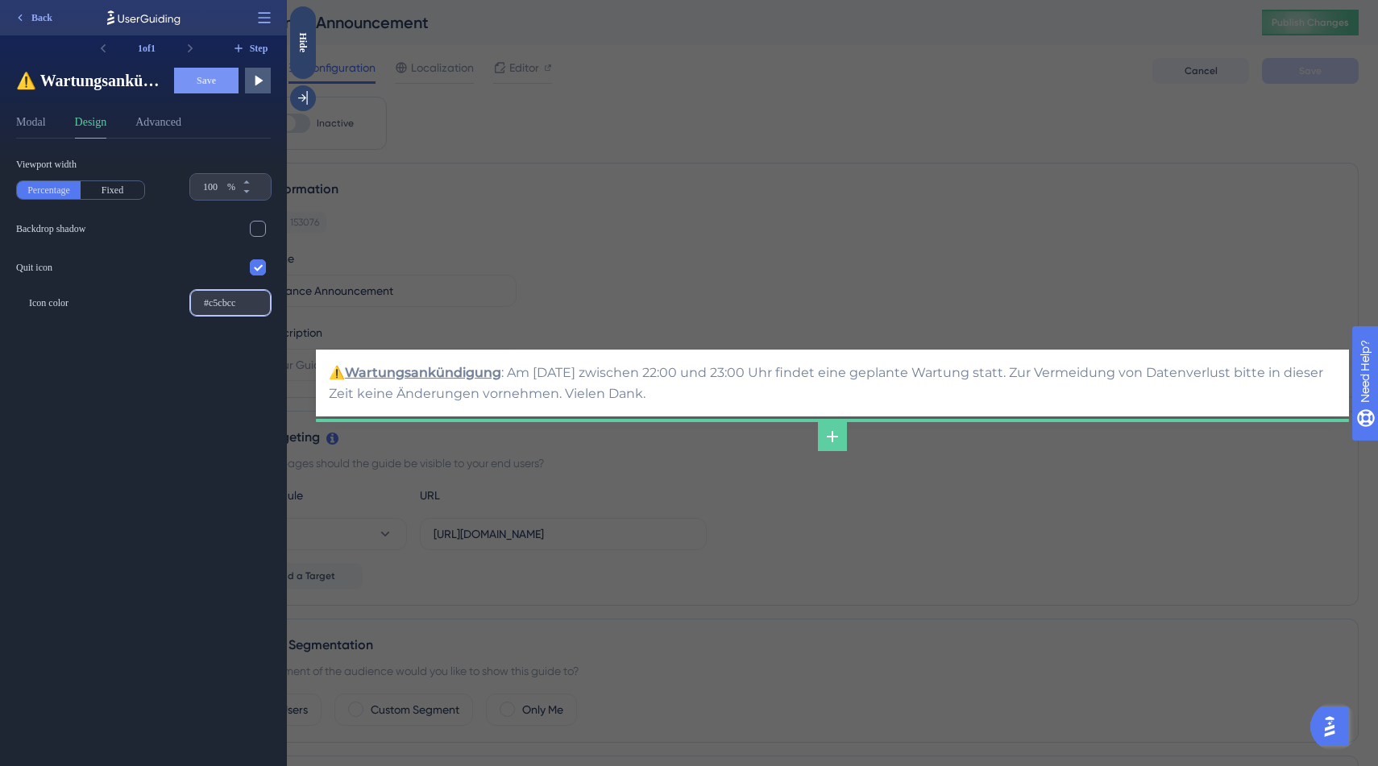
click at [243, 298] on input "#c5cbcc" at bounding box center [230, 302] width 53 height 11
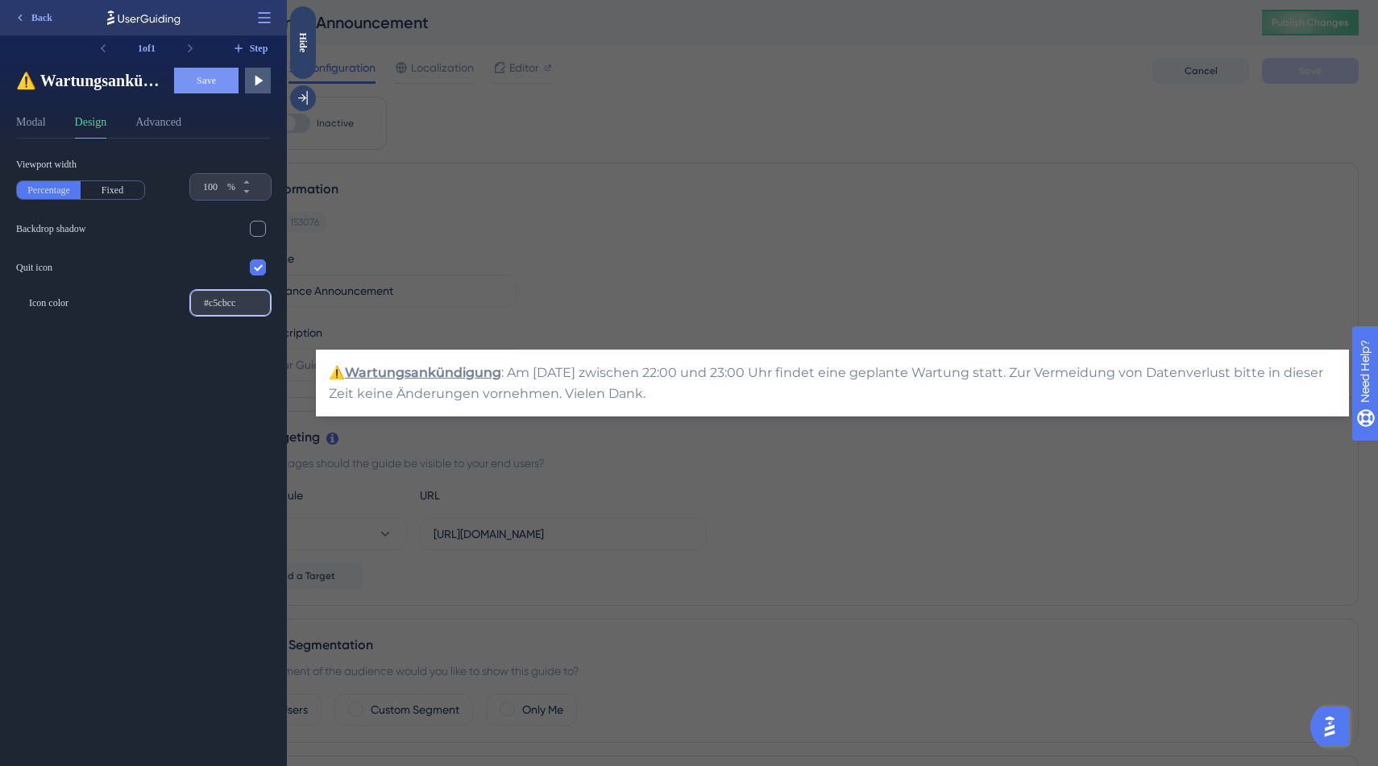
click at [243, 298] on input "#c5cbcc" at bounding box center [230, 302] width 53 height 11
type input "#000000"
click at [197, 341] on div "Viewport width Percentage Fixed 100 % Backdrop shadow Quit icon Icon color #000…" at bounding box center [149, 453] width 267 height 628
click at [219, 81] on button "Save" at bounding box center [206, 81] width 64 height 26
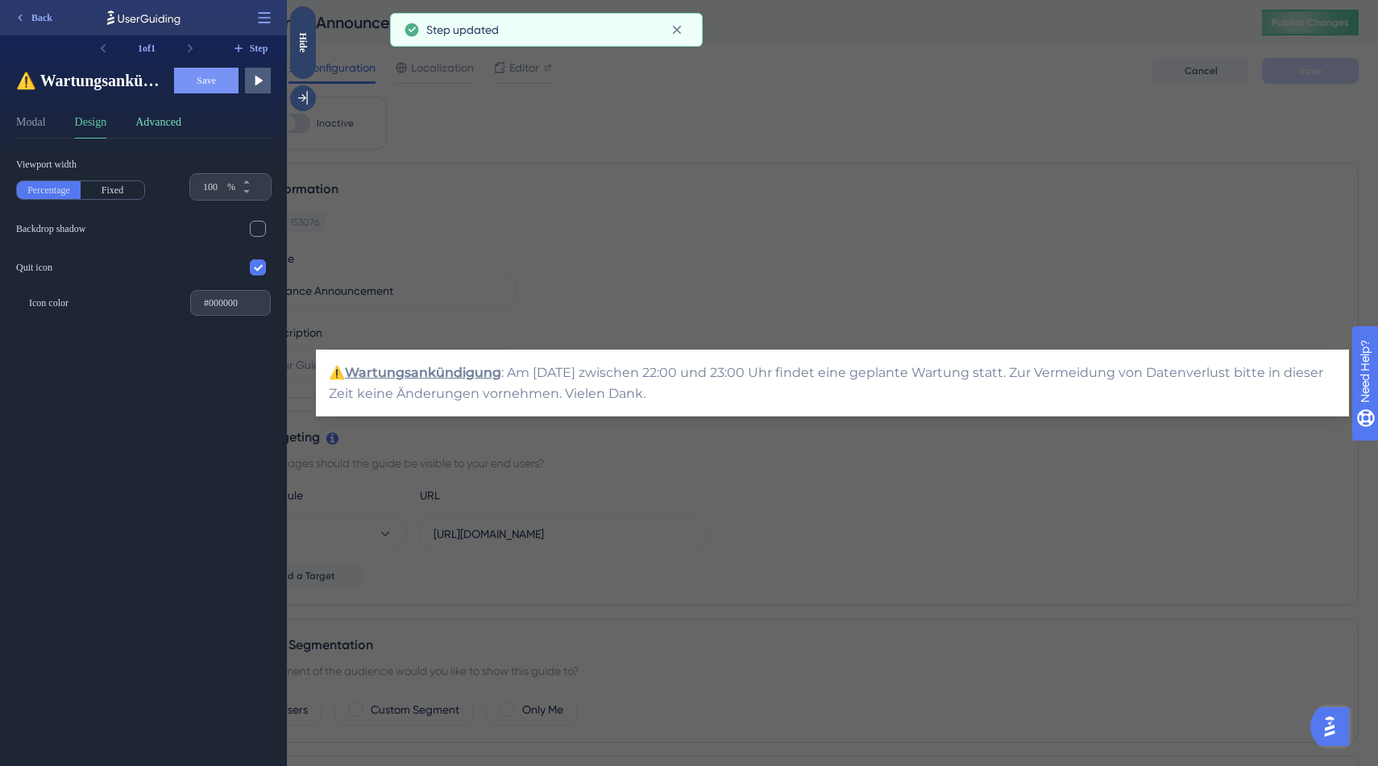
click at [168, 120] on button "Advanced" at bounding box center [158, 126] width 46 height 26
click at [106, 116] on button "Design" at bounding box center [91, 126] width 32 height 26
click at [254, 81] on icon at bounding box center [258, 81] width 16 height 16
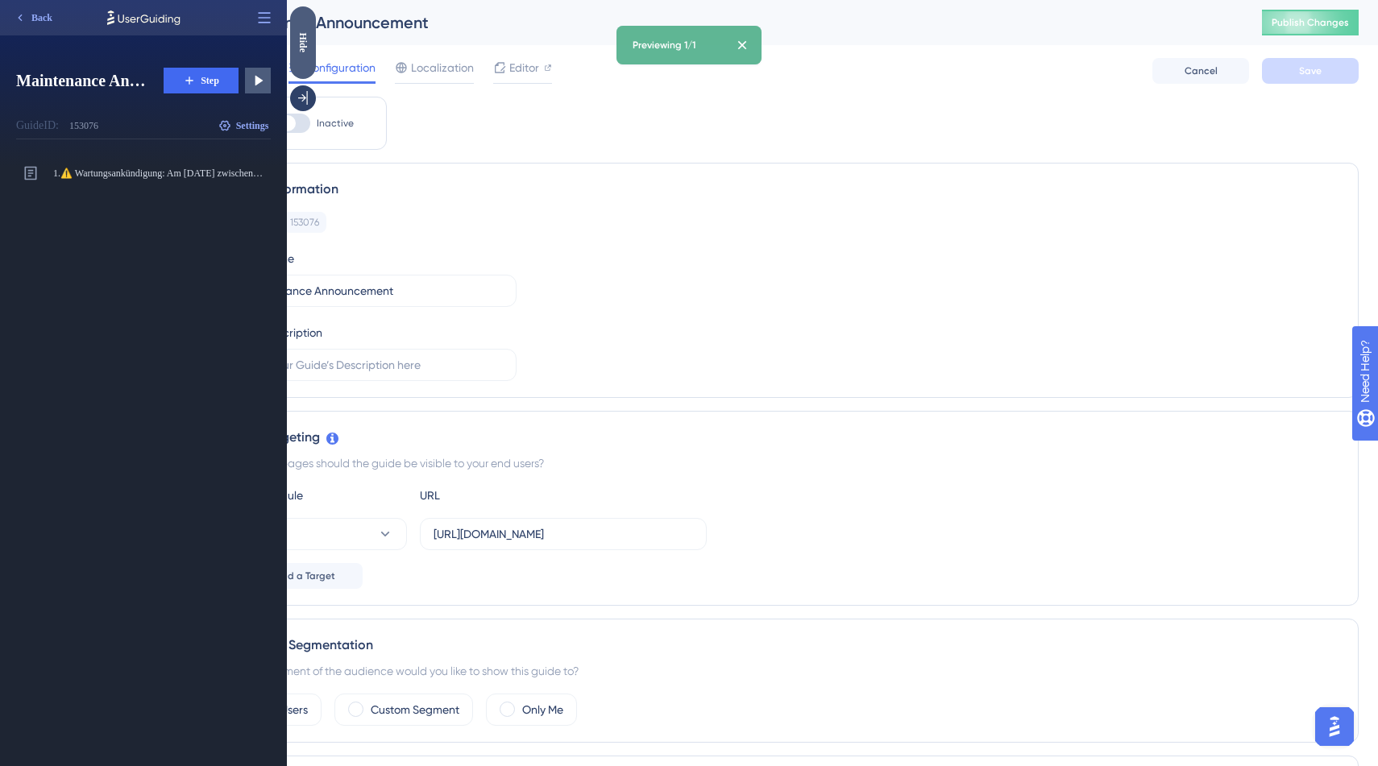
click at [308, 48] on div "Hide" at bounding box center [303, 42] width 26 height 20
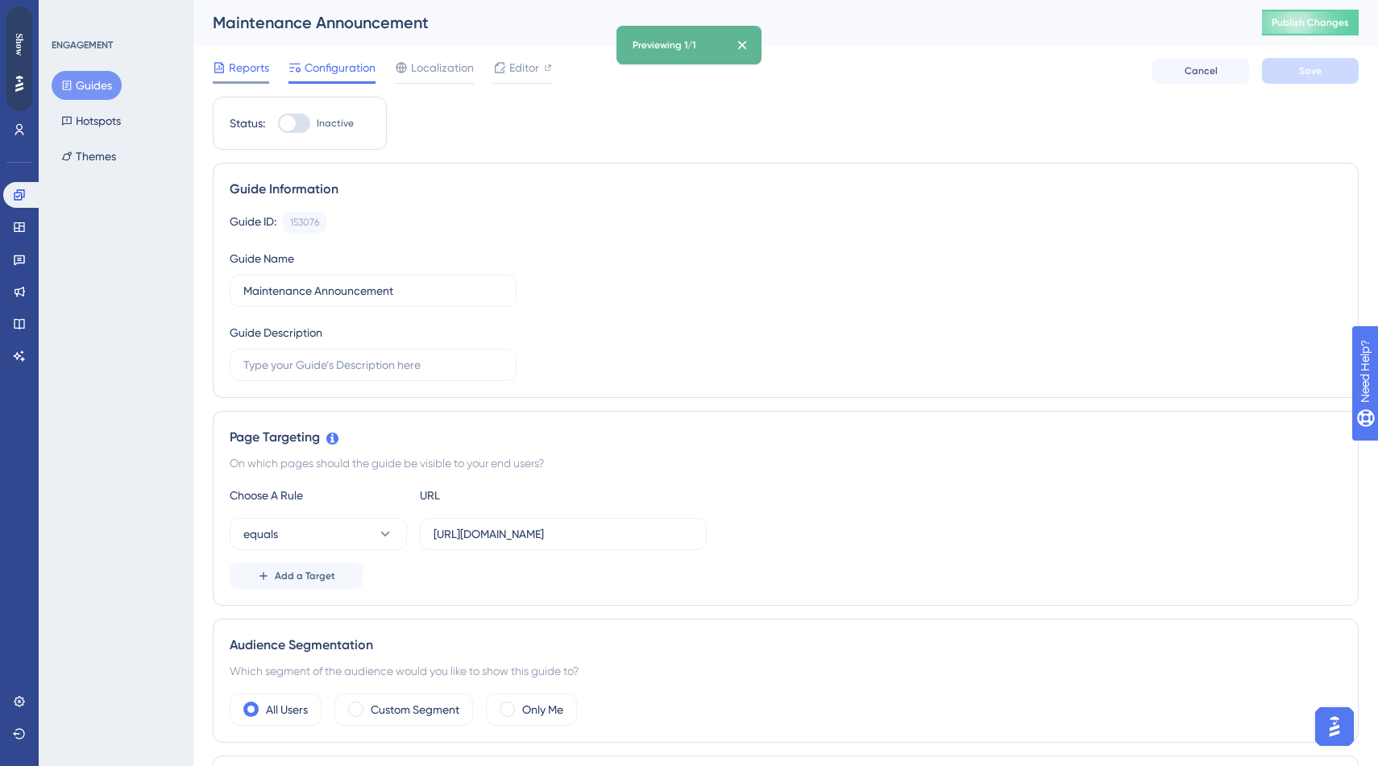
click at [268, 62] on span "Reports" at bounding box center [249, 67] width 40 height 19
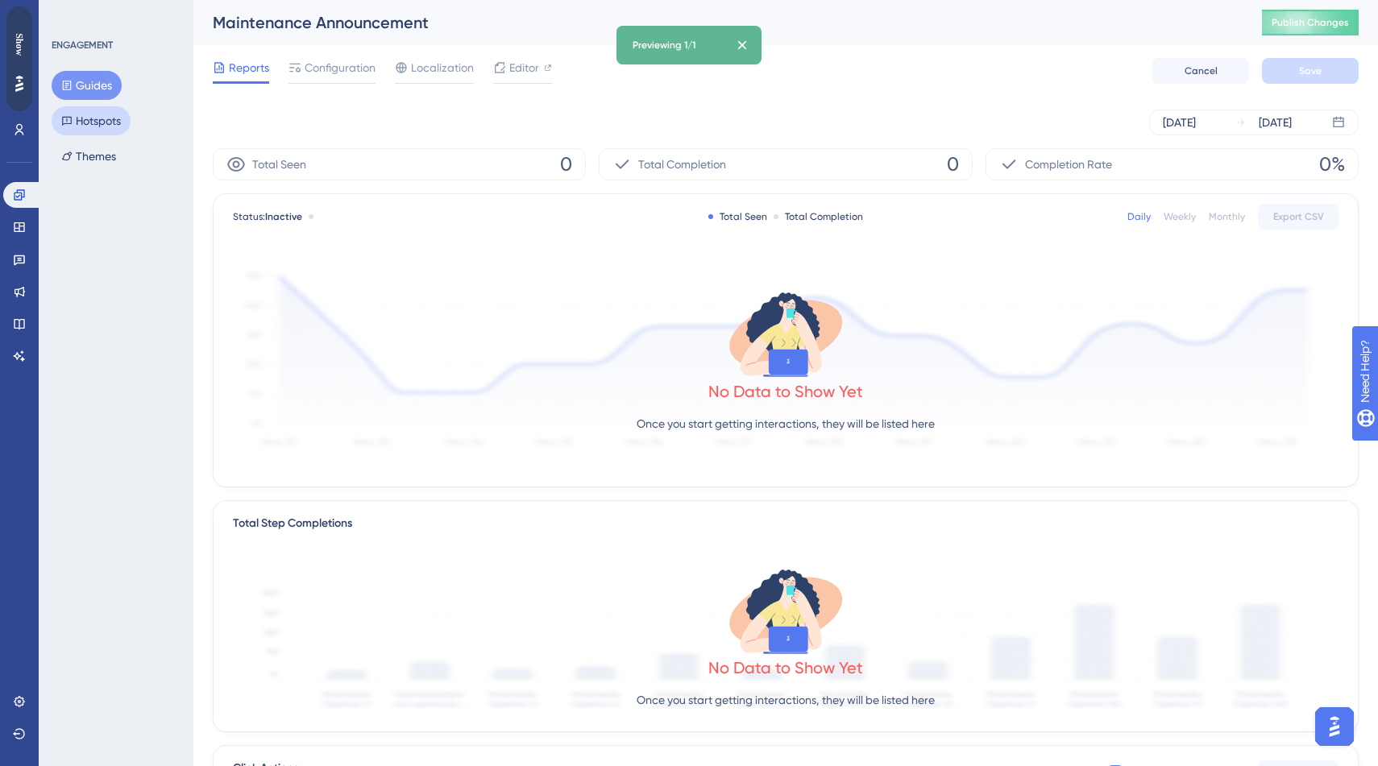
click at [106, 133] on button "Hotspots" at bounding box center [91, 120] width 79 height 29
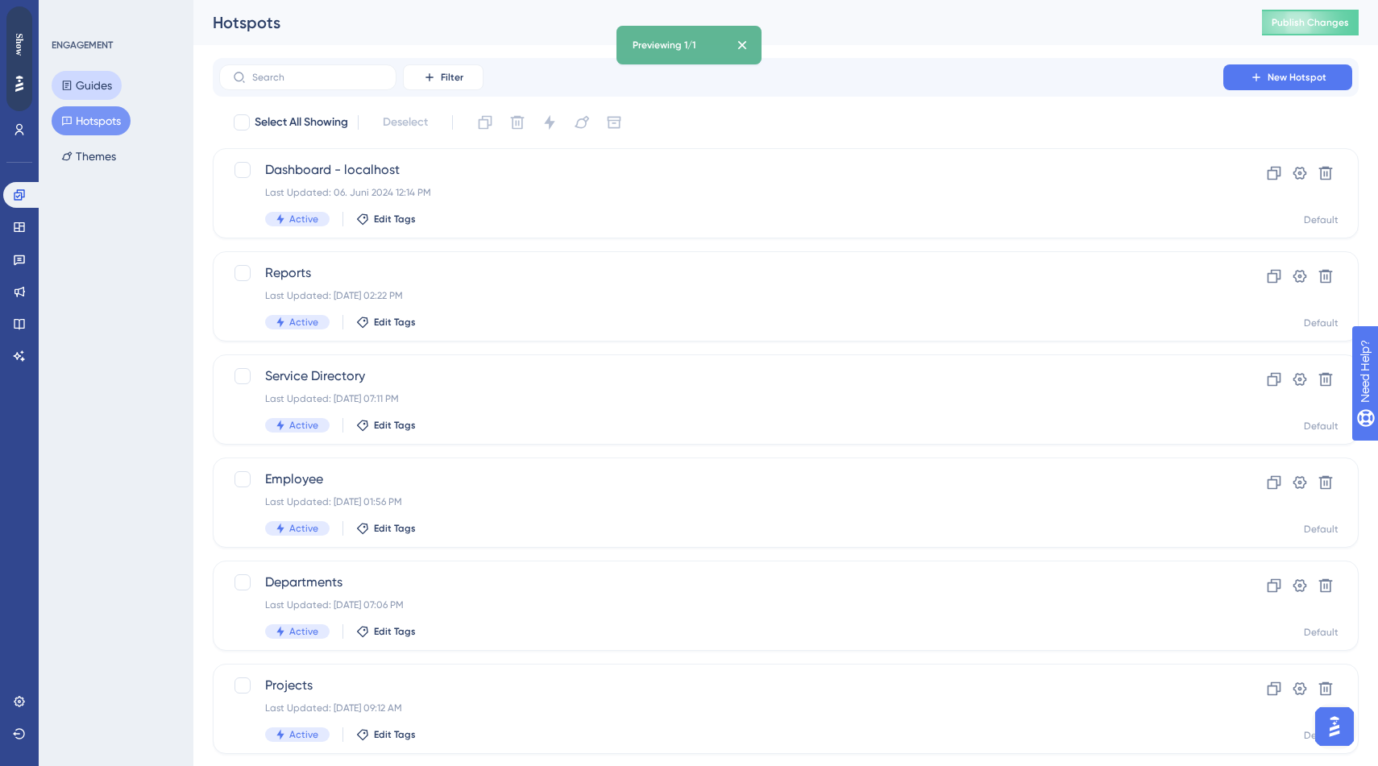
click at [97, 89] on button "Guides" at bounding box center [87, 85] width 70 height 29
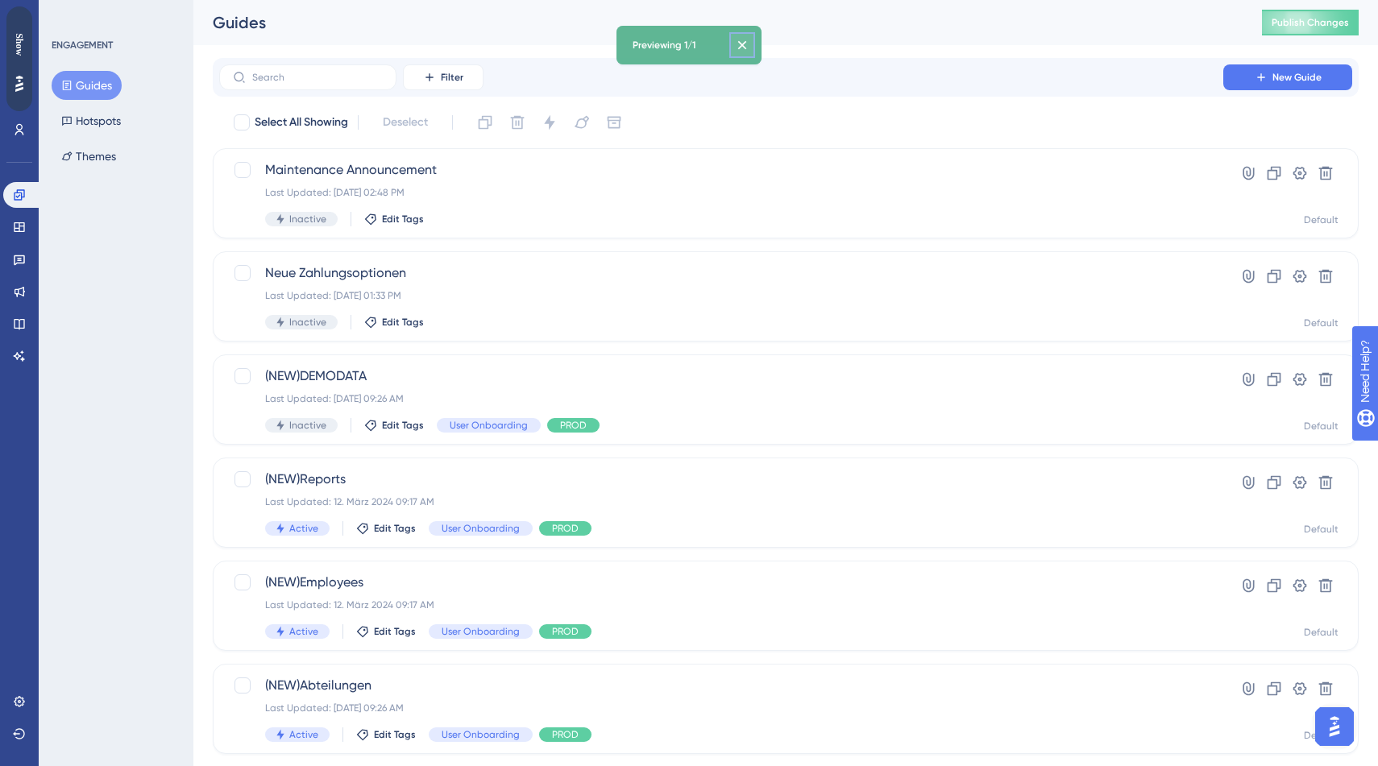
click at [744, 49] on icon at bounding box center [742, 45] width 16 height 16
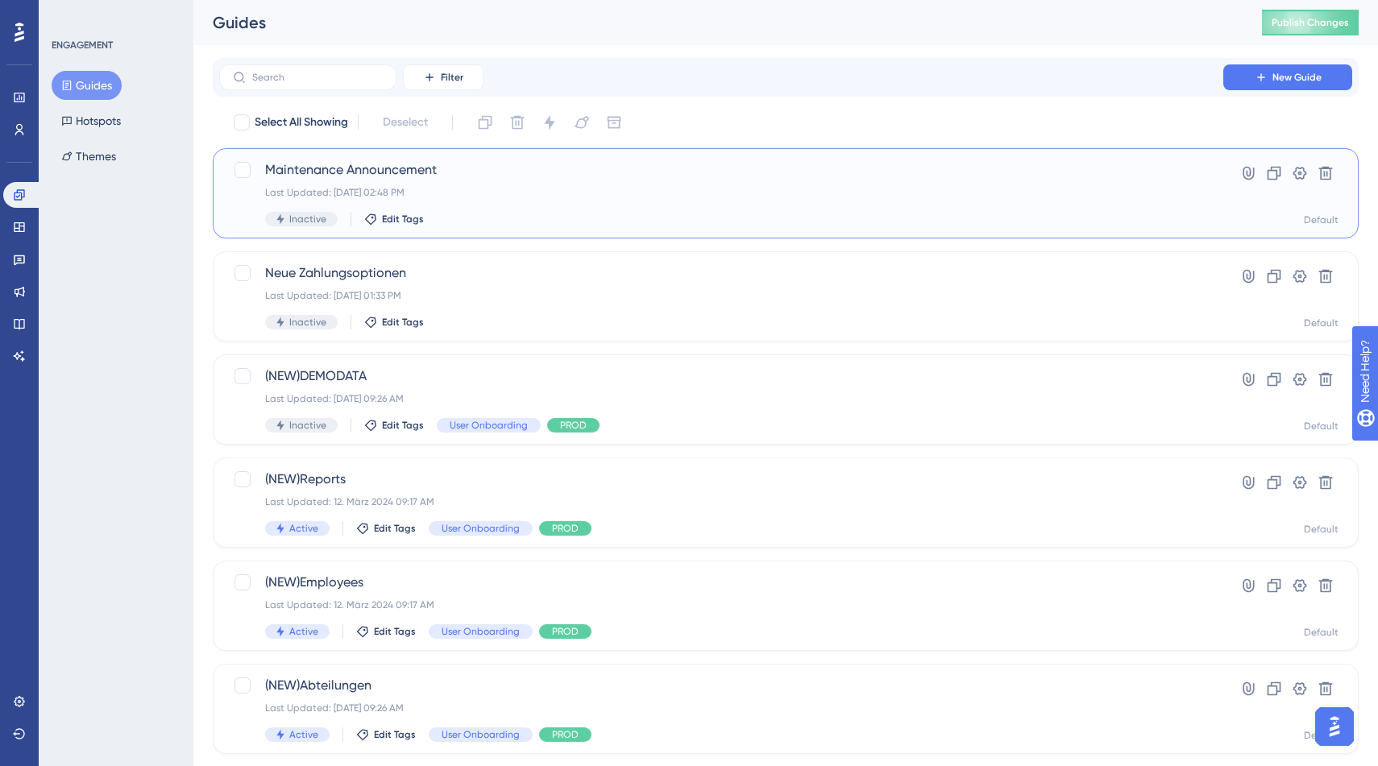
click at [432, 188] on div "Last Updated: [DATE] 02:48 PM" at bounding box center [721, 192] width 912 height 13
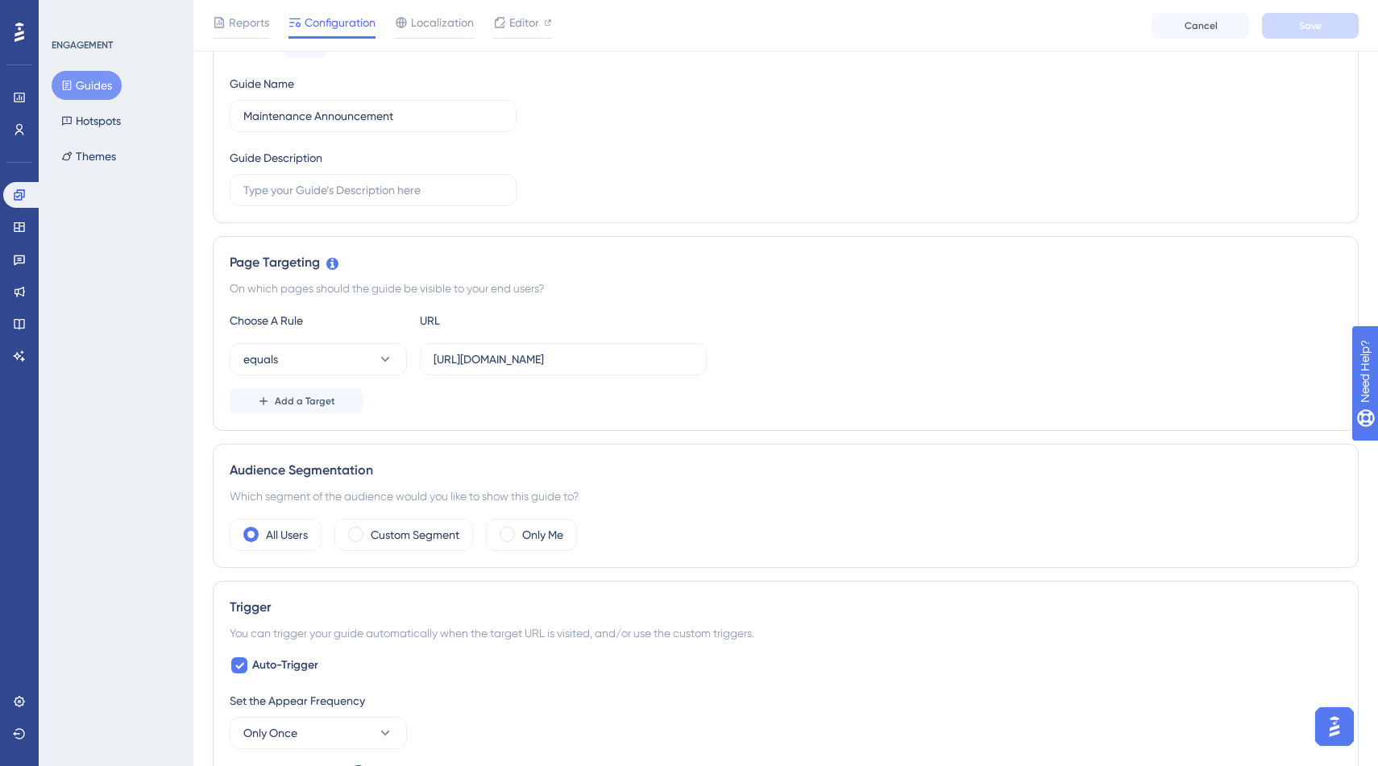
scroll to position [185, 0]
click at [378, 359] on icon at bounding box center [385, 356] width 16 height 16
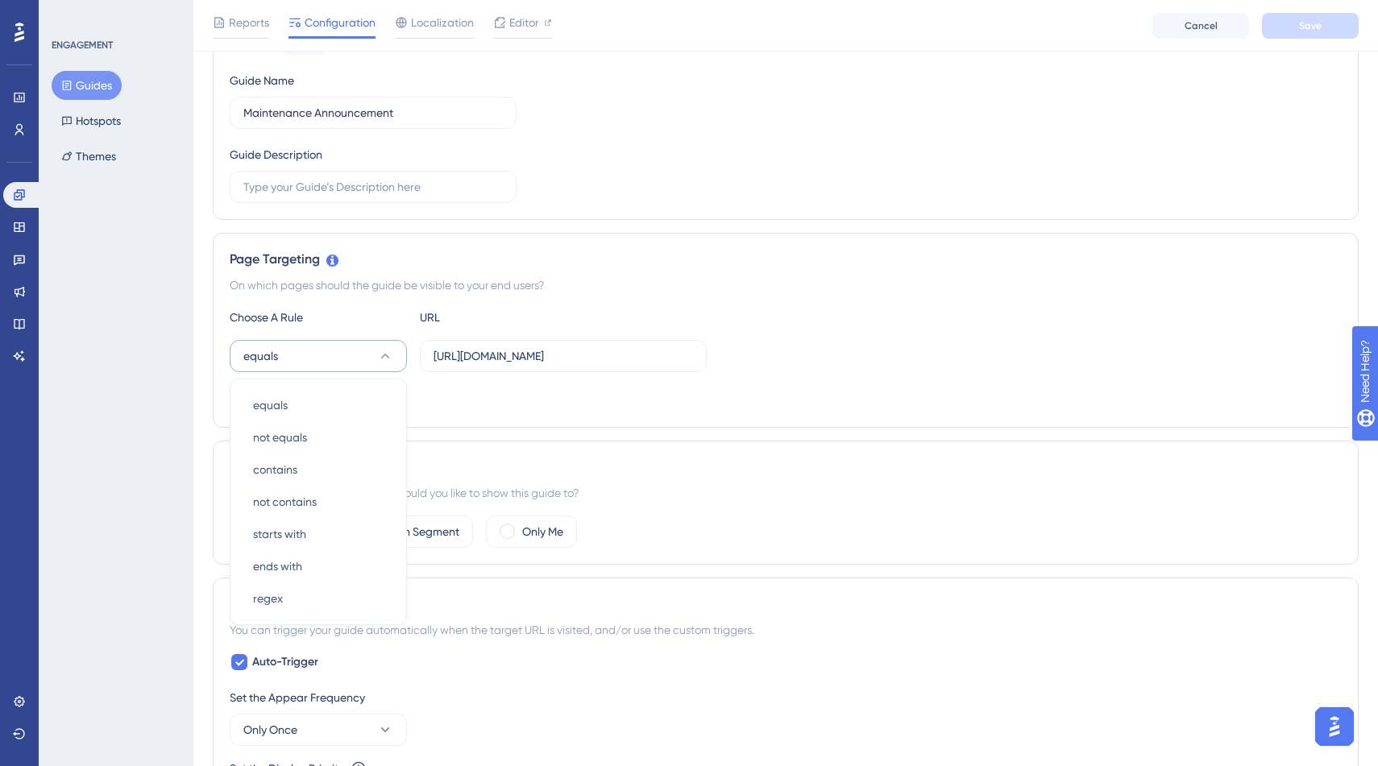
scroll to position [303, 0]
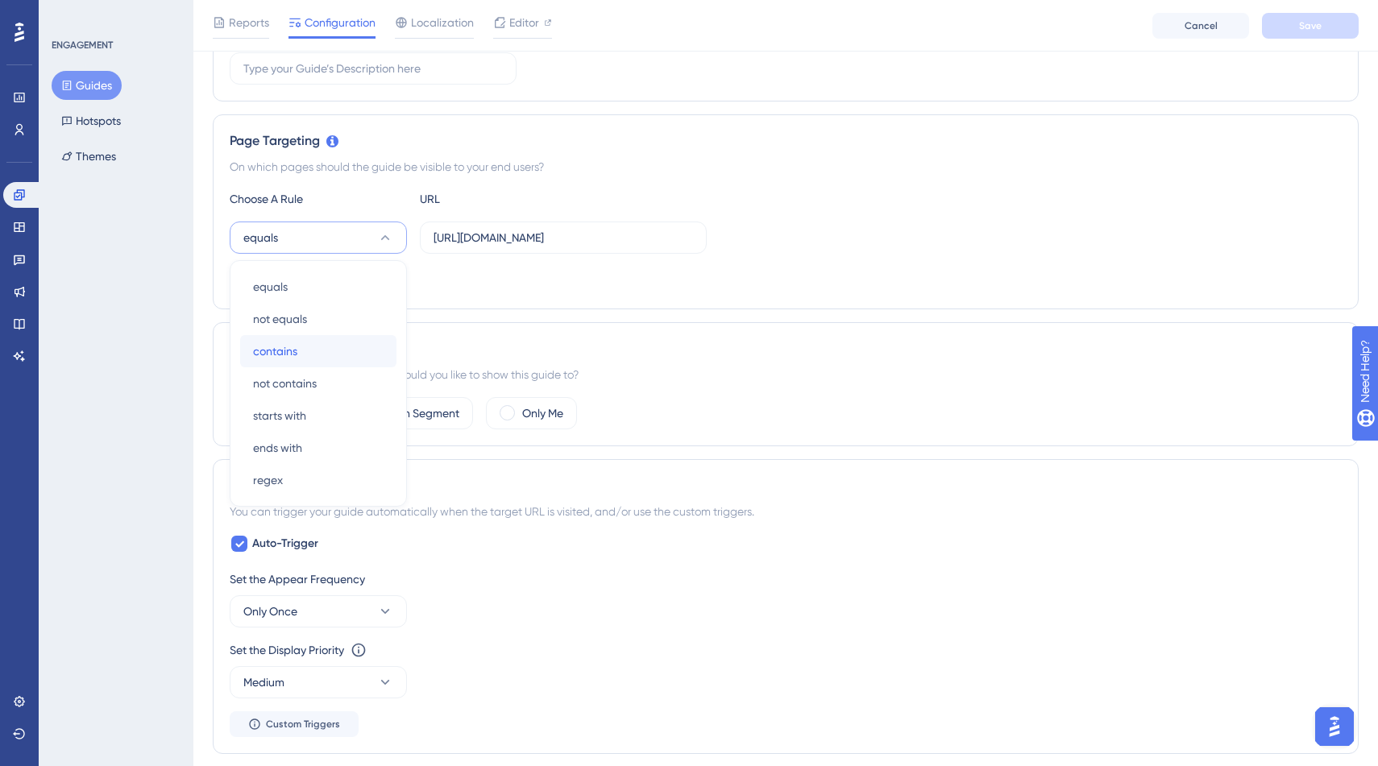
click at [317, 358] on div "contains contains" at bounding box center [318, 351] width 131 height 32
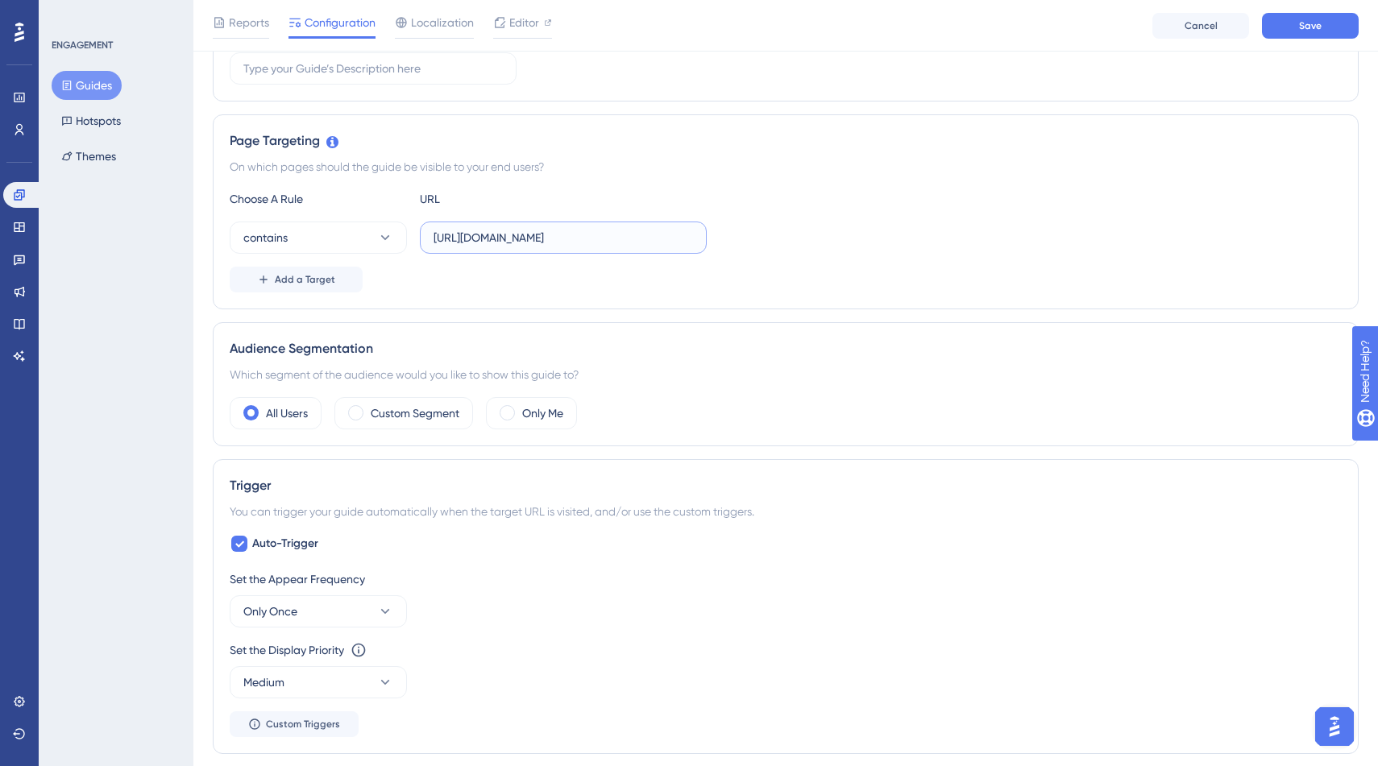
drag, startPoint x: 651, startPoint y: 239, endPoint x: 562, endPoint y: 238, distance: 88.6
click at [562, 238] on input "https://app.smartom.ch/dashboard" at bounding box center [562, 238] width 259 height 18
drag, startPoint x: 568, startPoint y: 238, endPoint x: 647, endPoint y: 237, distance: 79.0
click at [647, 237] on input "https://app.smartom.ch/dashboard" at bounding box center [562, 238] width 259 height 18
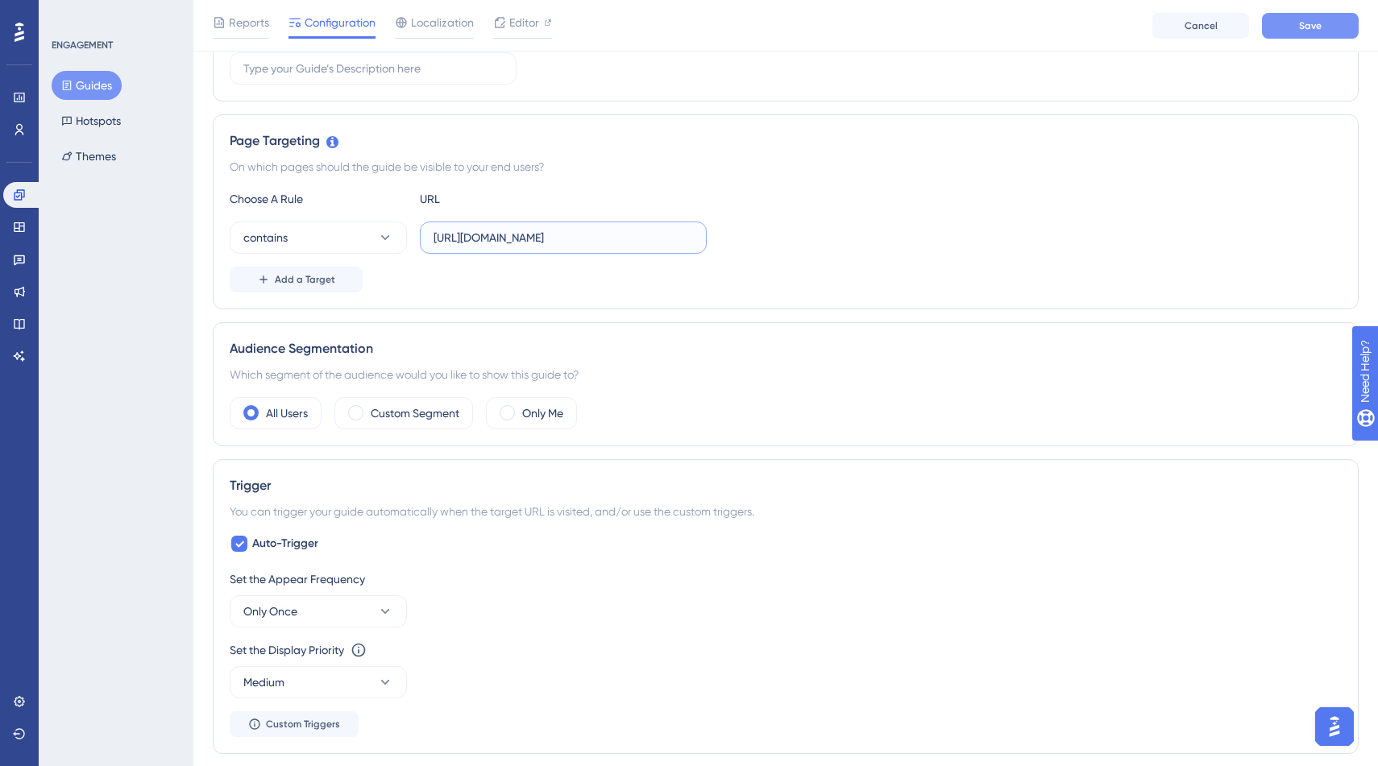
type input "https://app.smartom.ch/"
click at [1300, 24] on span "Save" at bounding box center [1310, 25] width 23 height 13
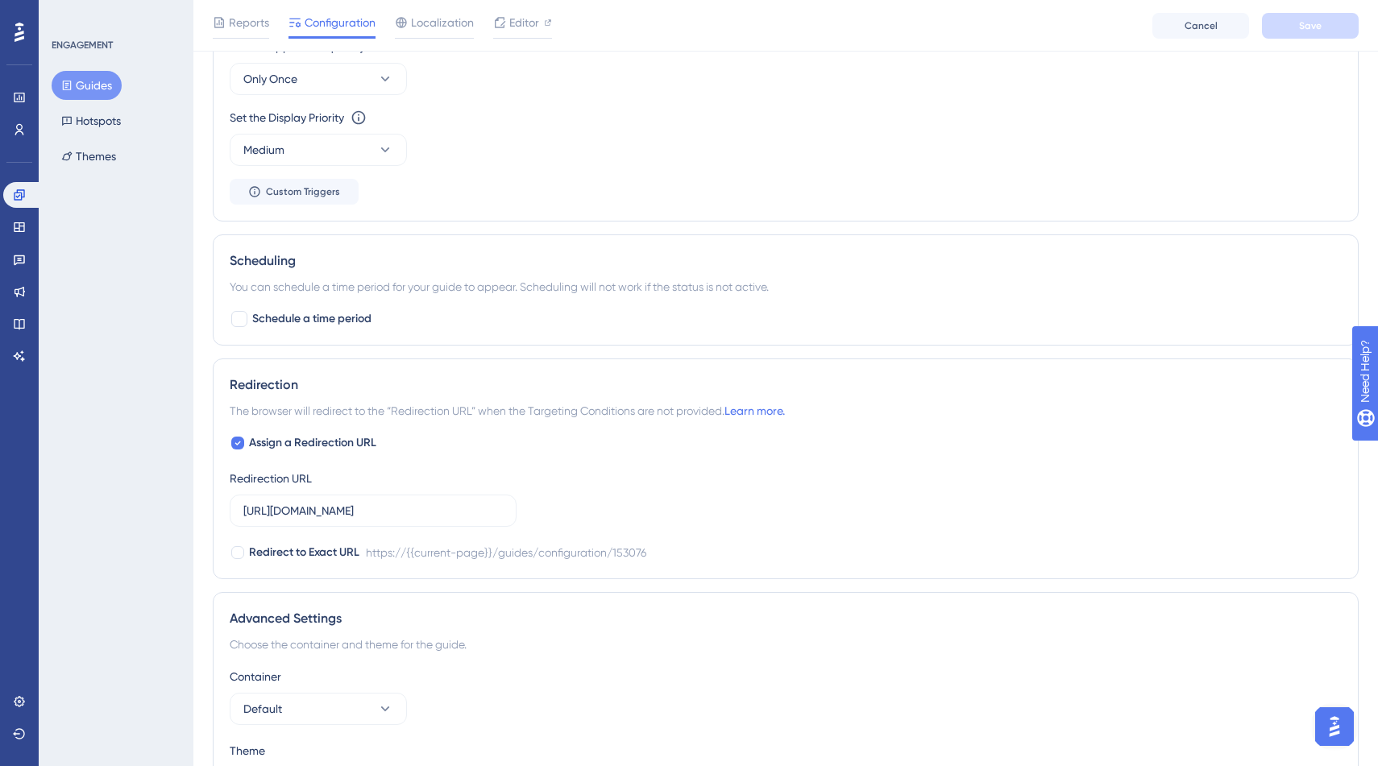
scroll to position [930, 0]
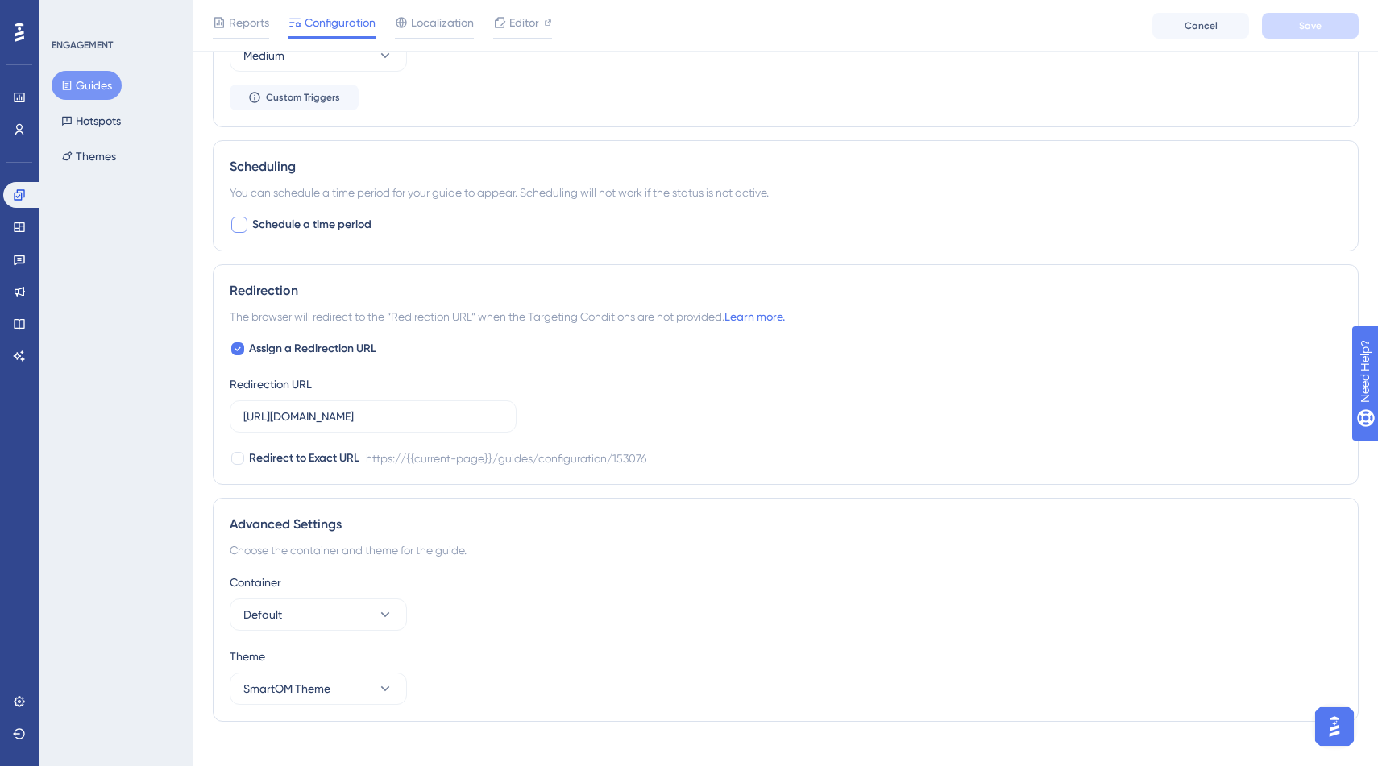
click at [362, 220] on span "Schedule a time period" at bounding box center [311, 224] width 119 height 19
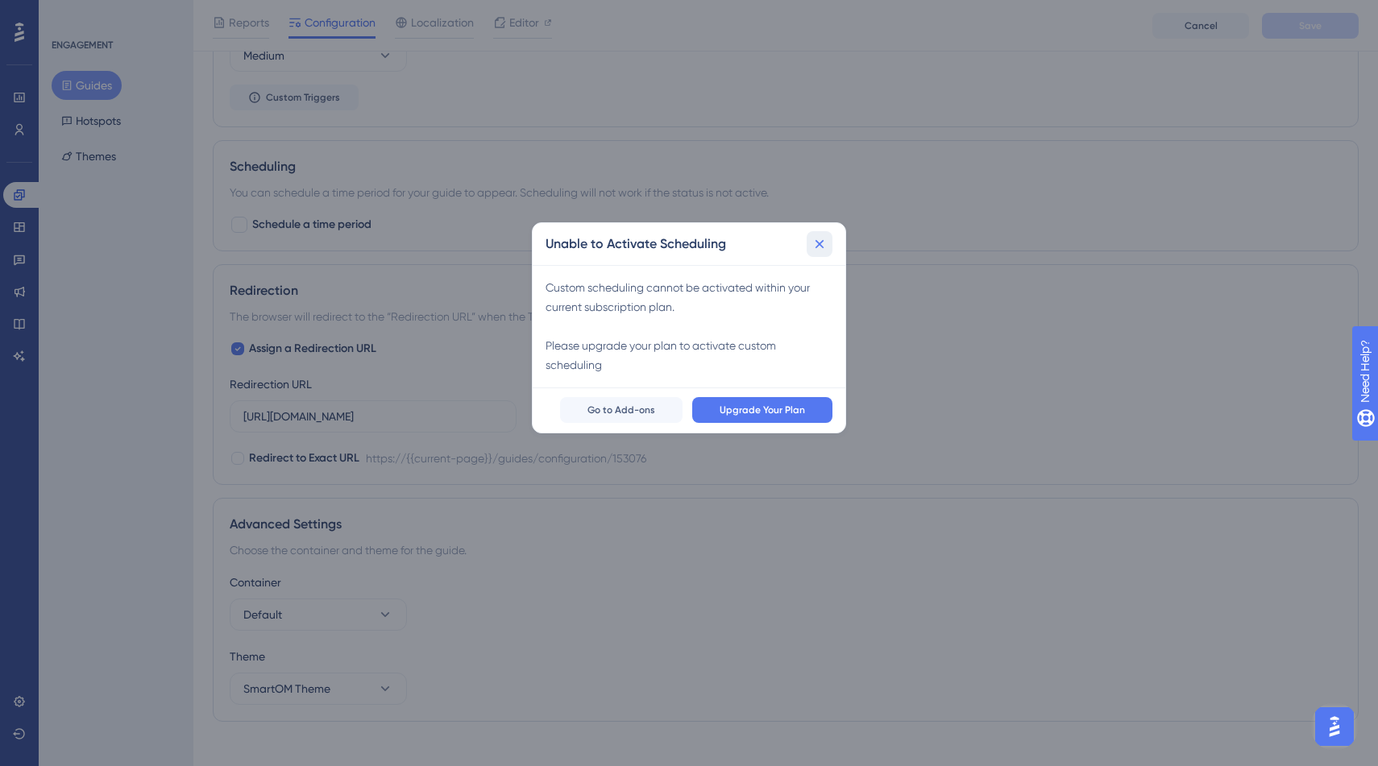
click at [815, 245] on icon at bounding box center [819, 244] width 16 height 16
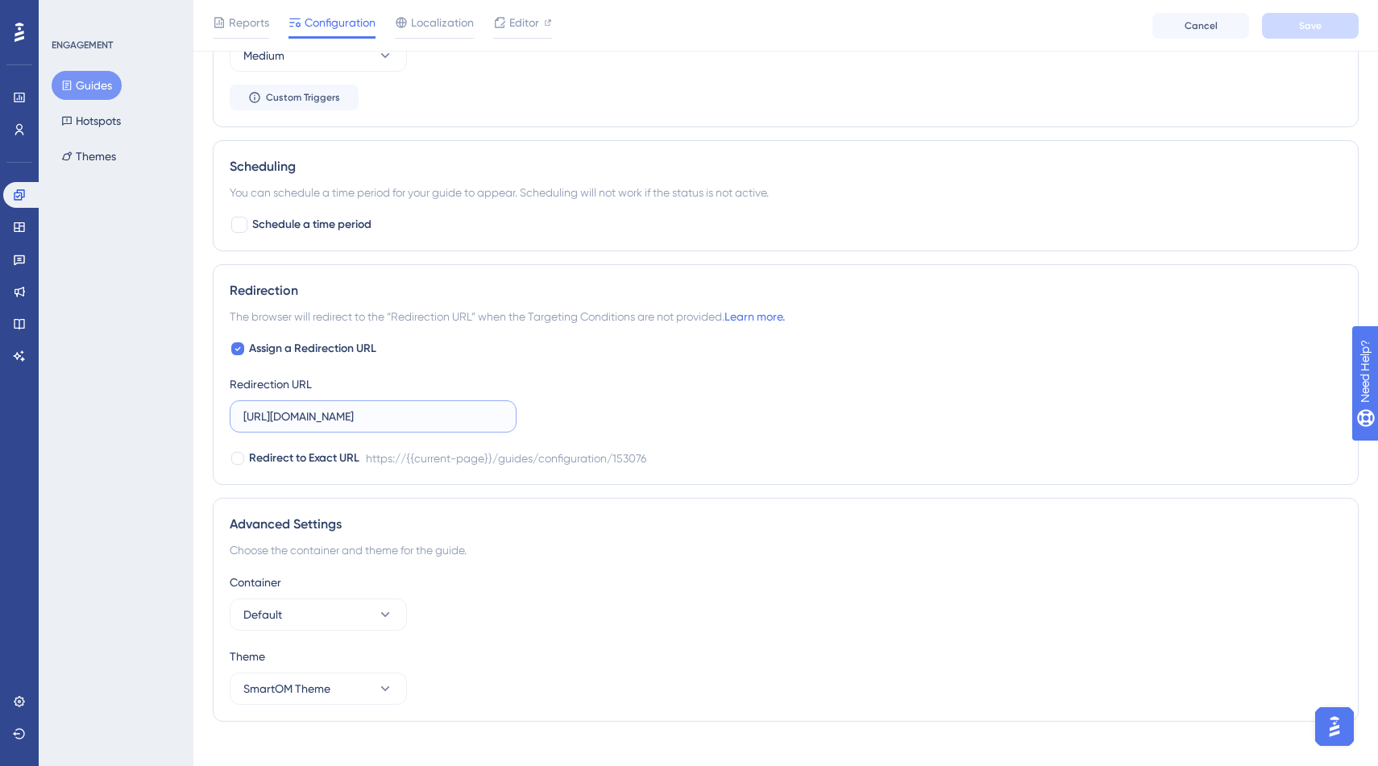
click at [445, 415] on input "https://panel.userguiding.com/guides/configuration/153076" at bounding box center [372, 417] width 259 height 18
paste input "app.smartom.ch/"
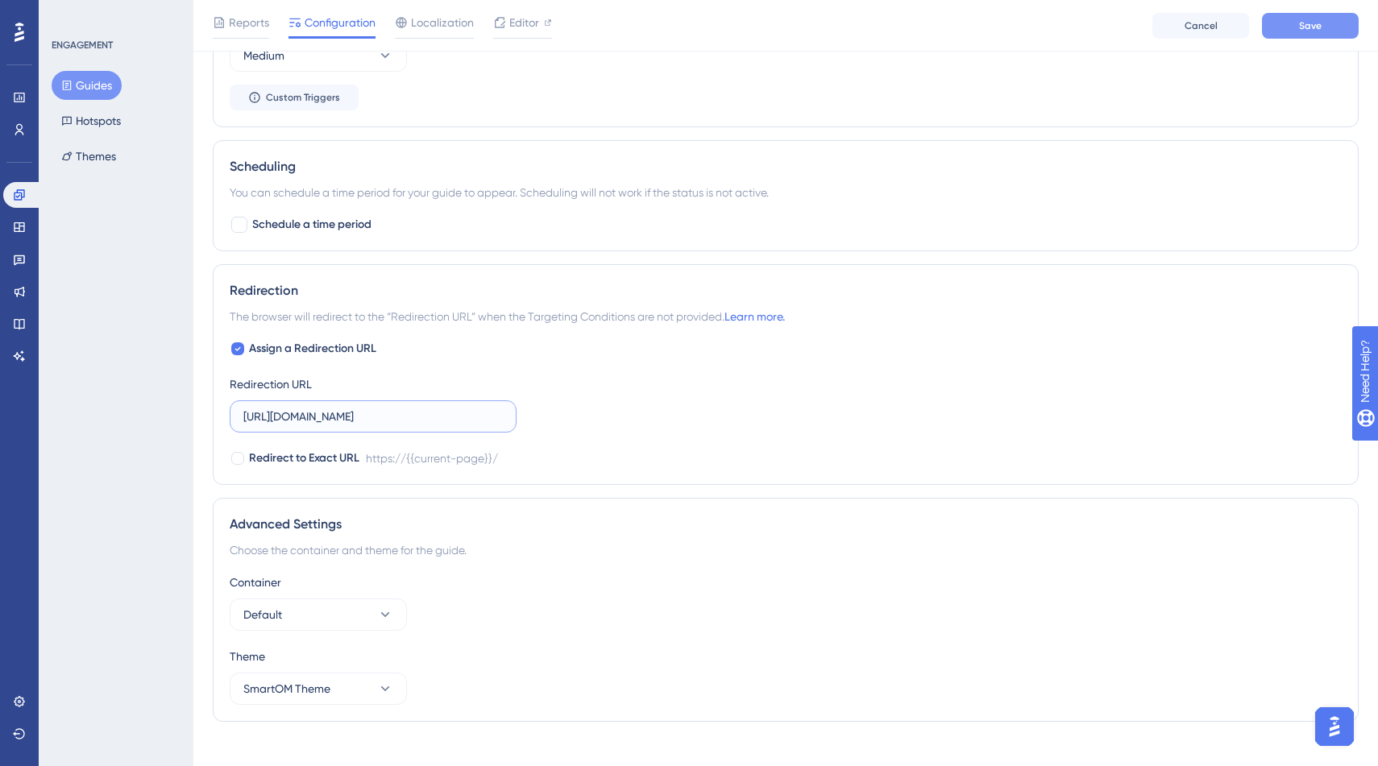
type input "https://app.smartom.ch/"
click at [1333, 31] on button "Save" at bounding box center [1310, 26] width 97 height 26
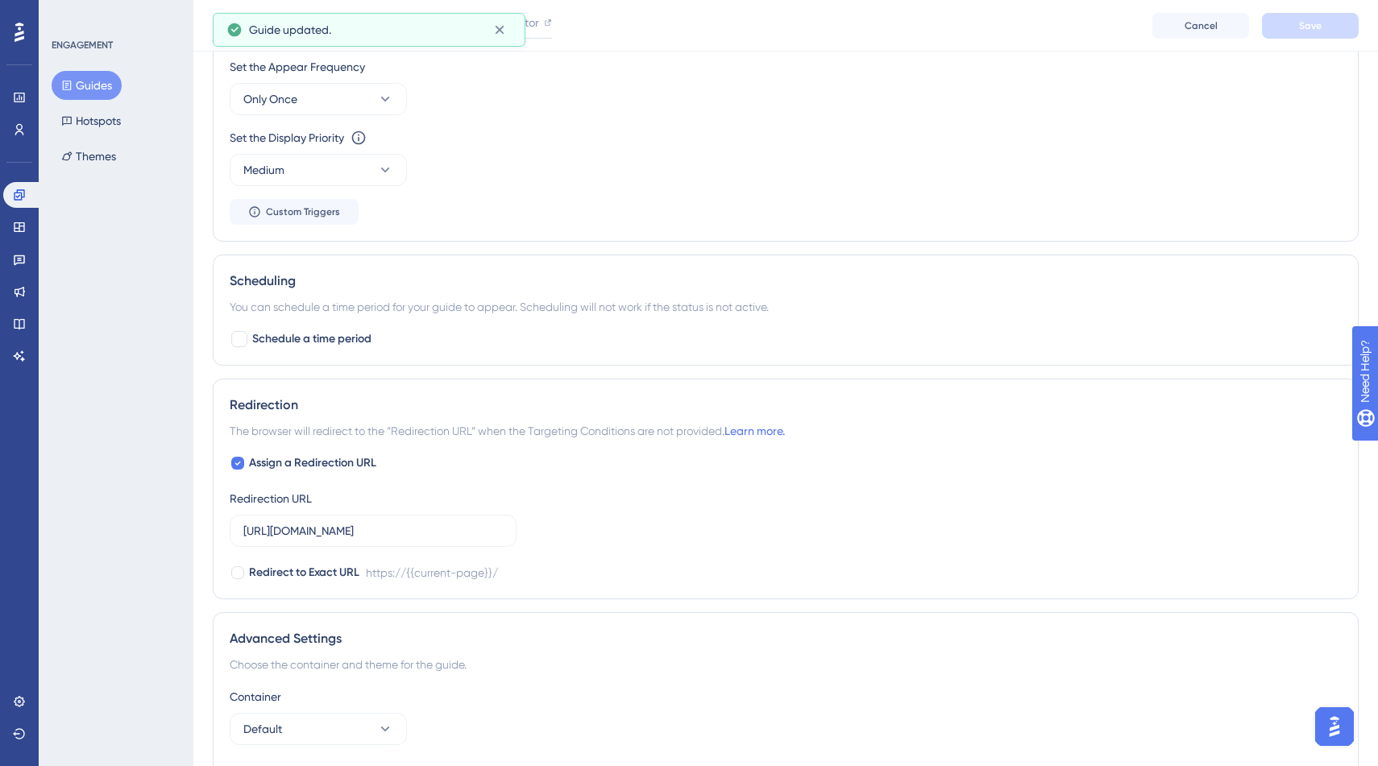
scroll to position [0, 0]
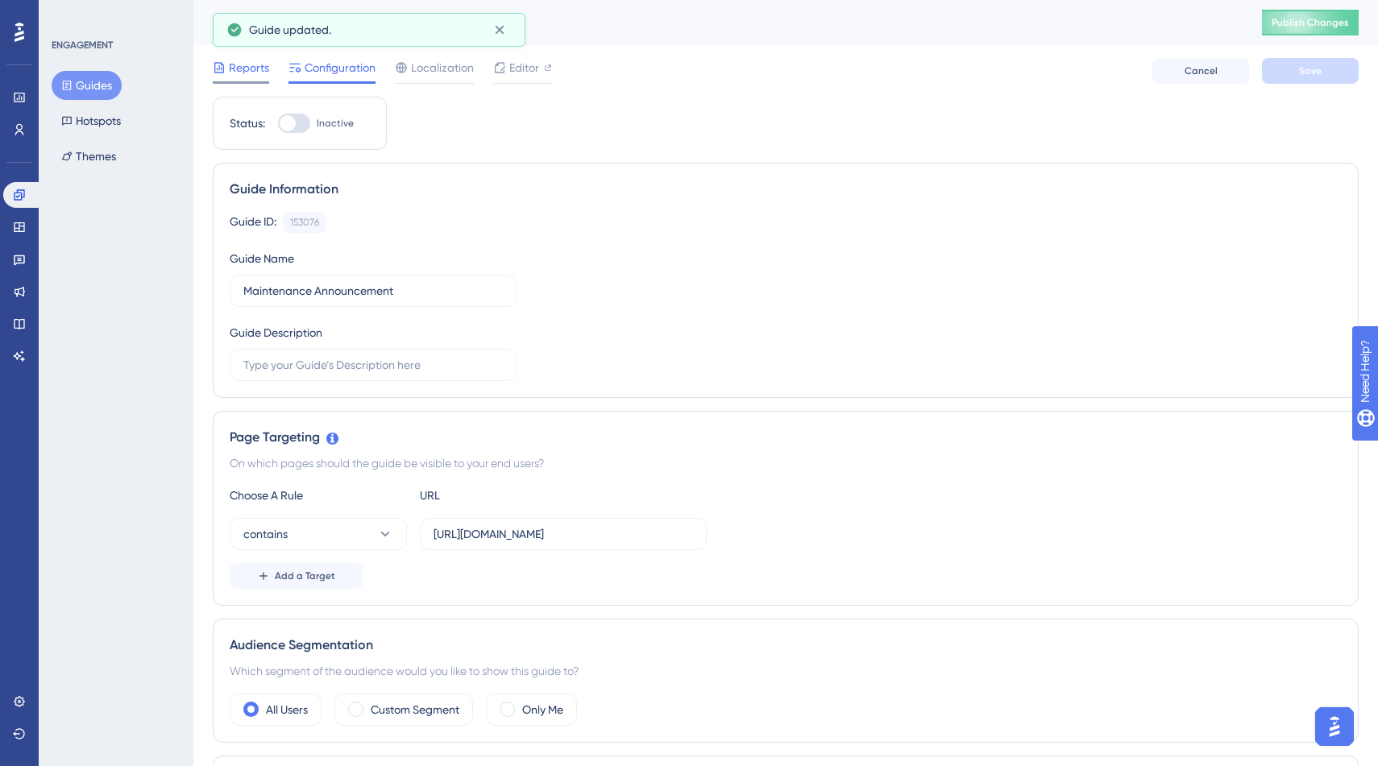
click at [246, 73] on span "Reports" at bounding box center [249, 67] width 40 height 19
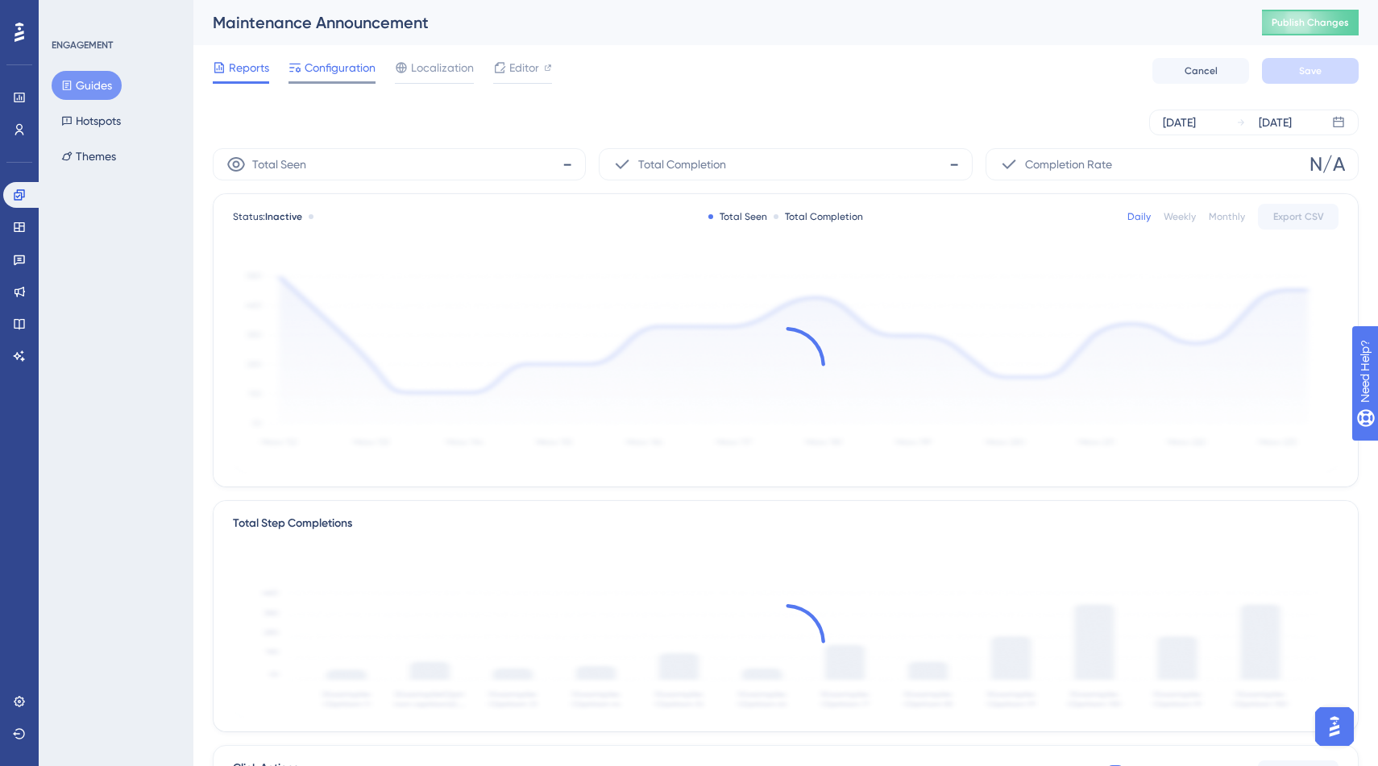
click at [305, 81] on div "Configuration" at bounding box center [331, 71] width 87 height 26
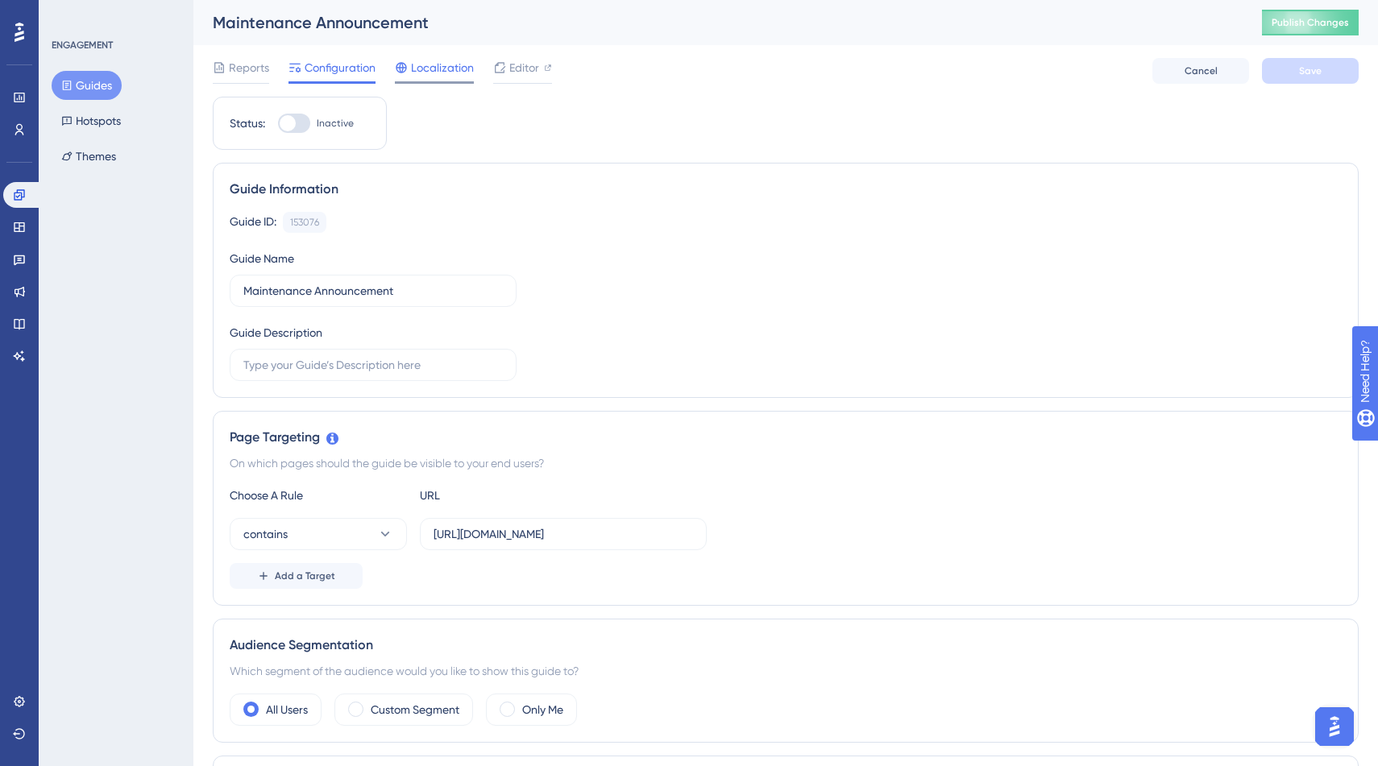
click at [421, 77] on div "Localization" at bounding box center [434, 71] width 79 height 26
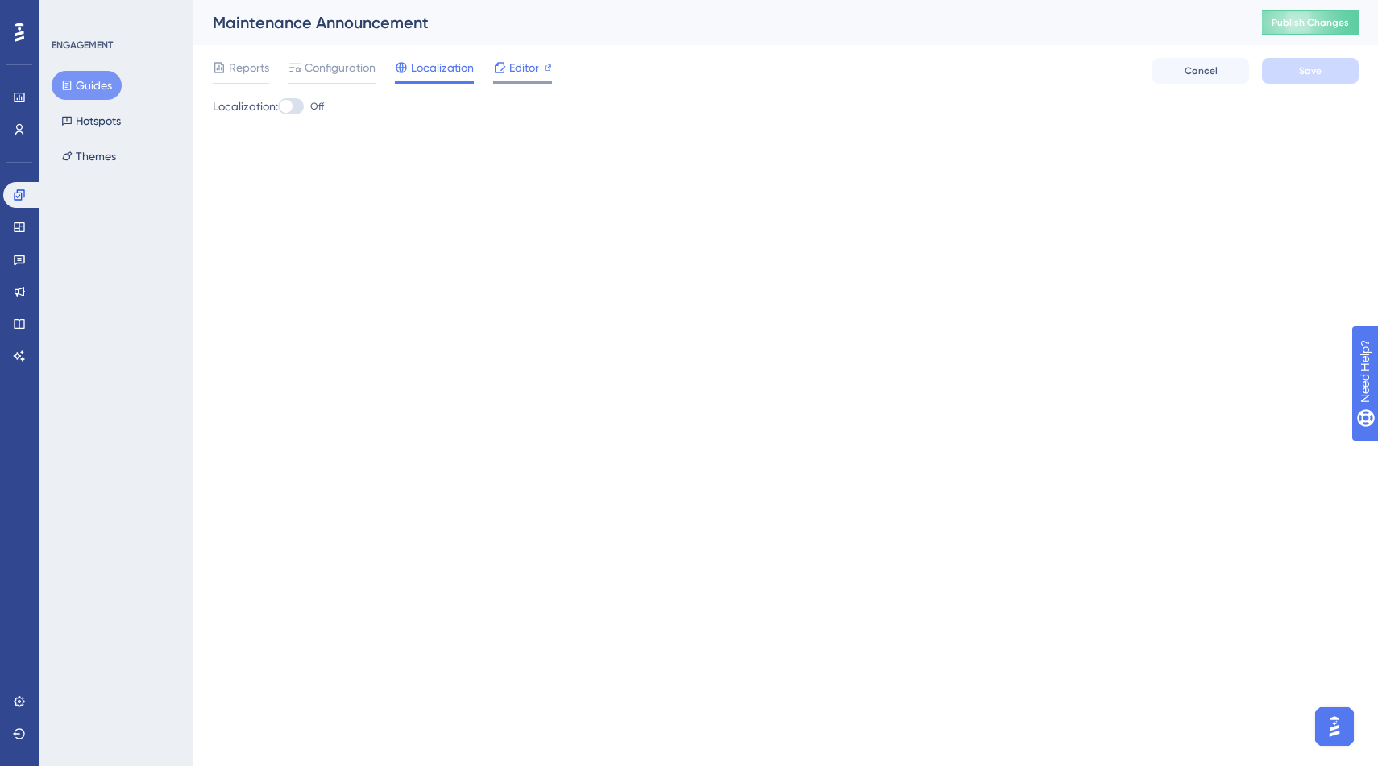
click at [508, 72] on div "Editor" at bounding box center [522, 67] width 59 height 19
